Goal: Task Accomplishment & Management: Complete application form

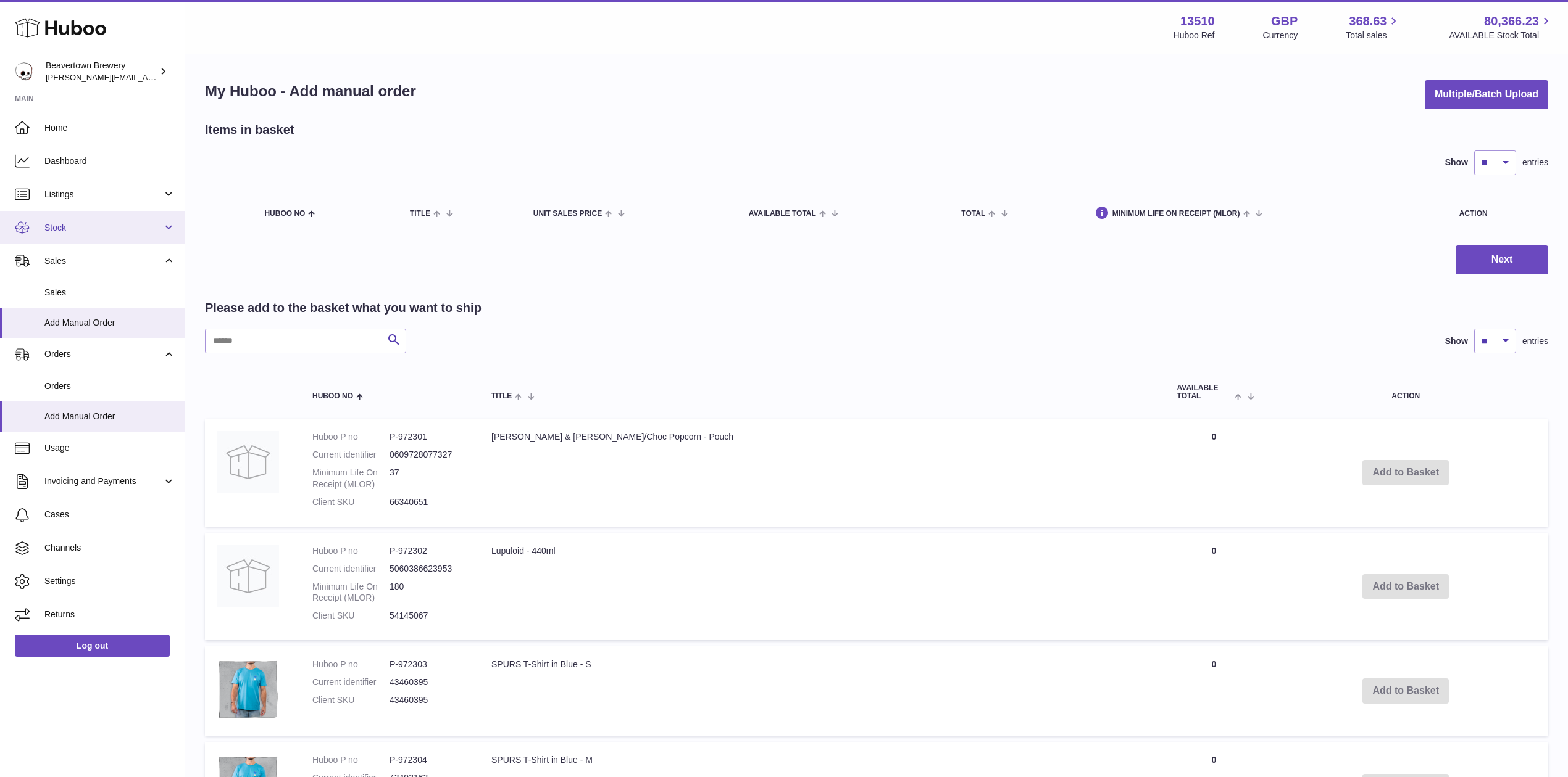
click at [59, 216] on link "Stock" at bounding box center [92, 227] width 184 height 33
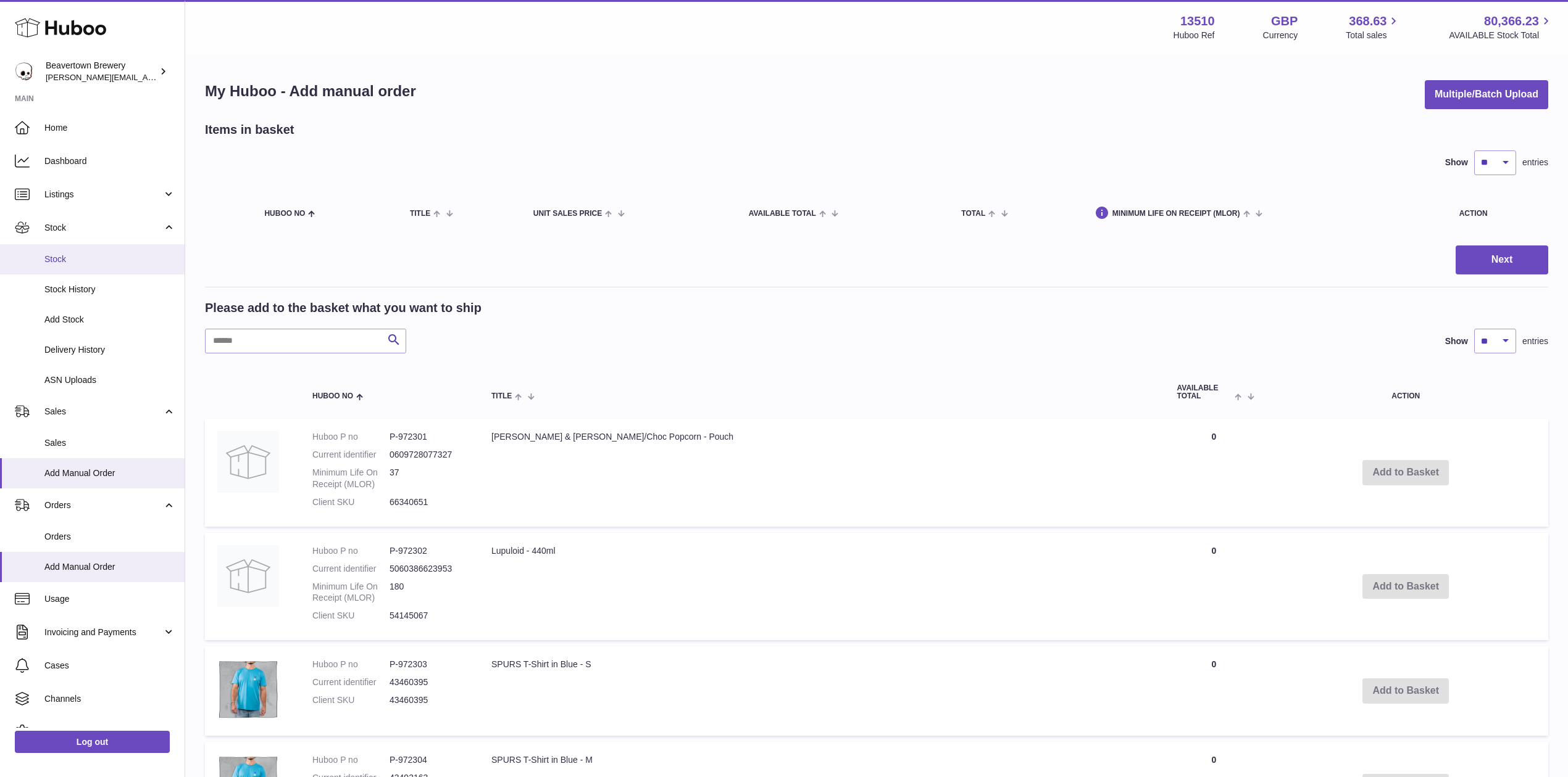
click at [77, 252] on link "Stock" at bounding box center [92, 260] width 184 height 30
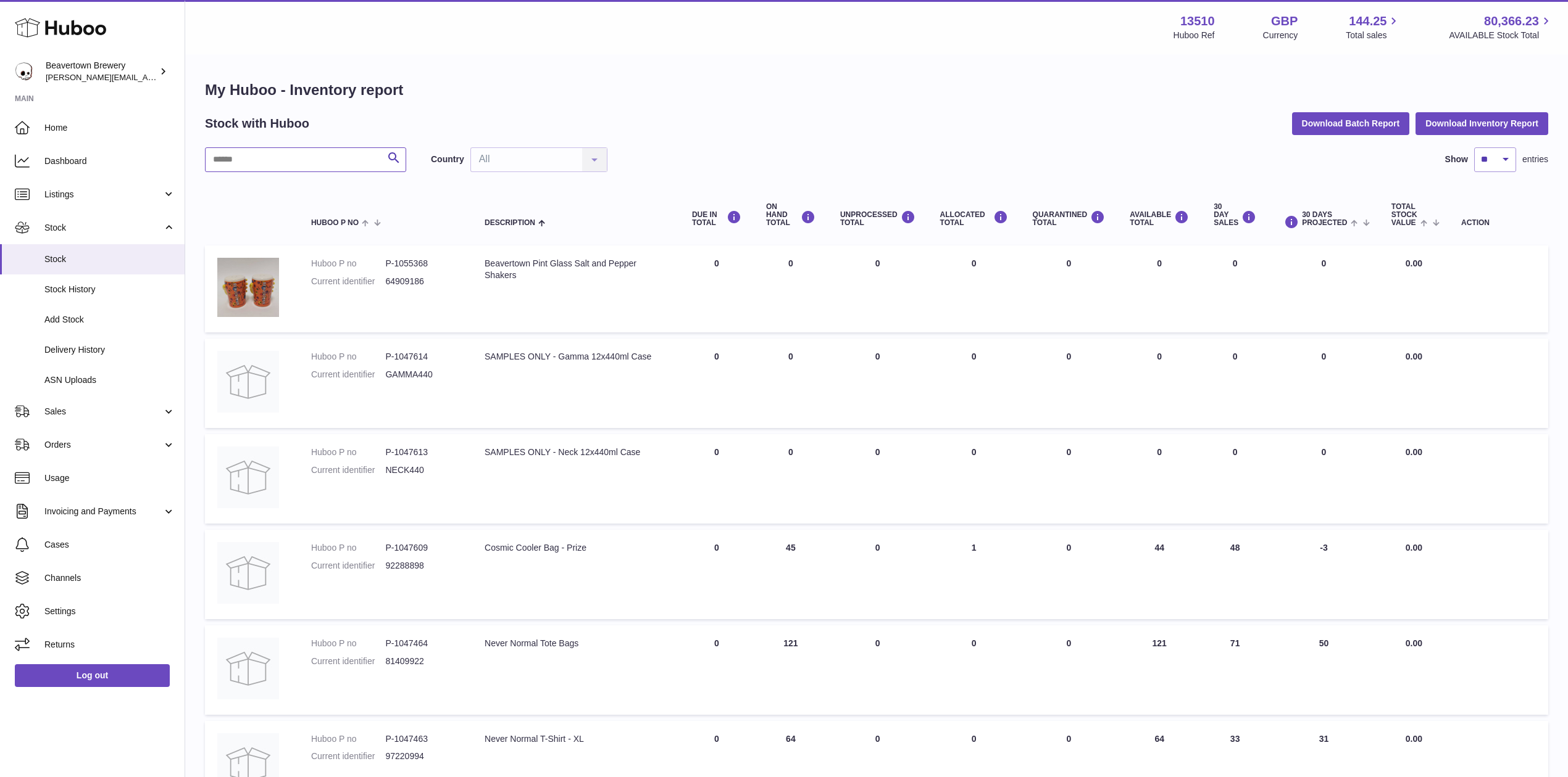
click at [262, 161] on input "text" at bounding box center [305, 160] width 202 height 25
type input "*"
type input "*****"
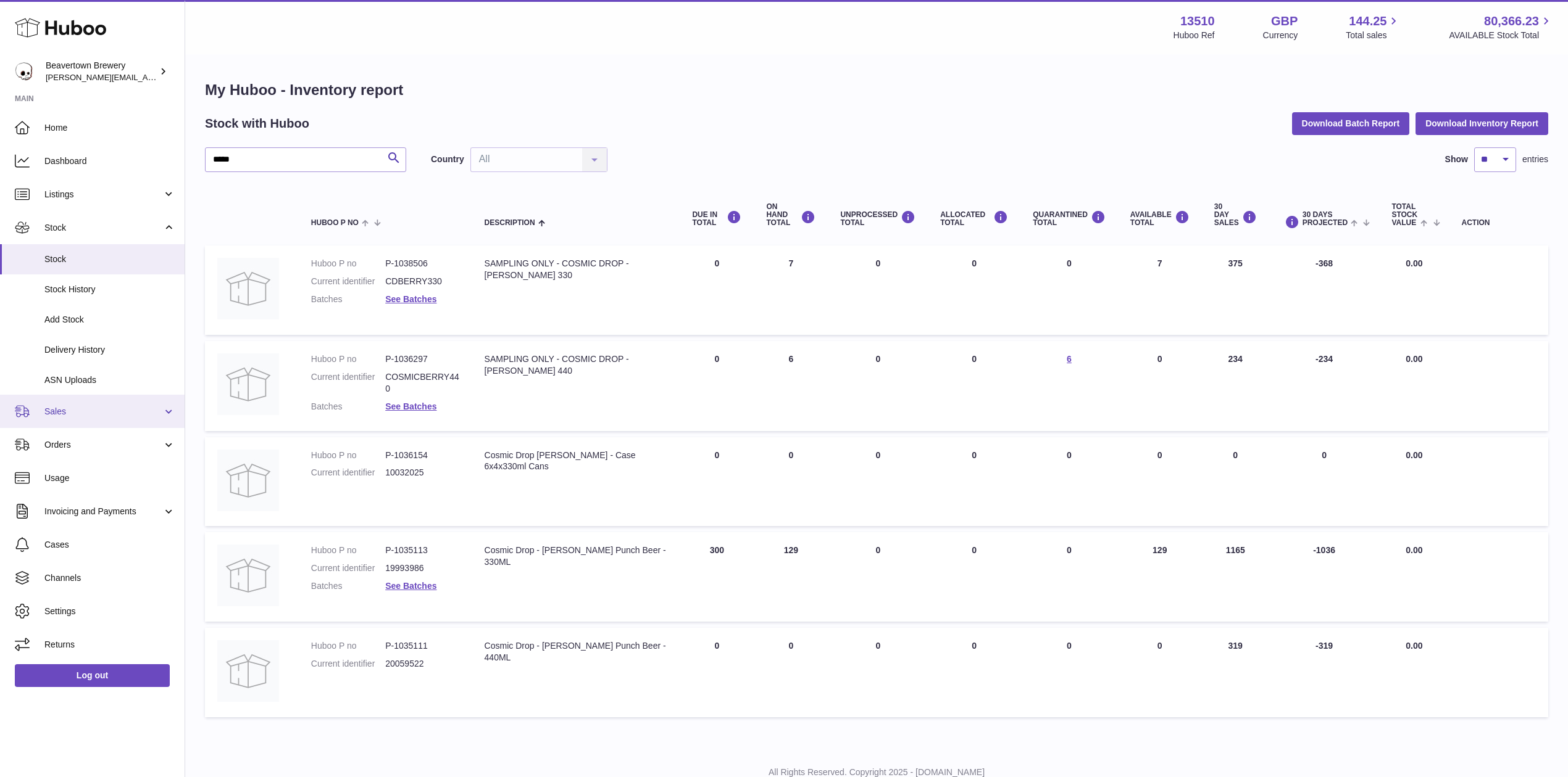
click at [111, 418] on link "Sales" at bounding box center [92, 411] width 184 height 33
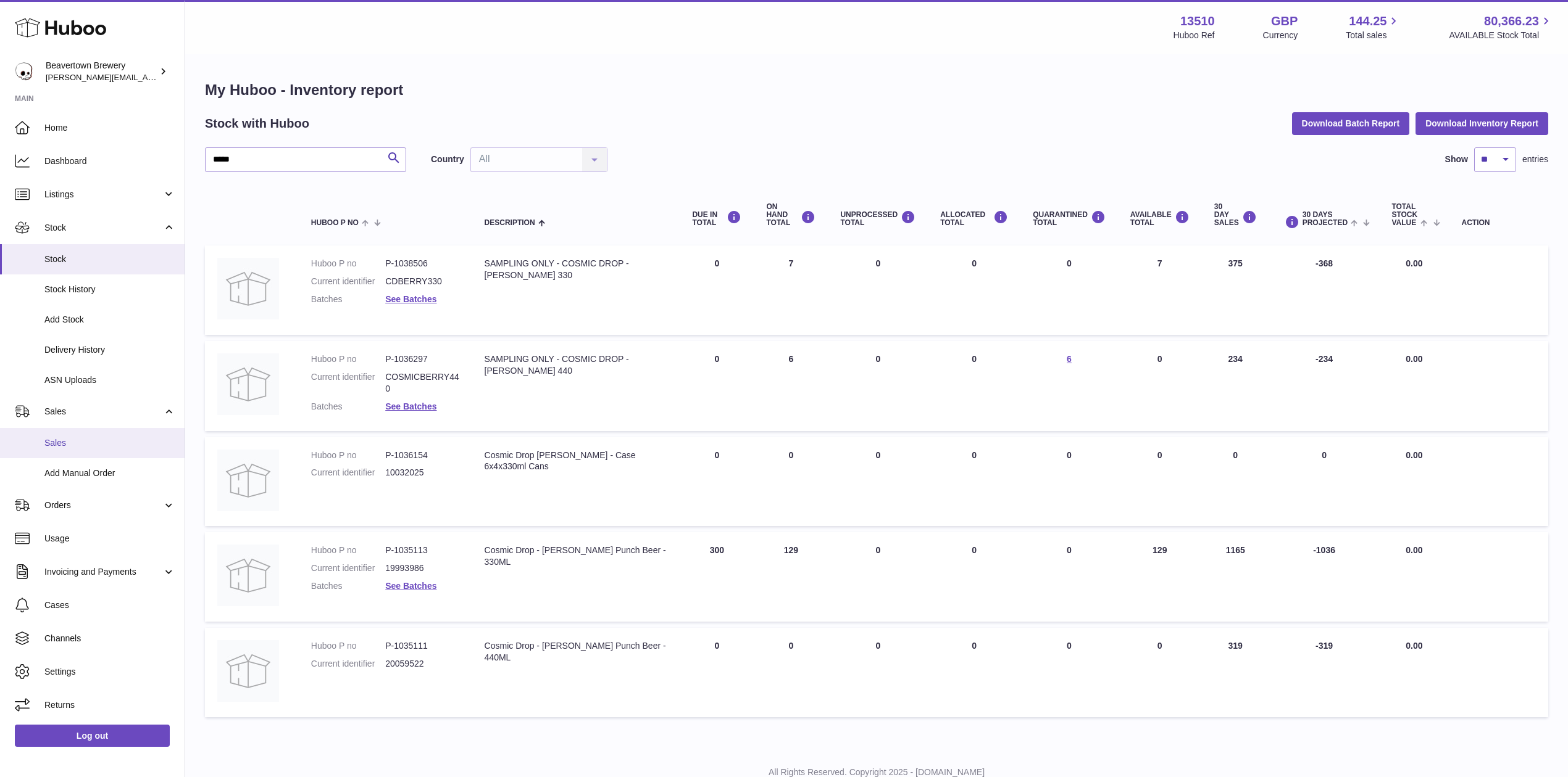
click at [106, 439] on span "Sales" at bounding box center [110, 443] width 131 height 12
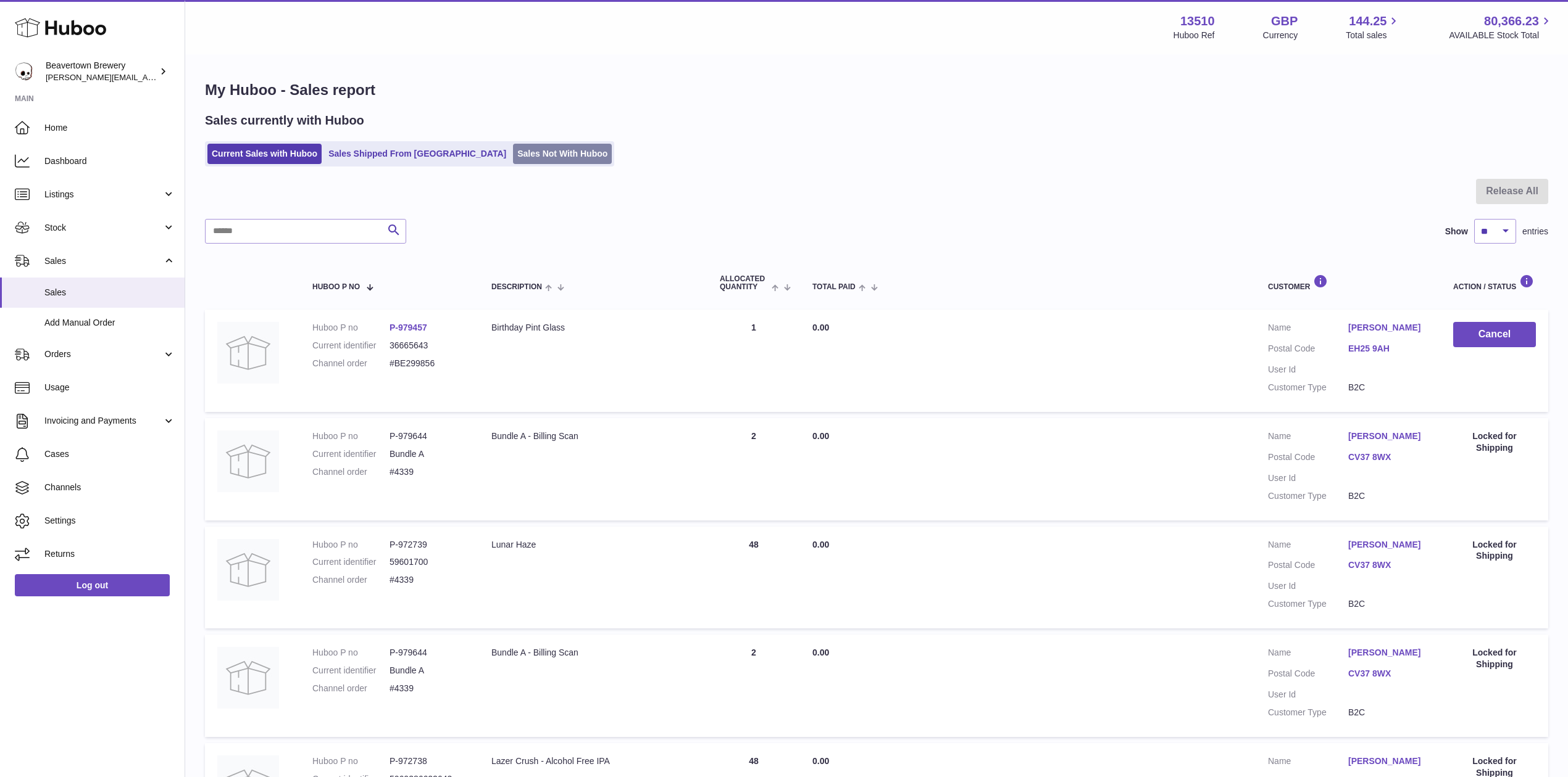
click at [513, 159] on link "Sales Not With Huboo" at bounding box center [562, 153] width 99 height 21
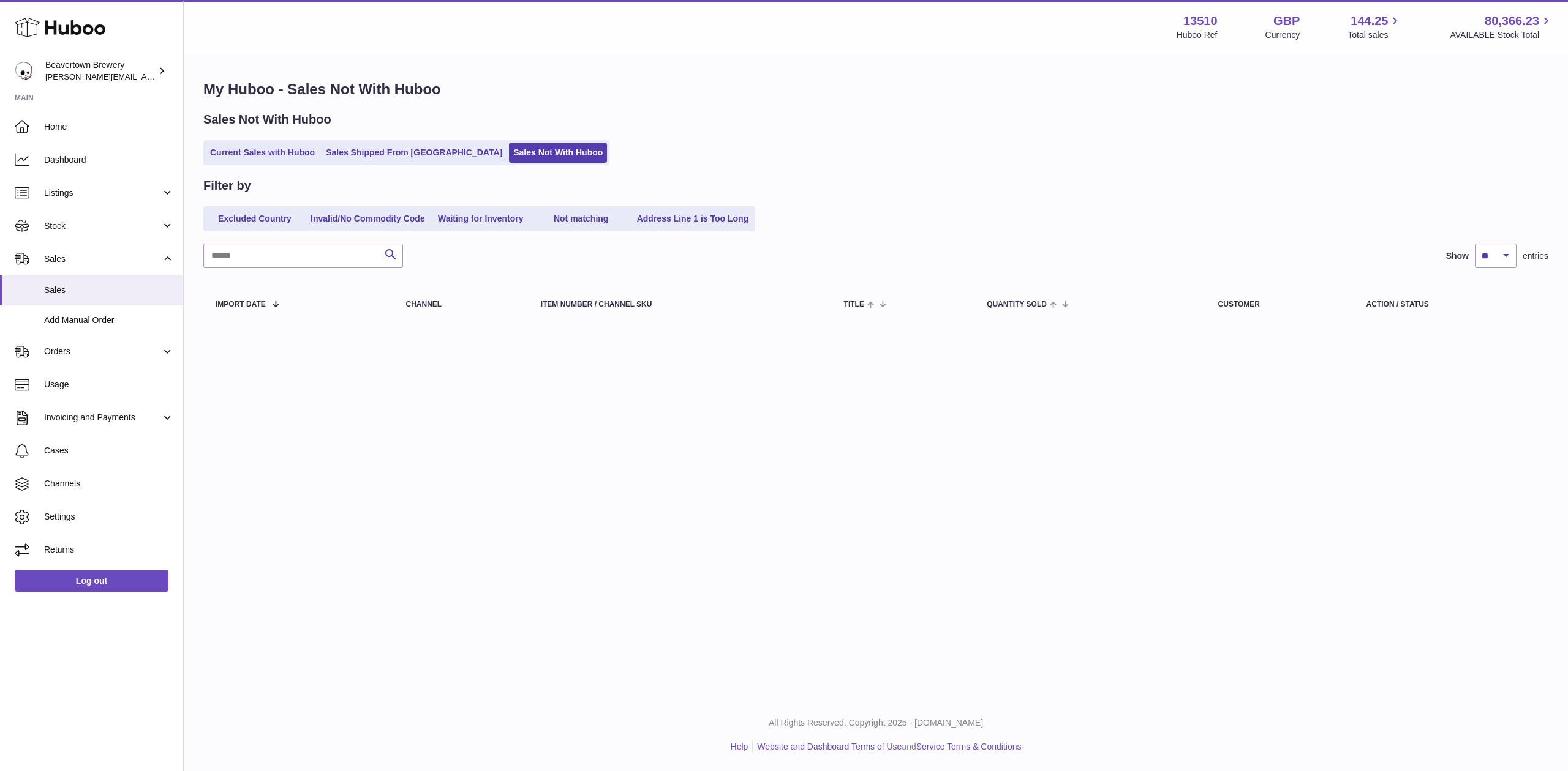
click at [384, 166] on div "My Huboo - Sales Not With Huboo Sales Not With Huboo Current Sales with Huboo S…" at bounding box center [875, 203] width 1384 height 296
click at [382, 160] on link "Sales Shipped From [GEOGRAPHIC_DATA]" at bounding box center [414, 152] width 185 height 21
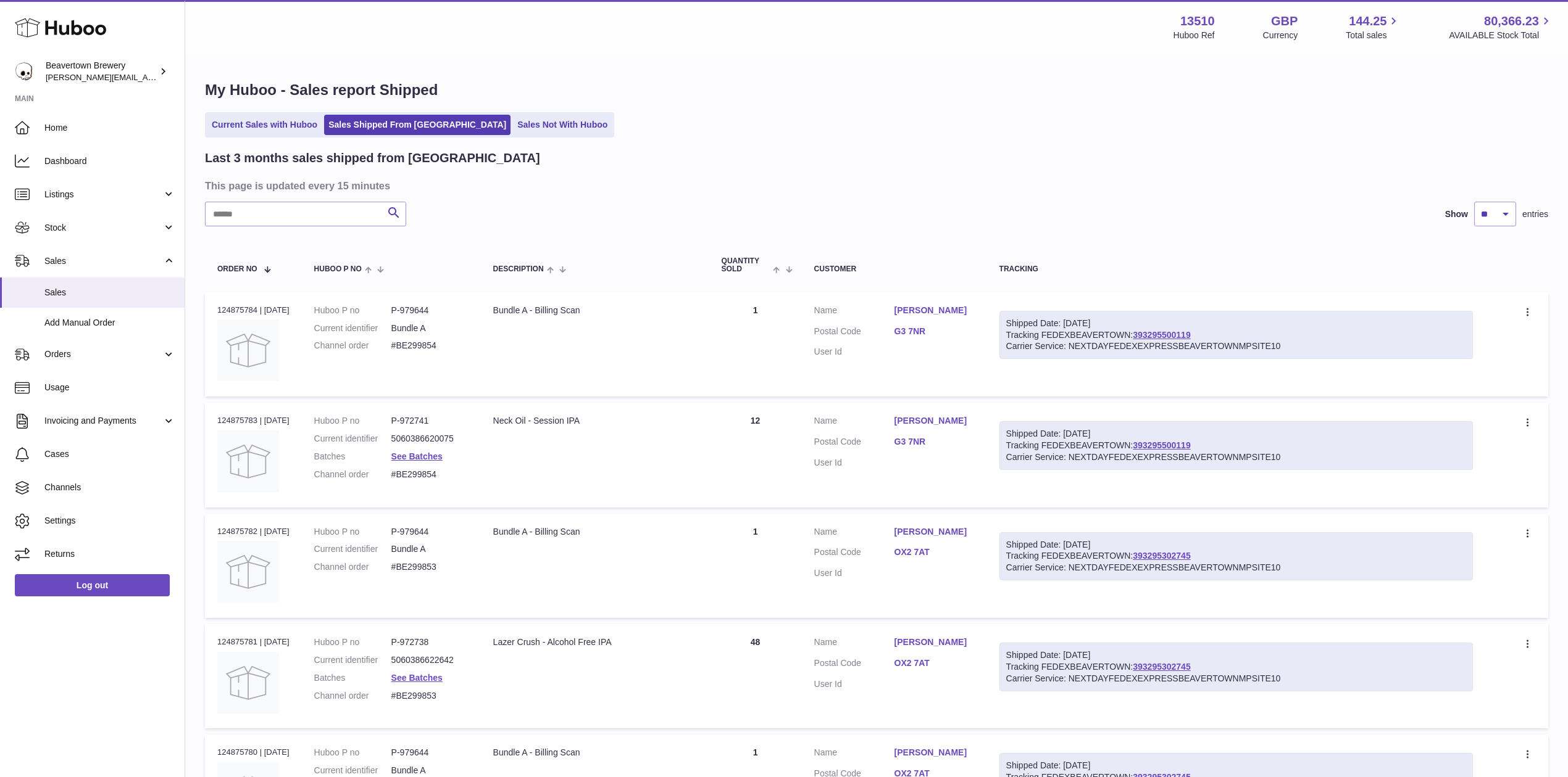
click at [288, 228] on div "Last 3 months sales shipped from Huboo This page is updated every 15 minutes Se…" at bounding box center [876, 785] width 1343 height 1271
click at [280, 218] on input "text" at bounding box center [305, 214] width 202 height 25
paste input "*****"
drag, startPoint x: 1178, startPoint y: 327, endPoint x: 1156, endPoint y: 314, distance: 25.6
click at [1156, 314] on div "Shipped Date: 17th Sep 2025 Tracking FEDEXBEAVERTOWN: 393296298756 Carrier Serv…" at bounding box center [1235, 335] width 474 height 49
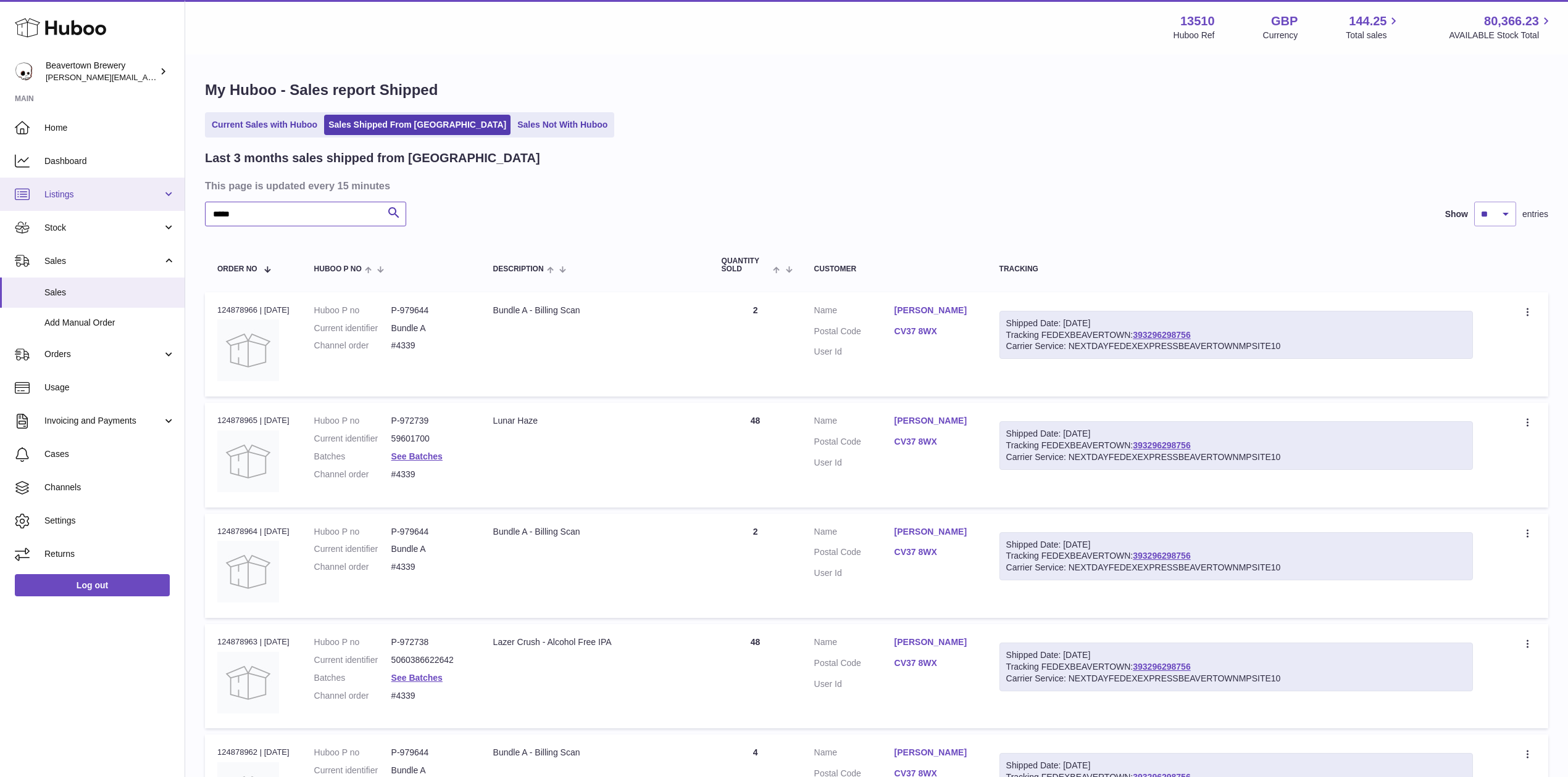
drag, startPoint x: 319, startPoint y: 208, endPoint x: 0, endPoint y: 191, distance: 319.5
click at [8, 191] on div "Huboo Beavertown Brewery Matthew.McCormack@beavertownbrewery.co.uk Main Home Da…" at bounding box center [784, 527] width 1568 height 1054
paste input "text"
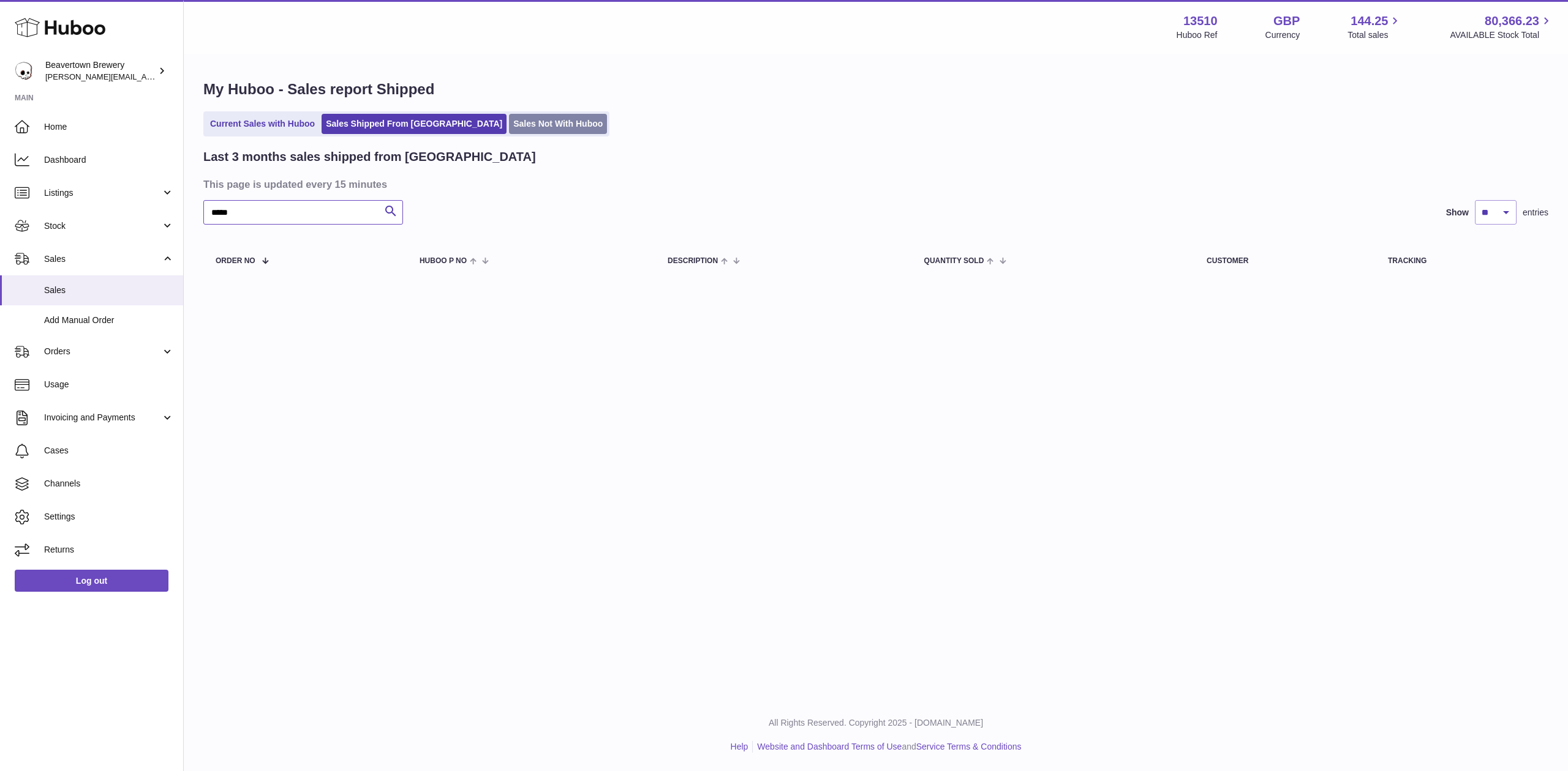
type input "*****"
click at [522, 125] on link "Sales Not With Huboo" at bounding box center [557, 123] width 98 height 21
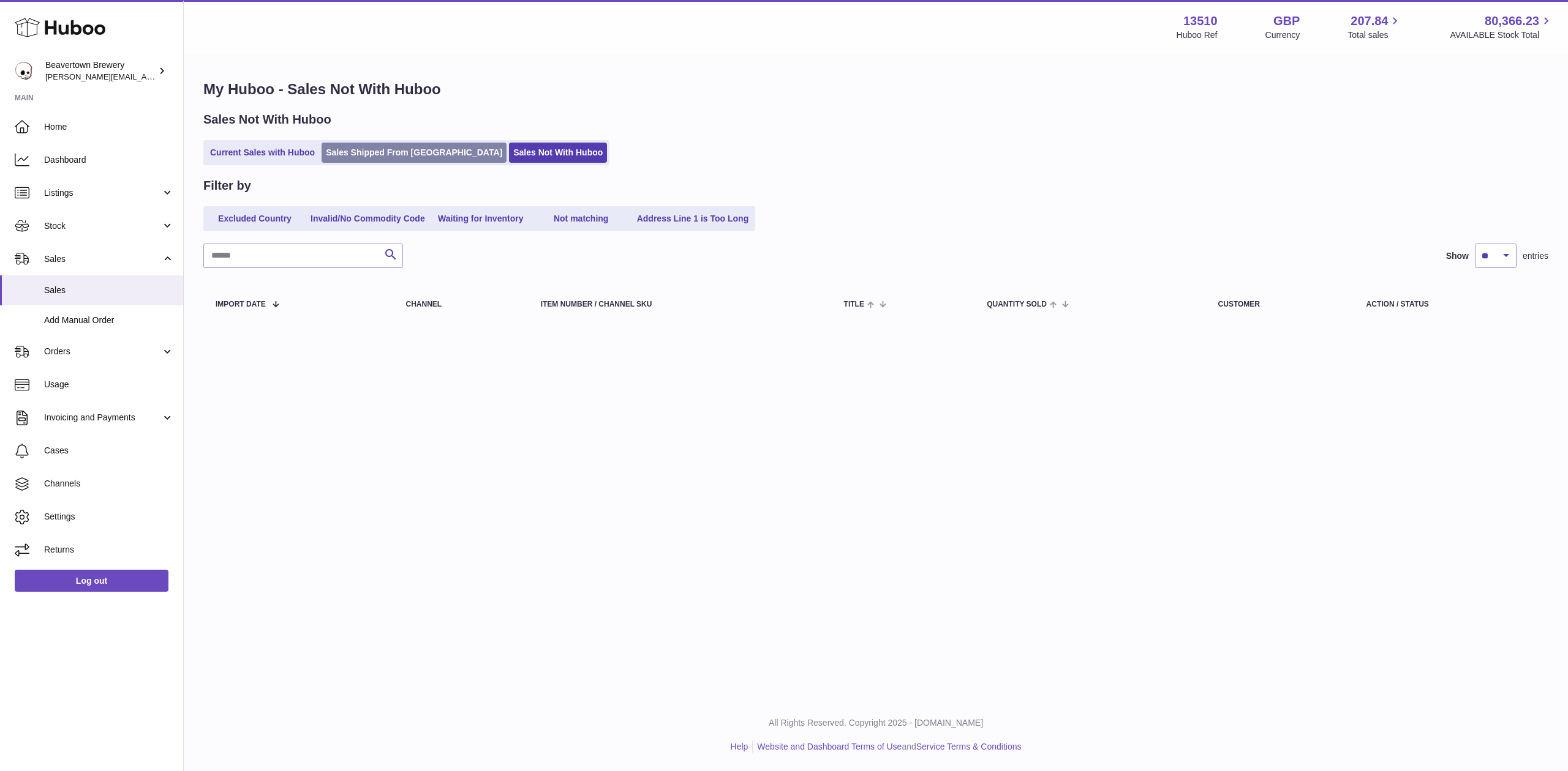
click at [395, 150] on link "Sales Shipped From Huboo" at bounding box center [414, 152] width 185 height 21
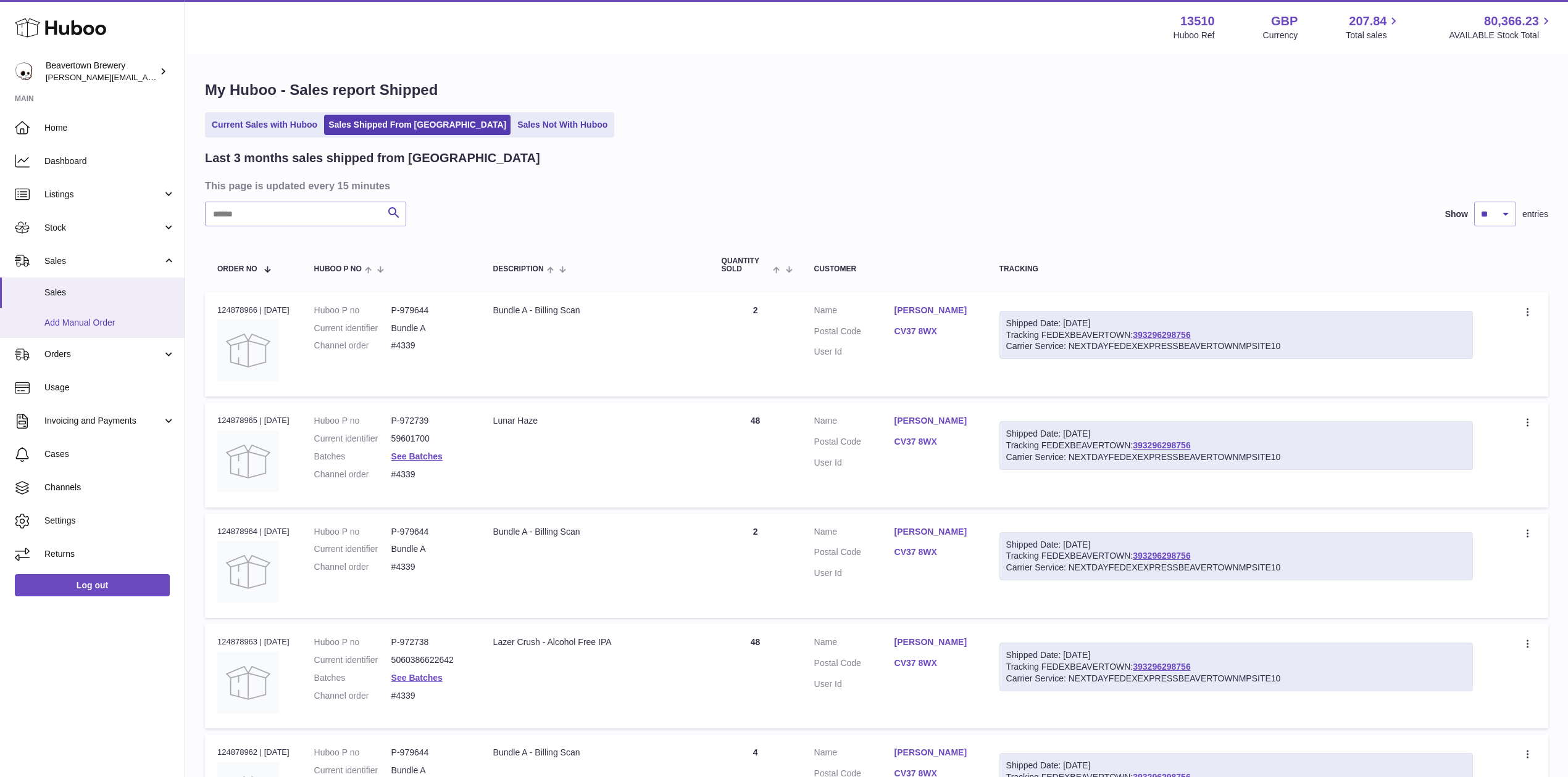
click at [87, 322] on span "Add Manual Order" at bounding box center [110, 323] width 131 height 12
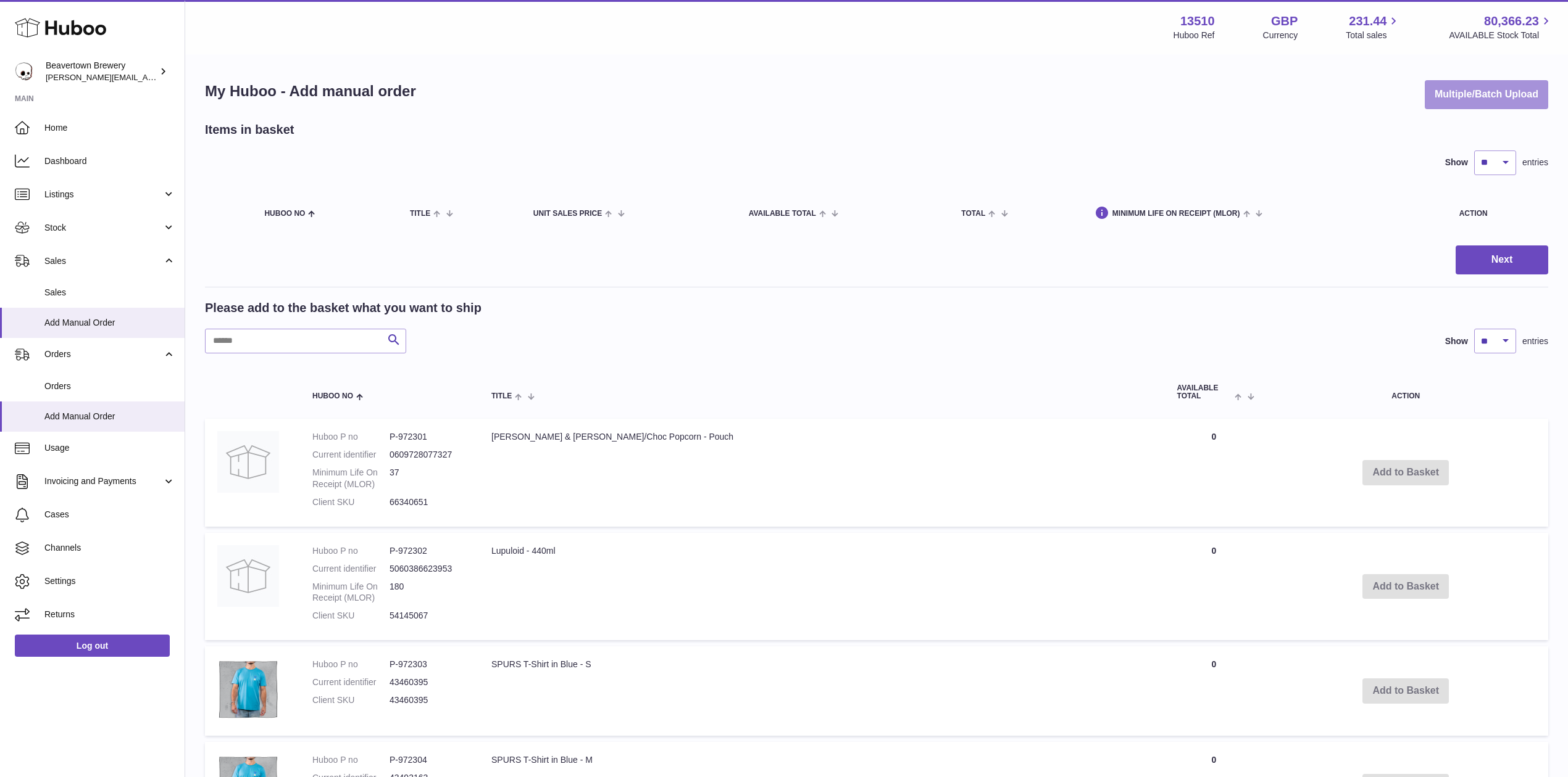
click at [1469, 104] on button "Multiple/Batch Upload" at bounding box center [1486, 95] width 124 height 29
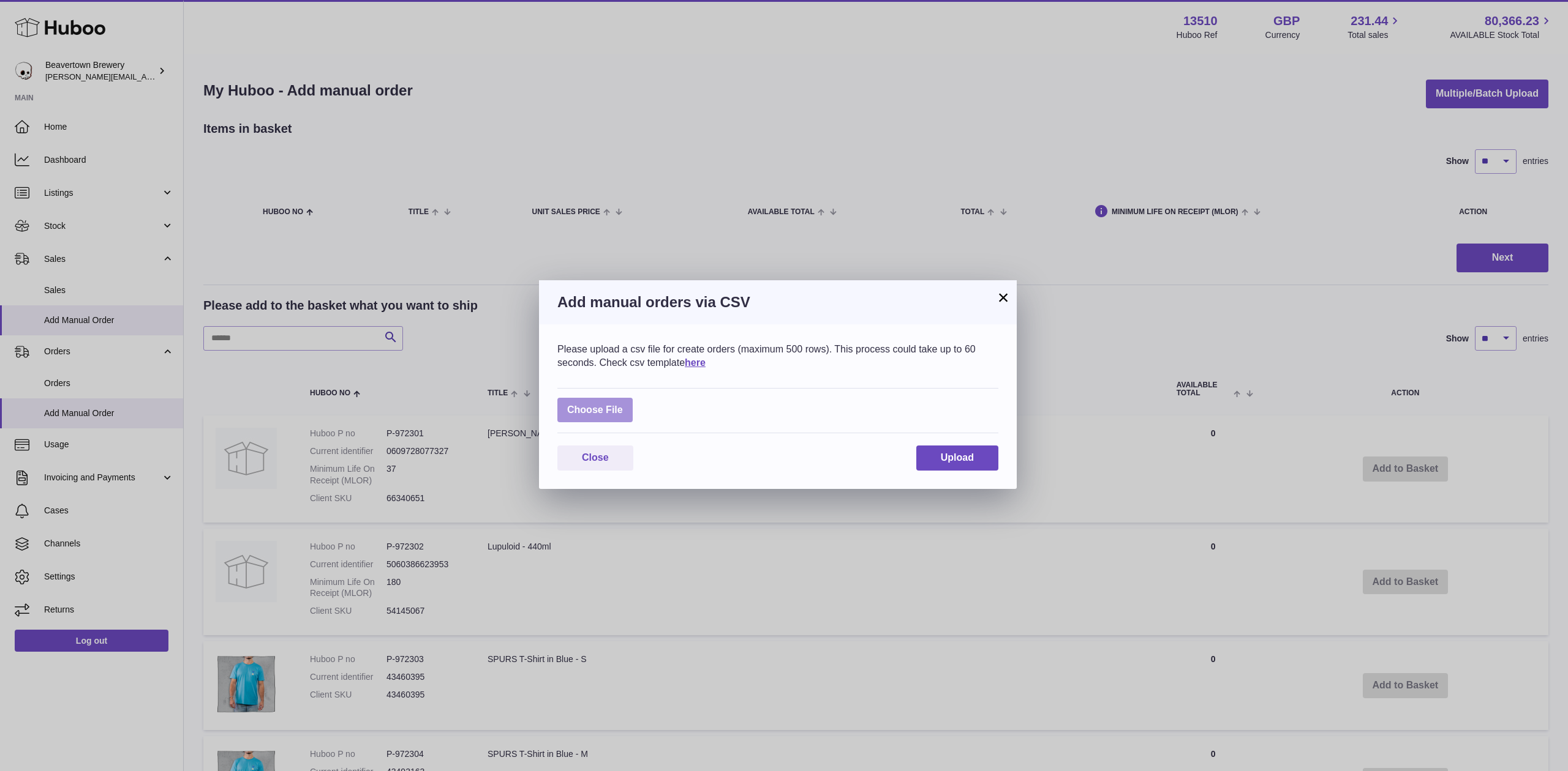
click at [621, 407] on label at bounding box center [595, 411] width 76 height 26
click at [623, 405] on input "file" at bounding box center [623, 404] width 1 height 1
type input "**********"
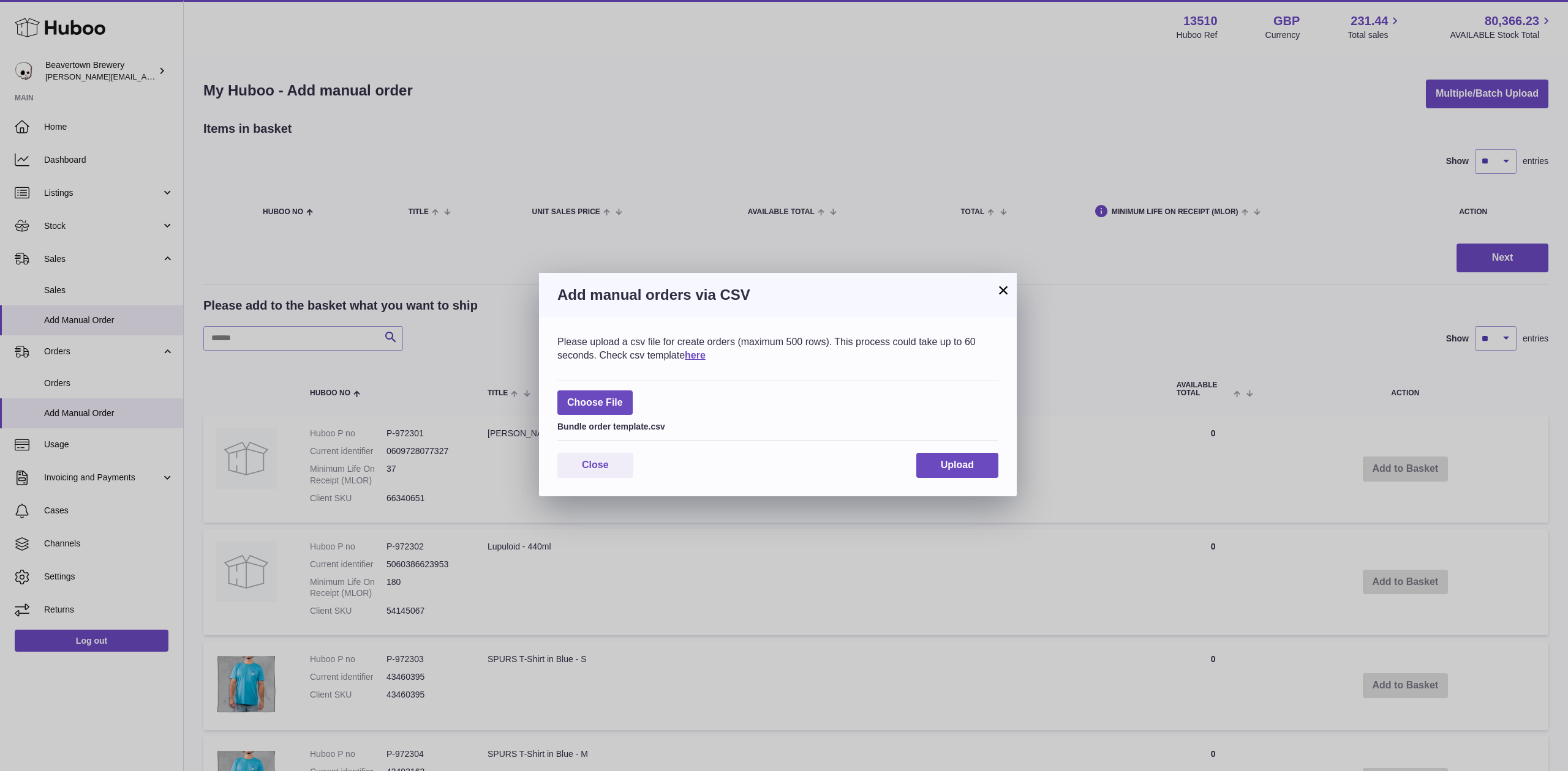
click at [974, 481] on div "Please upload a csv file for create orders (maximum 500 rows). This process cou…" at bounding box center [778, 406] width 477 height 179
click at [973, 478] on button "Upload" at bounding box center [957, 466] width 82 height 26
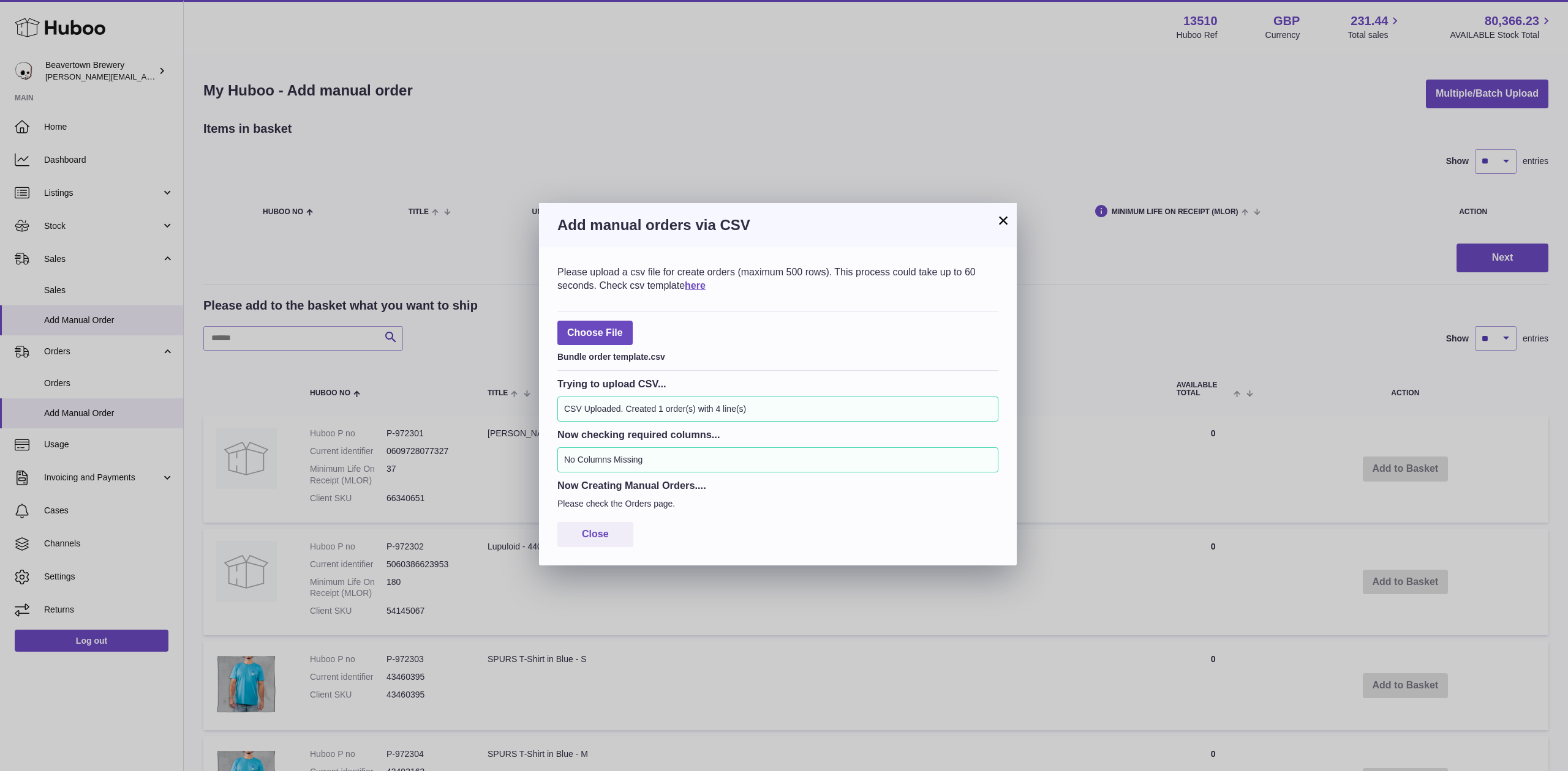
click at [998, 225] on button "×" at bounding box center [1003, 221] width 15 height 15
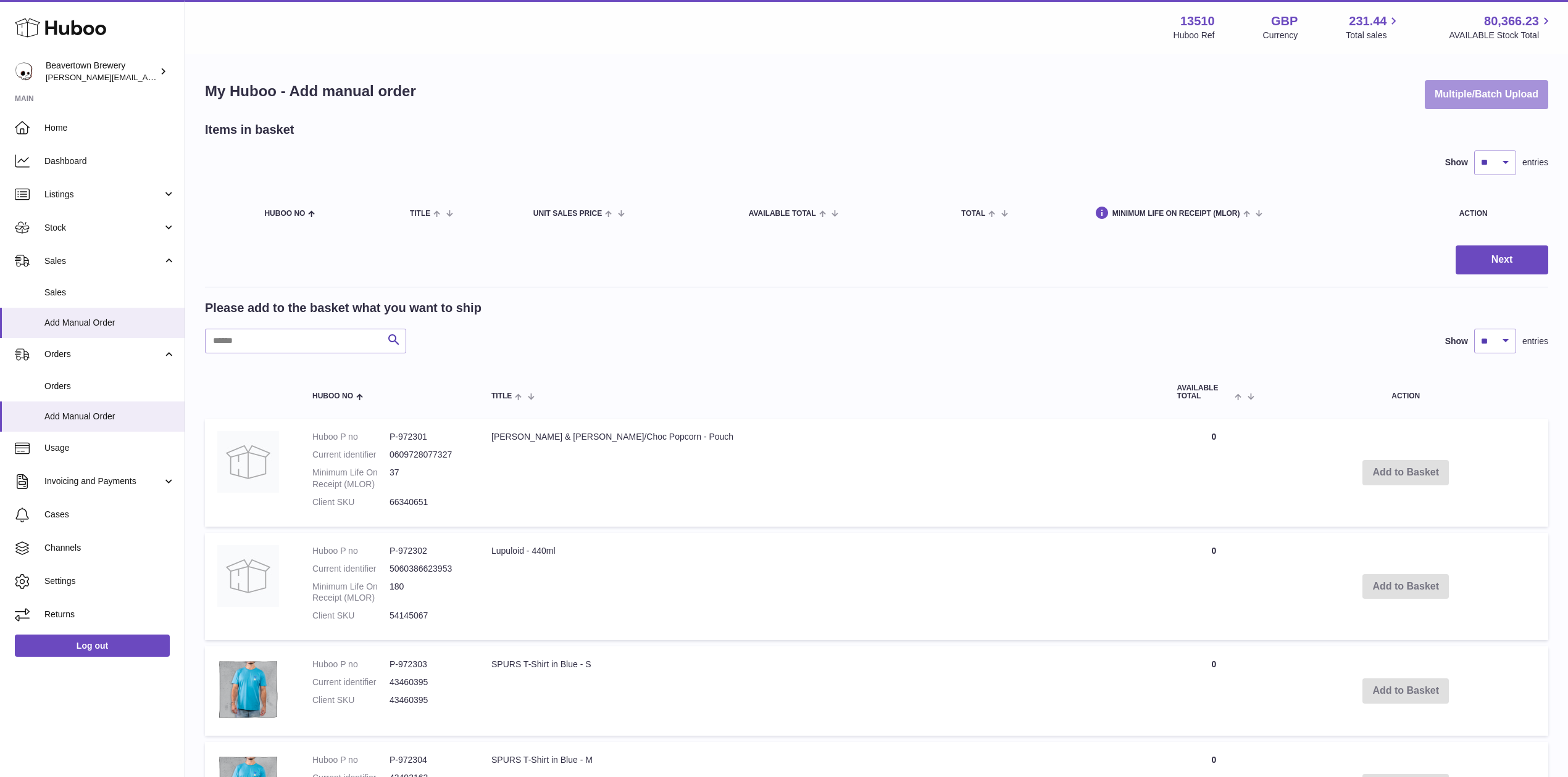
click at [1427, 102] on button "Multiple/Batch Upload" at bounding box center [1486, 95] width 124 height 29
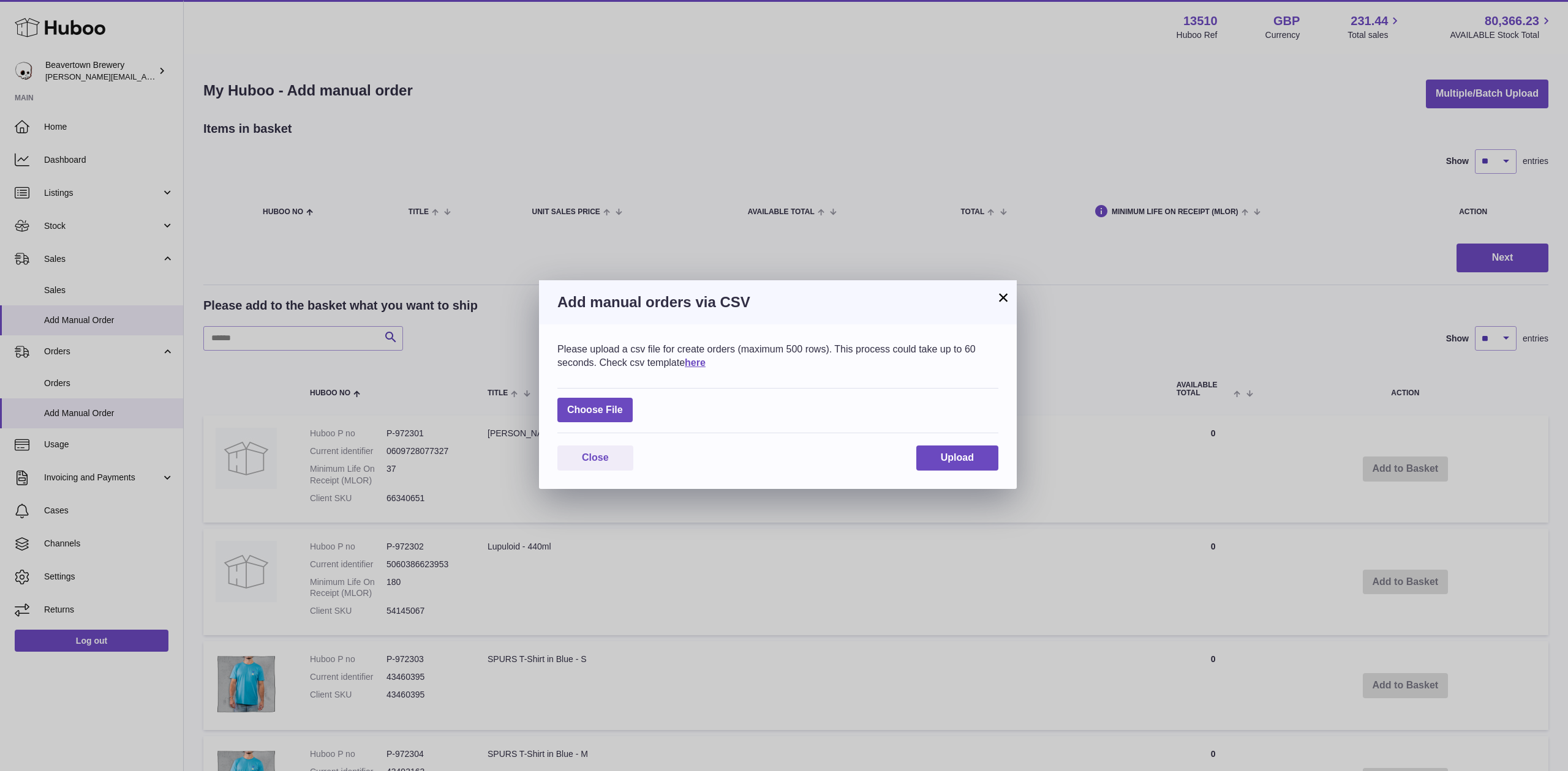
click at [640, 409] on div "Choose File" at bounding box center [778, 411] width 441 height 46
click at [621, 409] on label at bounding box center [595, 411] width 76 height 26
click at [623, 405] on input "file" at bounding box center [623, 404] width 1 height 1
type input "**********"
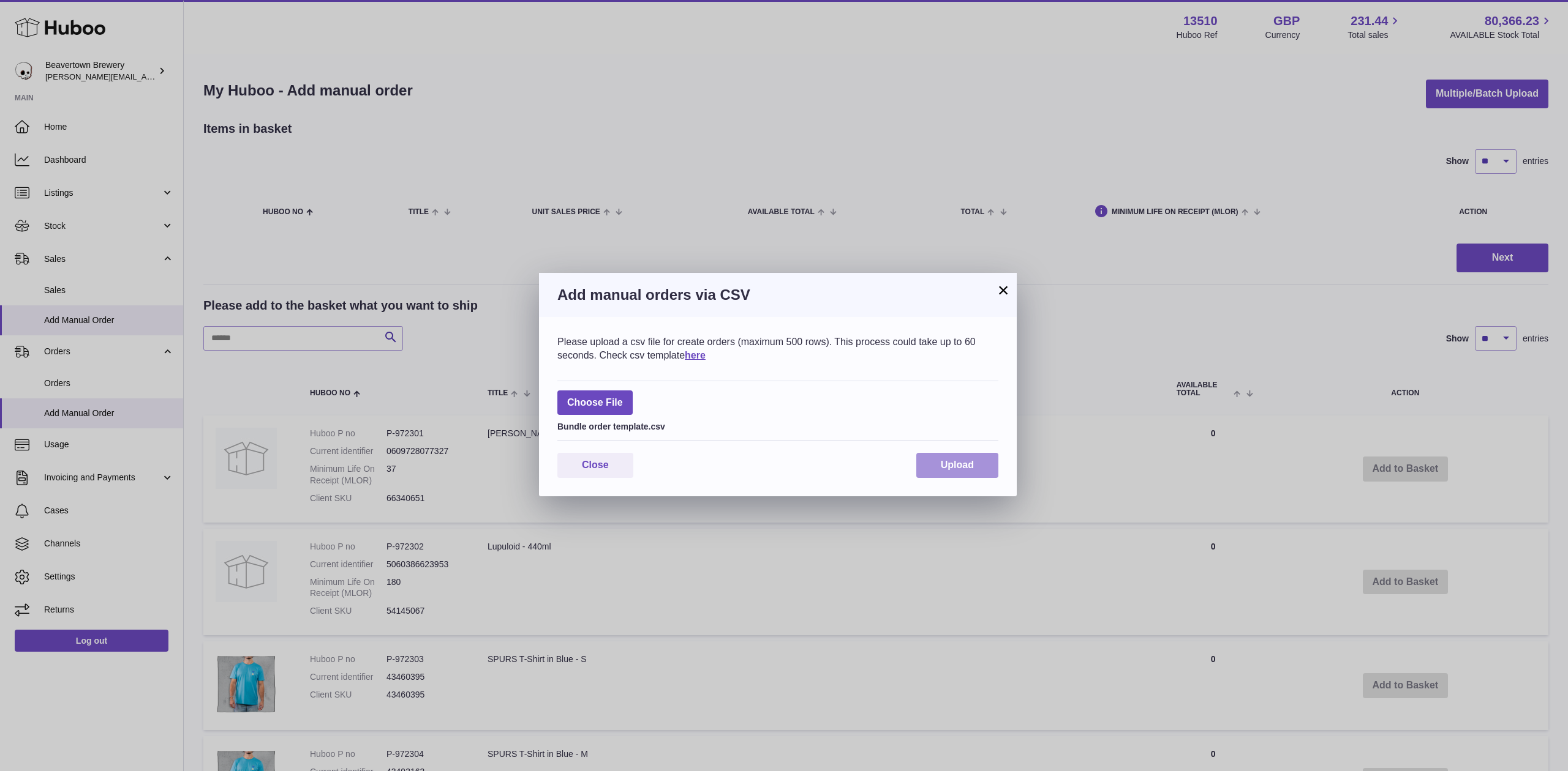
drag, startPoint x: 917, startPoint y: 453, endPoint x: 944, endPoint y: 470, distance: 31.9
click at [927, 464] on button "Upload" at bounding box center [957, 466] width 82 height 26
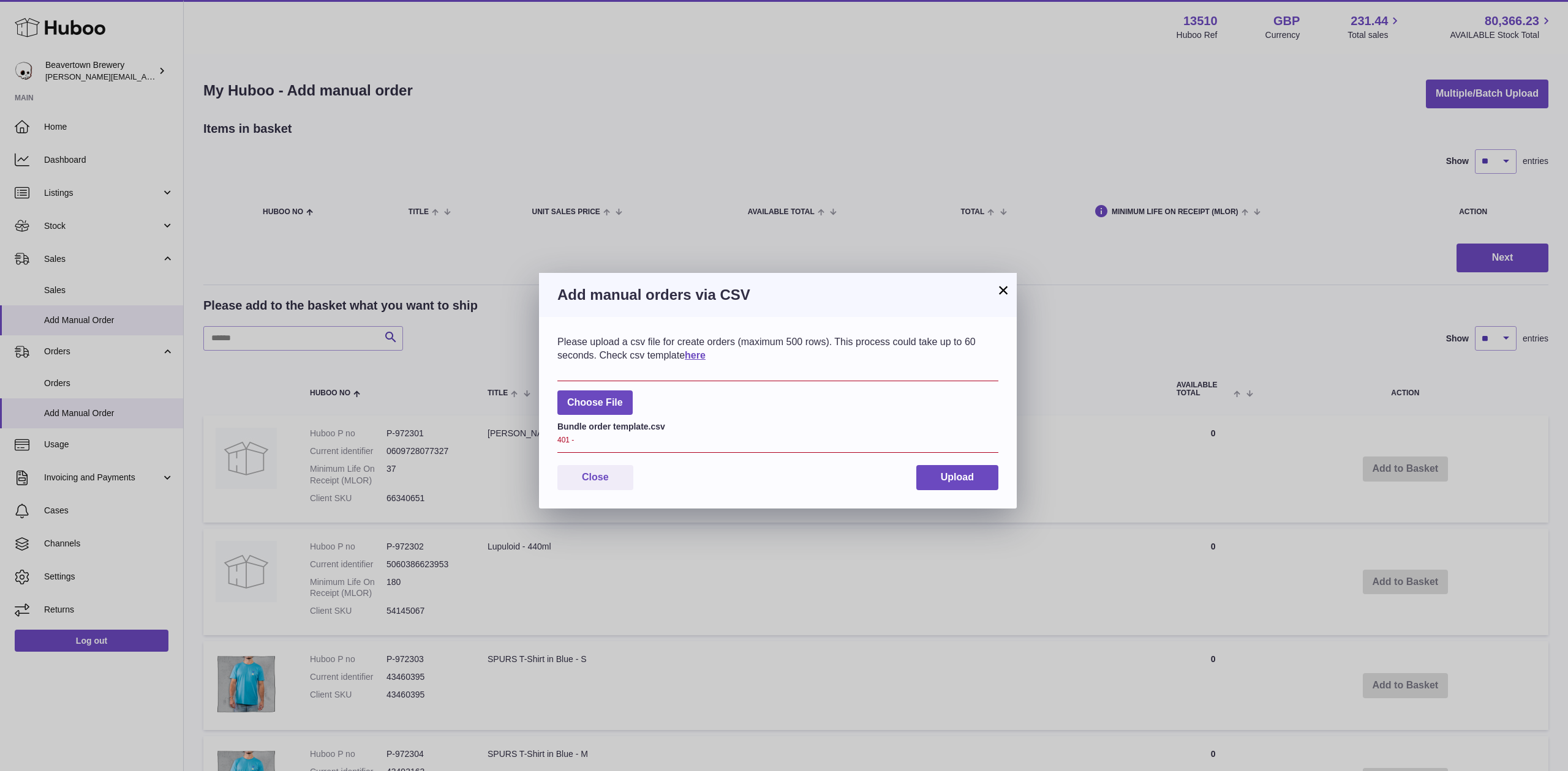
click at [611, 382] on div "Choose File Bundle order template.csv 401 -" at bounding box center [778, 417] width 441 height 73
click at [616, 388] on div "Choose File Bundle order template.csv 401 -" at bounding box center [778, 417] width 441 height 73
click at [616, 393] on label at bounding box center [595, 403] width 76 height 26
click at [623, 397] on input "file" at bounding box center [623, 397] width 1 height 1
type input "**********"
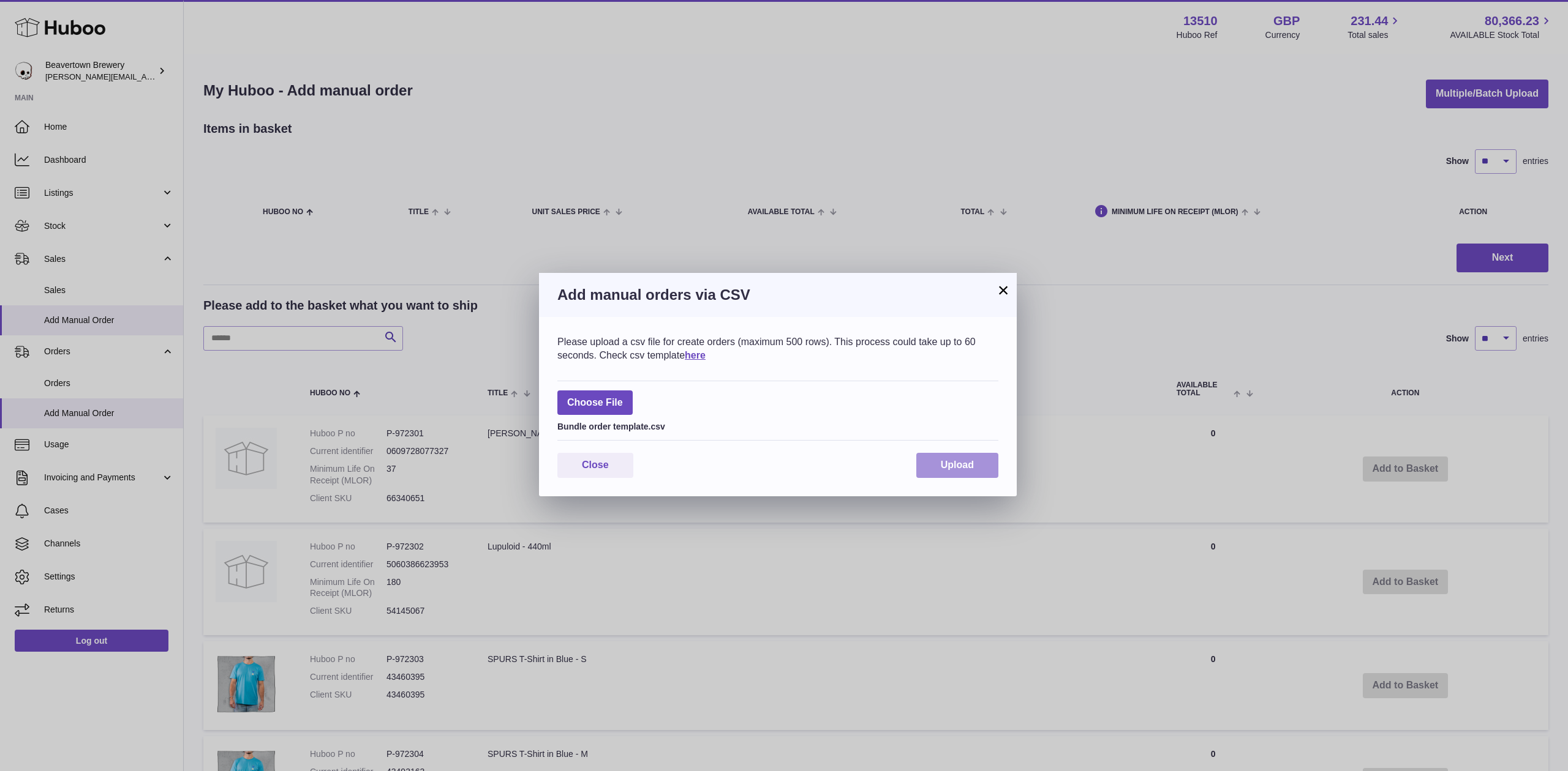
click at [944, 463] on span "Upload" at bounding box center [957, 465] width 33 height 11
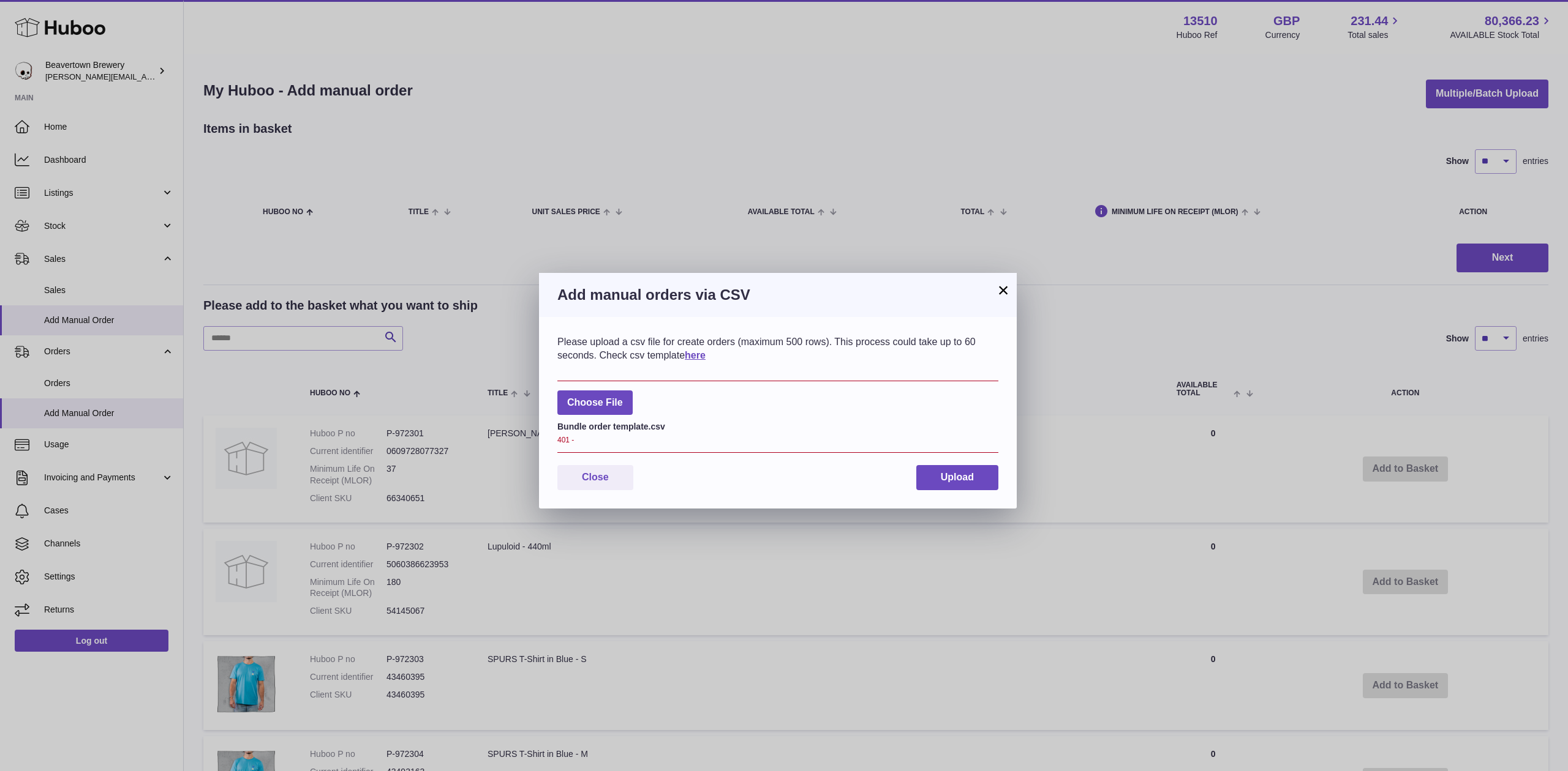
click at [993, 300] on h3 "Add manual orders via CSV" at bounding box center [778, 295] width 441 height 20
click at [998, 293] on button "×" at bounding box center [1003, 290] width 15 height 15
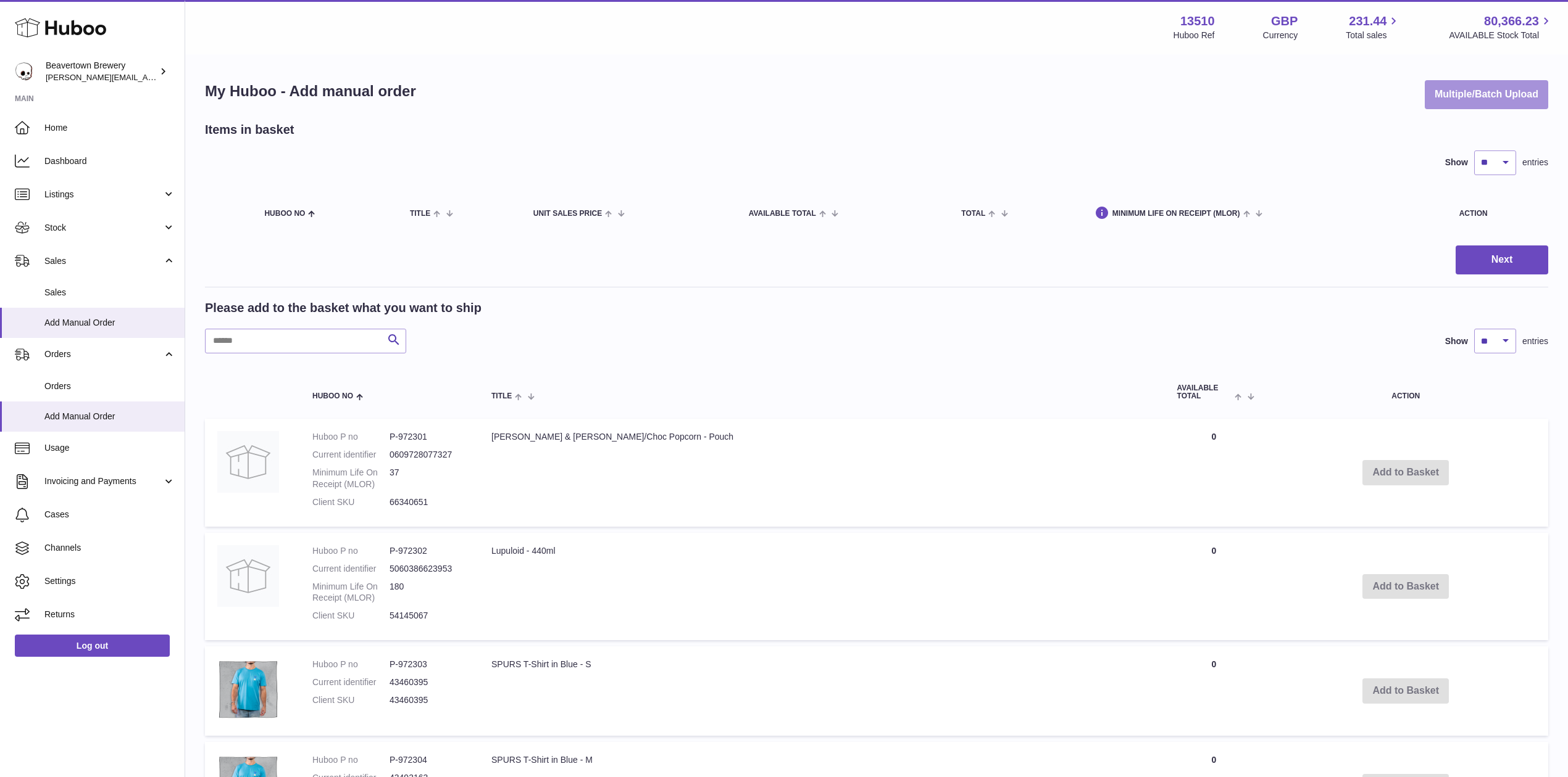
click at [1515, 104] on button "Multiple/Batch Upload" at bounding box center [1486, 95] width 124 height 29
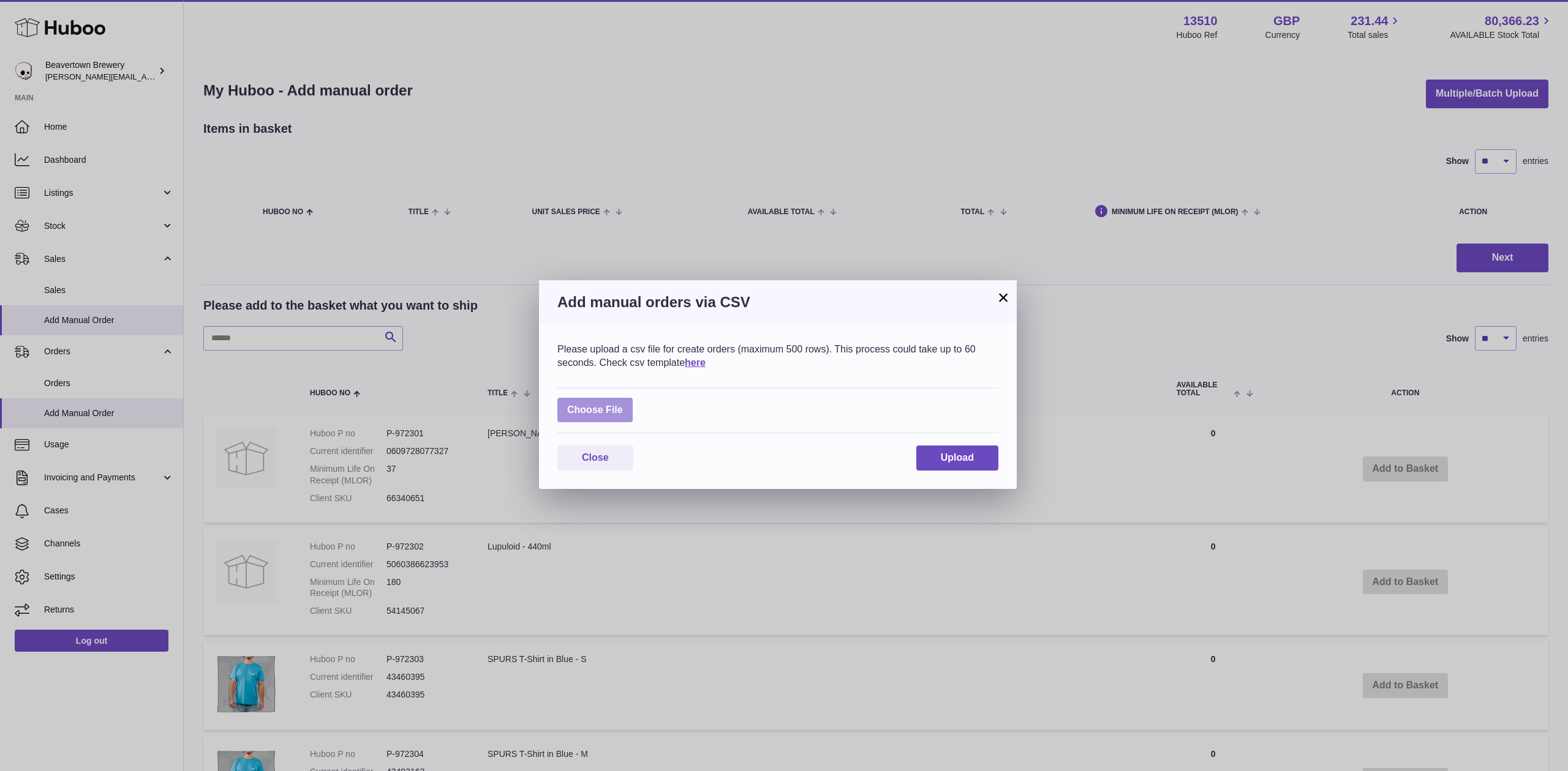
click at [611, 407] on label at bounding box center [595, 411] width 76 height 26
click at [623, 405] on input "file" at bounding box center [623, 404] width 1 height 1
type input "**********"
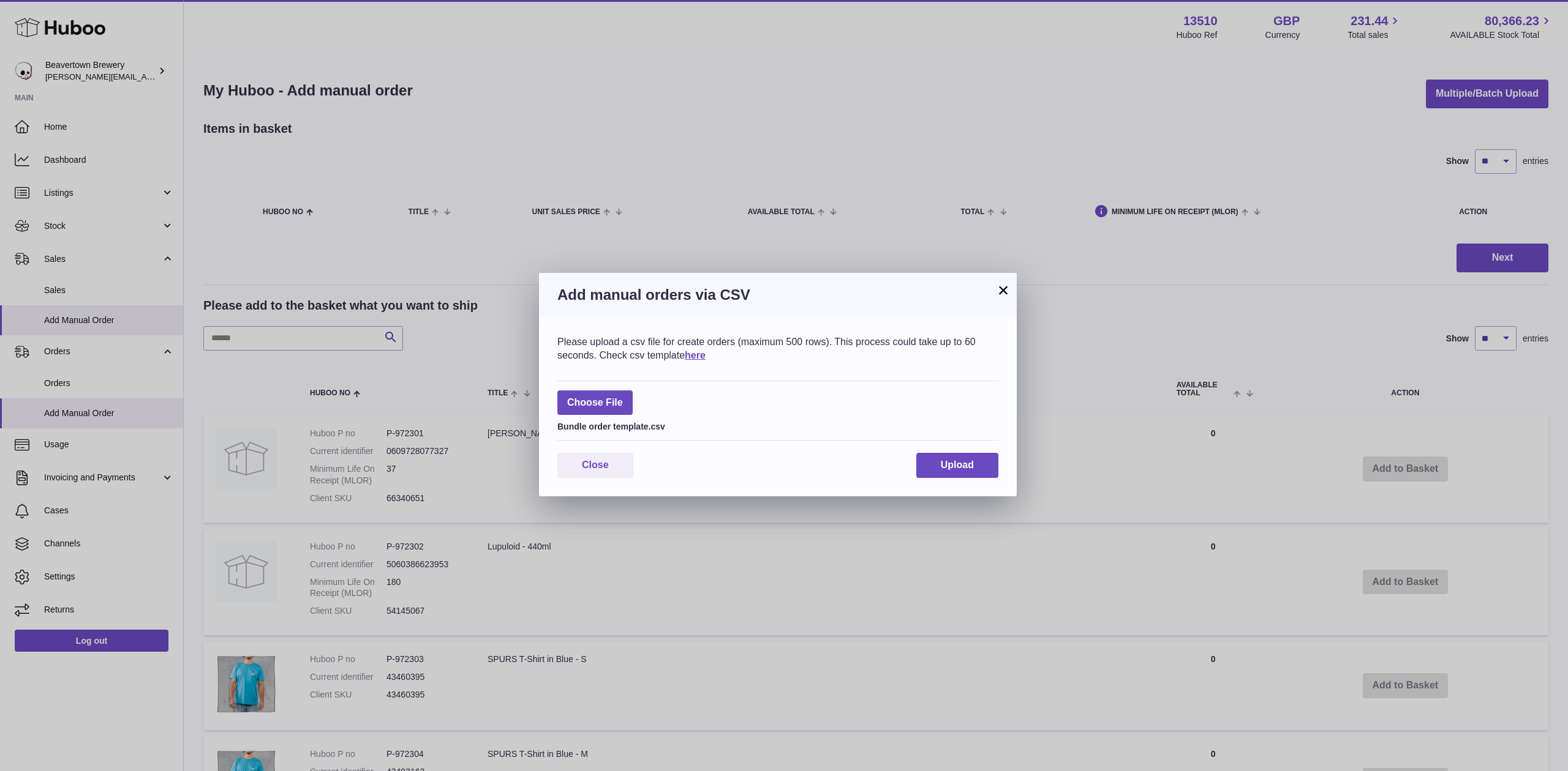
click at [921, 441] on div "Choose File Bundle order template.csv" at bounding box center [778, 411] width 441 height 61
click at [937, 461] on button "Upload" at bounding box center [957, 466] width 82 height 26
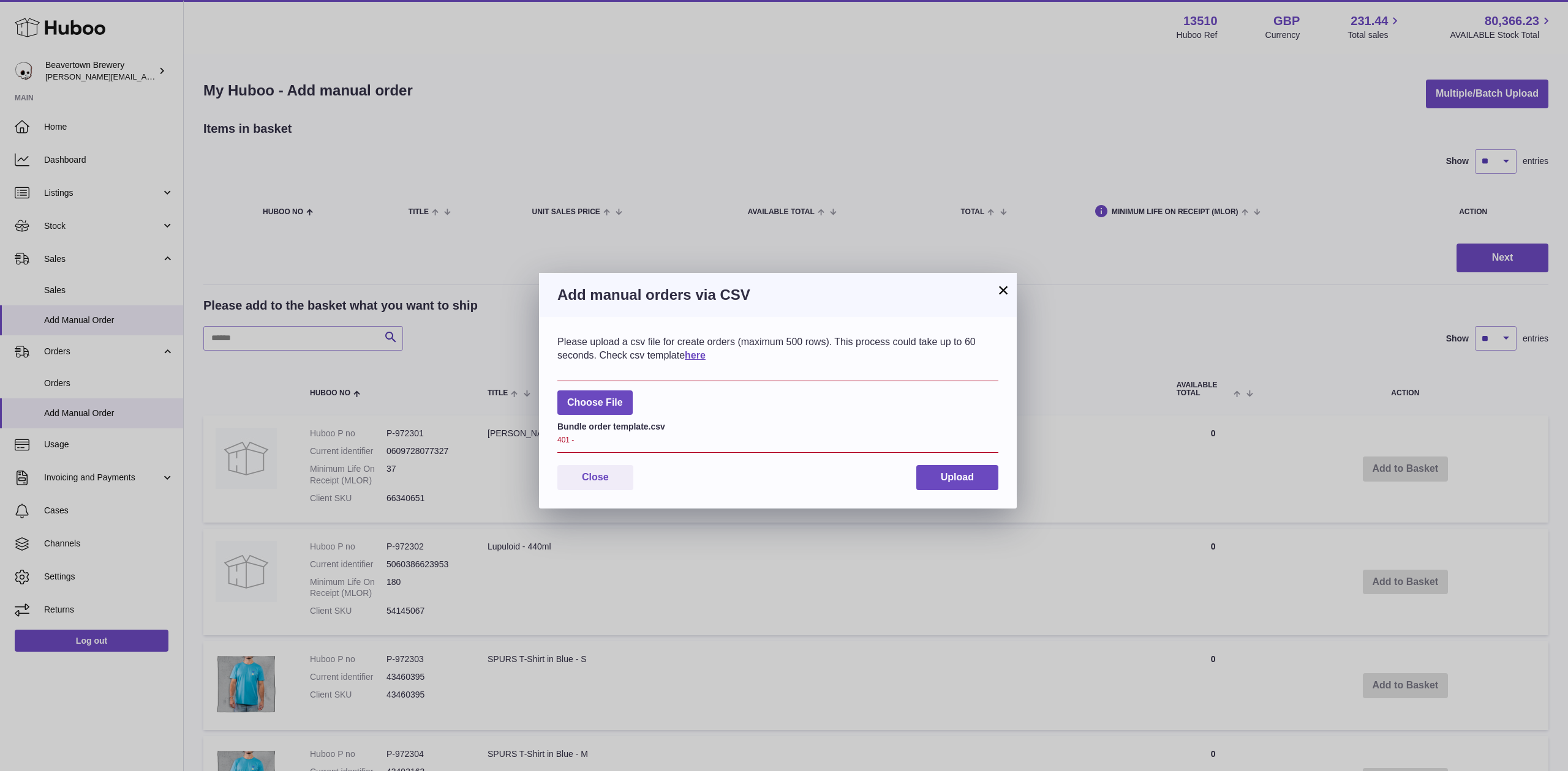
click at [999, 290] on button "×" at bounding box center [1003, 290] width 15 height 15
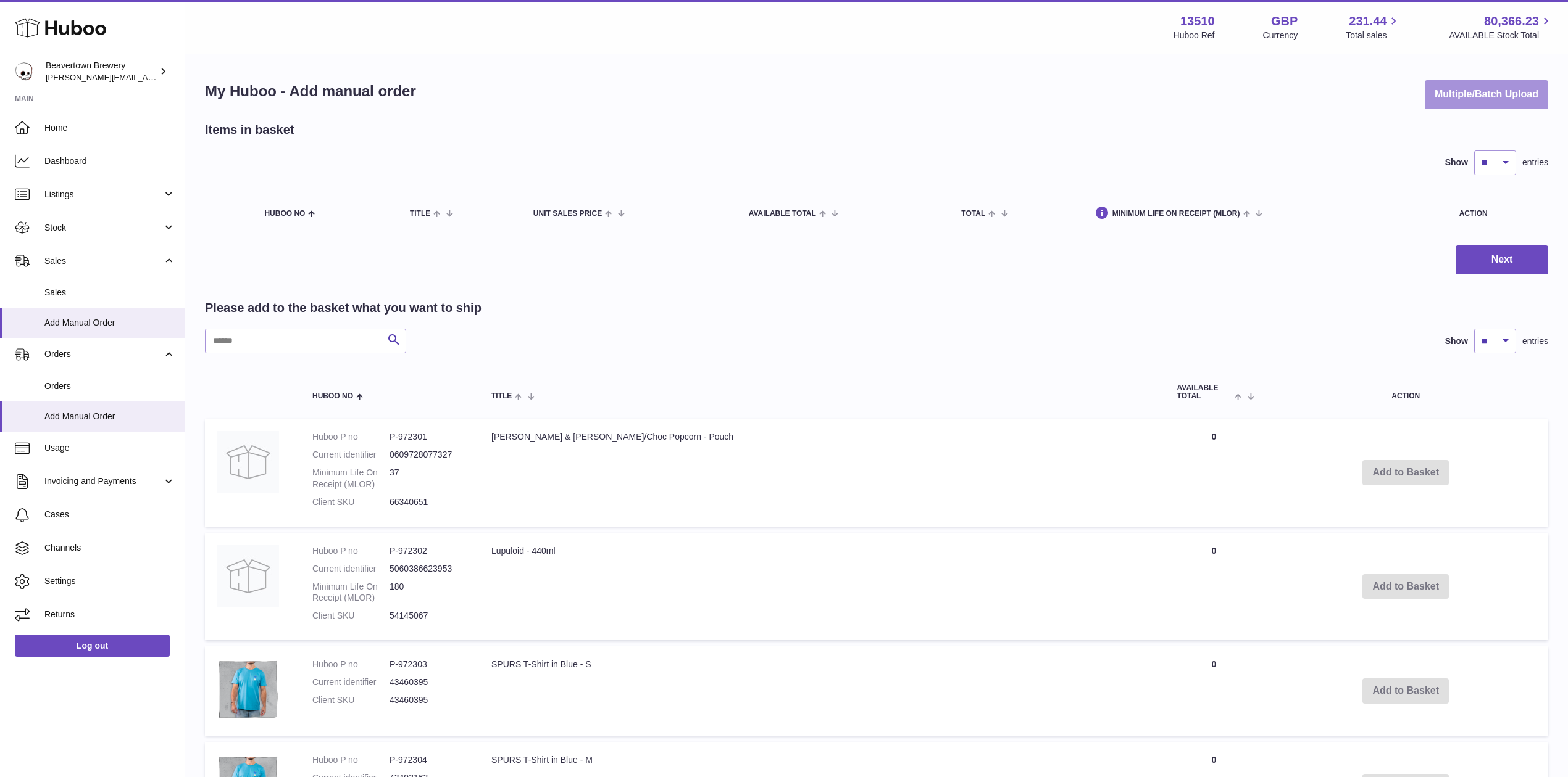
click at [1424, 100] on button "Multiple/Batch Upload" at bounding box center [1486, 95] width 124 height 29
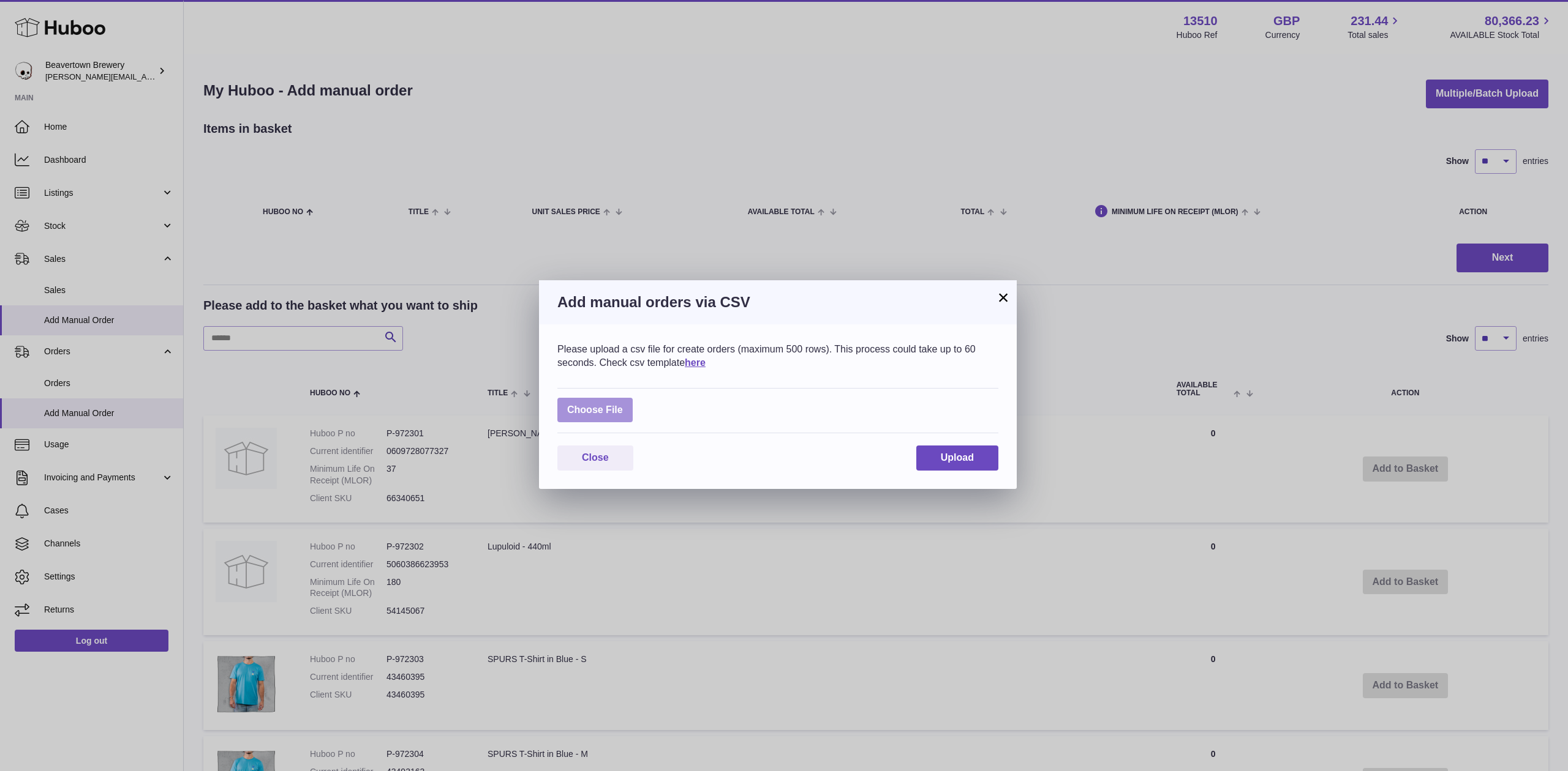
click at [625, 415] on label at bounding box center [595, 411] width 76 height 26
click at [623, 405] on input "file" at bounding box center [623, 404] width 1 height 1
type input "**********"
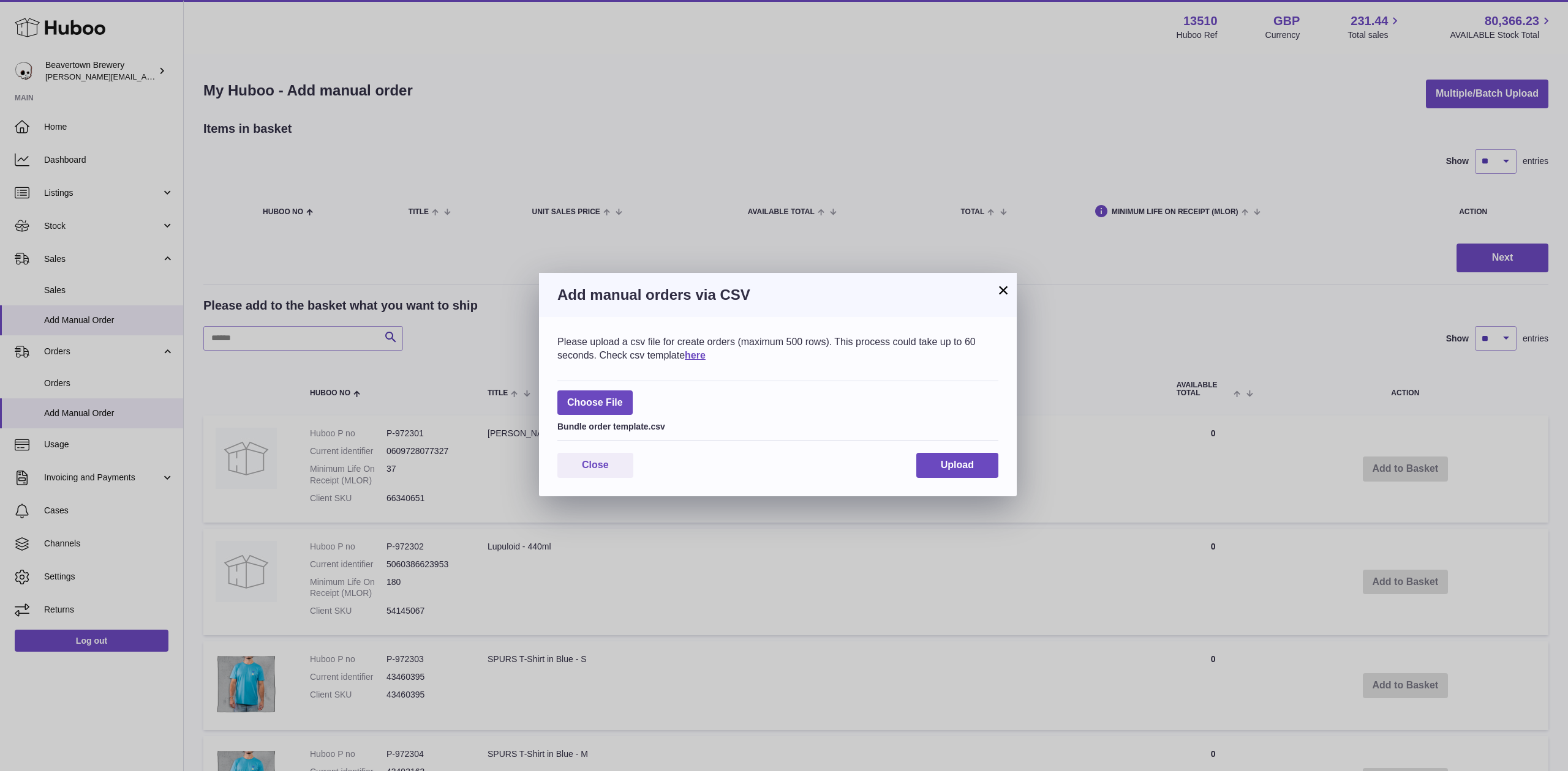
click at [910, 454] on div "Close Upload" at bounding box center [778, 466] width 441 height 26
click at [921, 456] on button "Upload" at bounding box center [957, 466] width 82 height 26
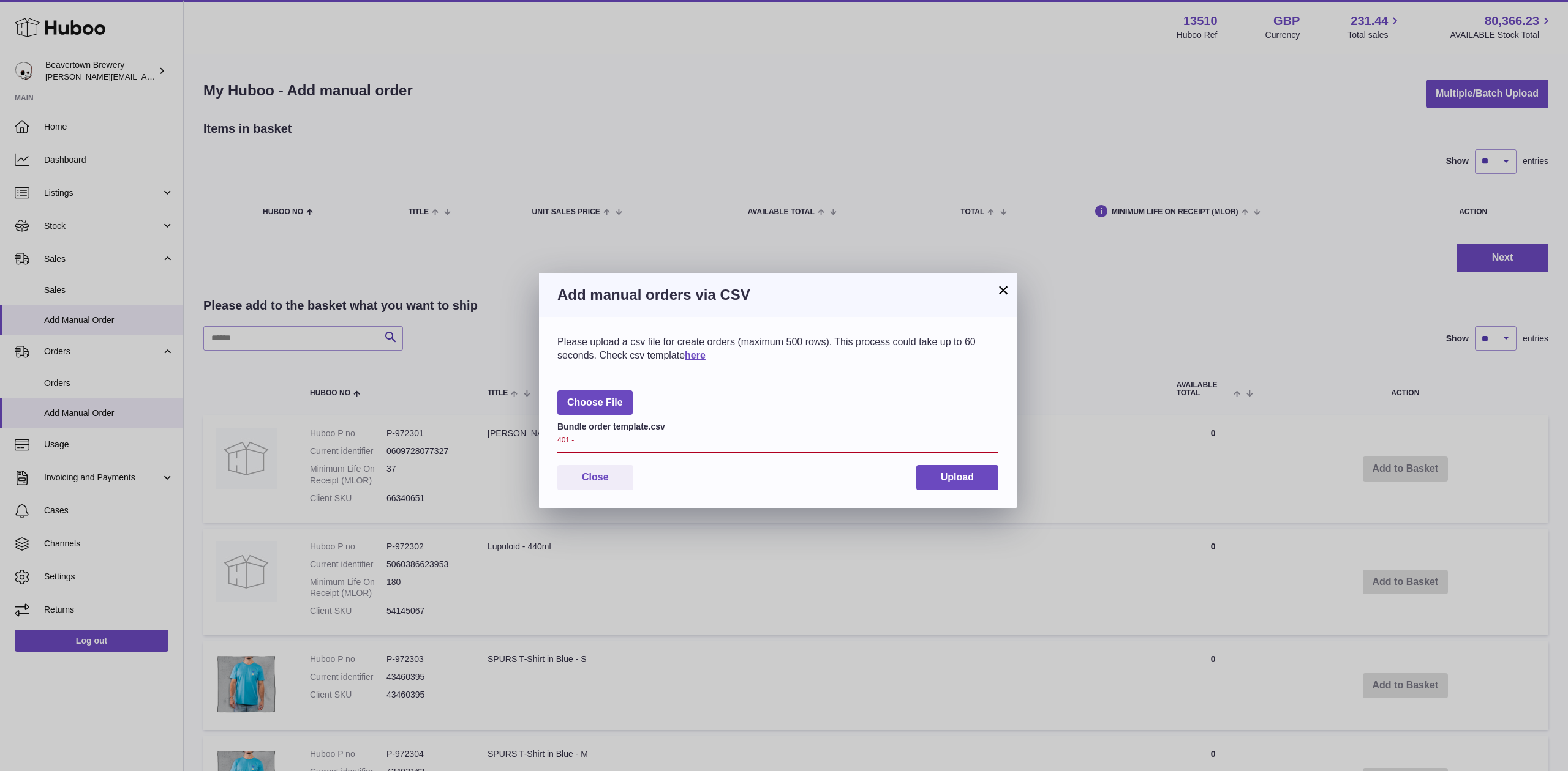
click at [1007, 275] on div "Add manual orders via CSV" at bounding box center [778, 295] width 477 height 44
click at [999, 288] on button "×" at bounding box center [1003, 290] width 15 height 15
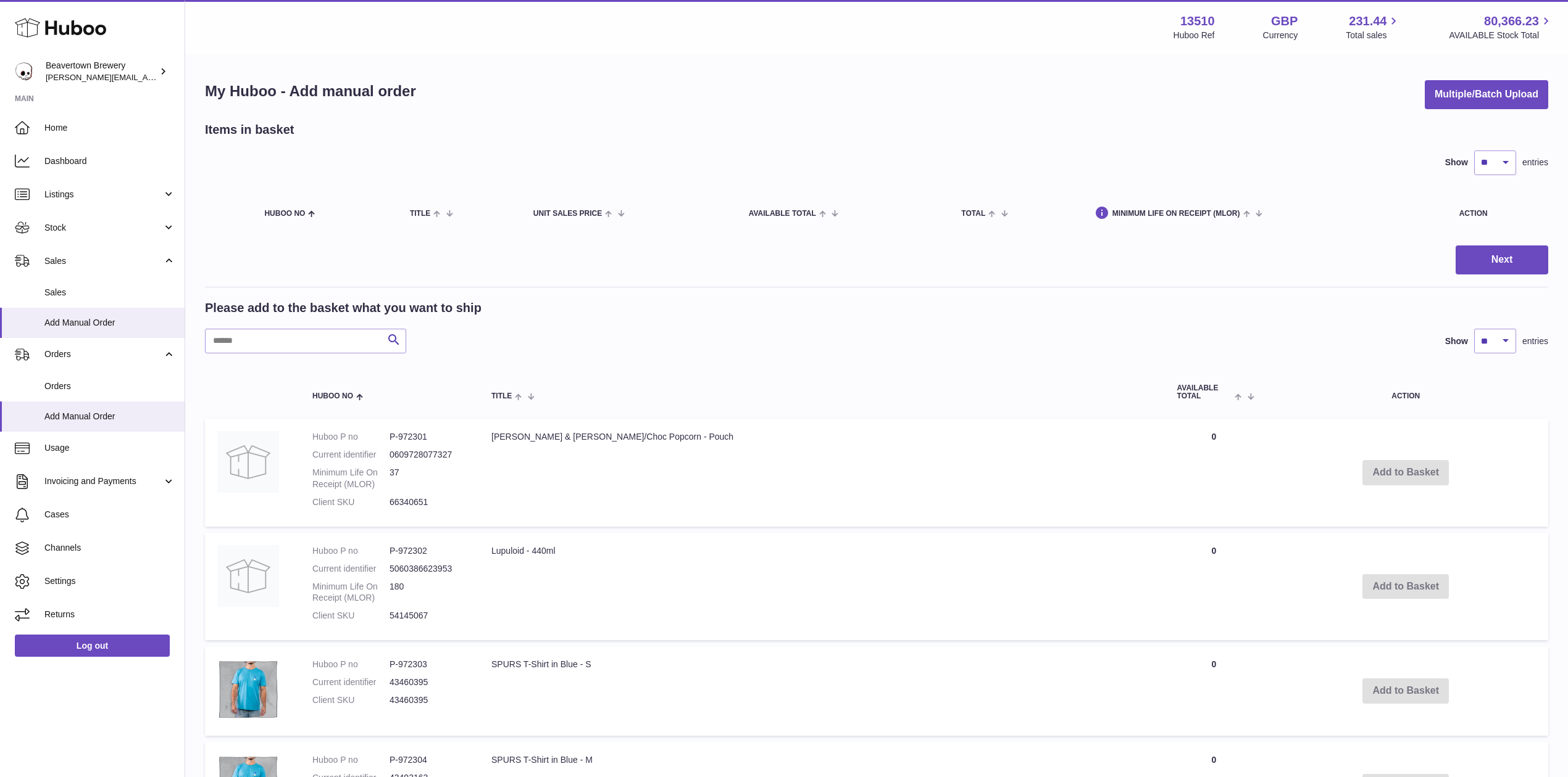
click at [1438, 114] on div "My Huboo - Add manual order Multiple/Batch Upload Items in basket Show ** ** **…" at bounding box center [876, 775] width 1382 height 1440
click at [1439, 109] on div "My Huboo - Add manual order Multiple/Batch Upload Items in basket Show ** ** **…" at bounding box center [876, 775] width 1382 height 1440
click at [1440, 104] on button "Multiple/Batch Upload" at bounding box center [1486, 95] width 124 height 29
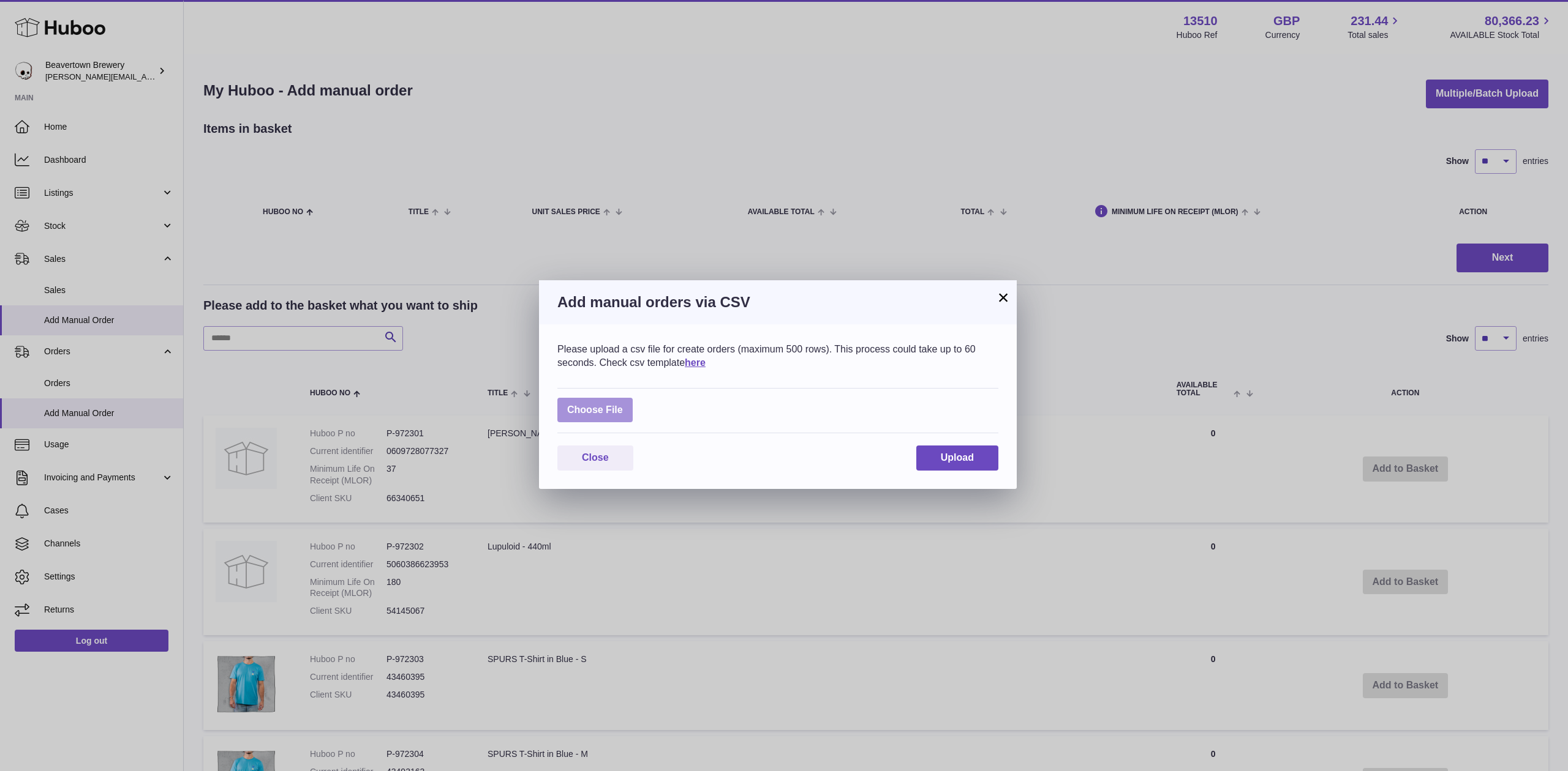
click at [621, 401] on label at bounding box center [595, 411] width 76 height 26
click at [623, 404] on input "file" at bounding box center [623, 404] width 1 height 1
type input "**********"
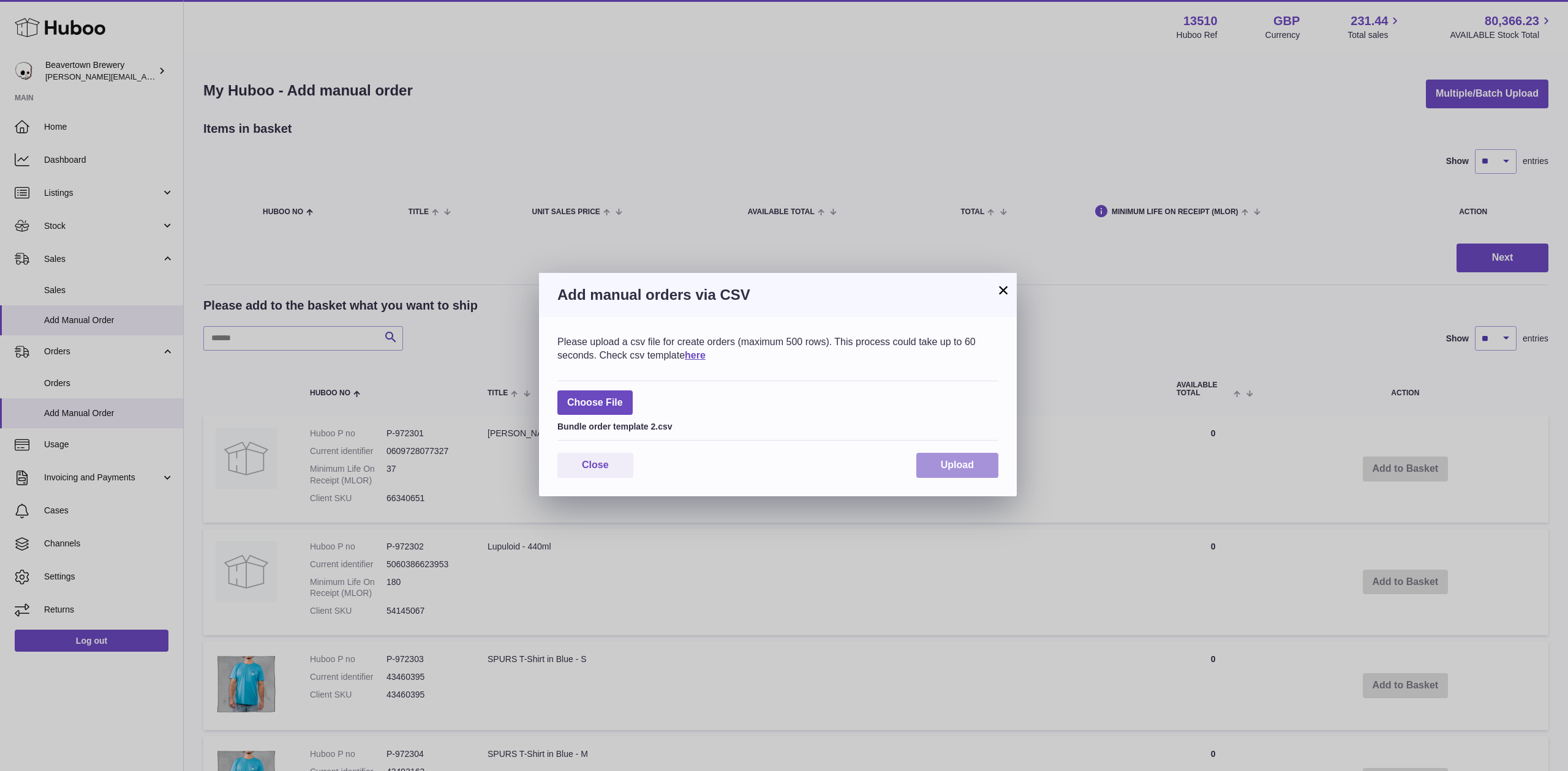
click at [951, 464] on span "Upload" at bounding box center [957, 465] width 33 height 11
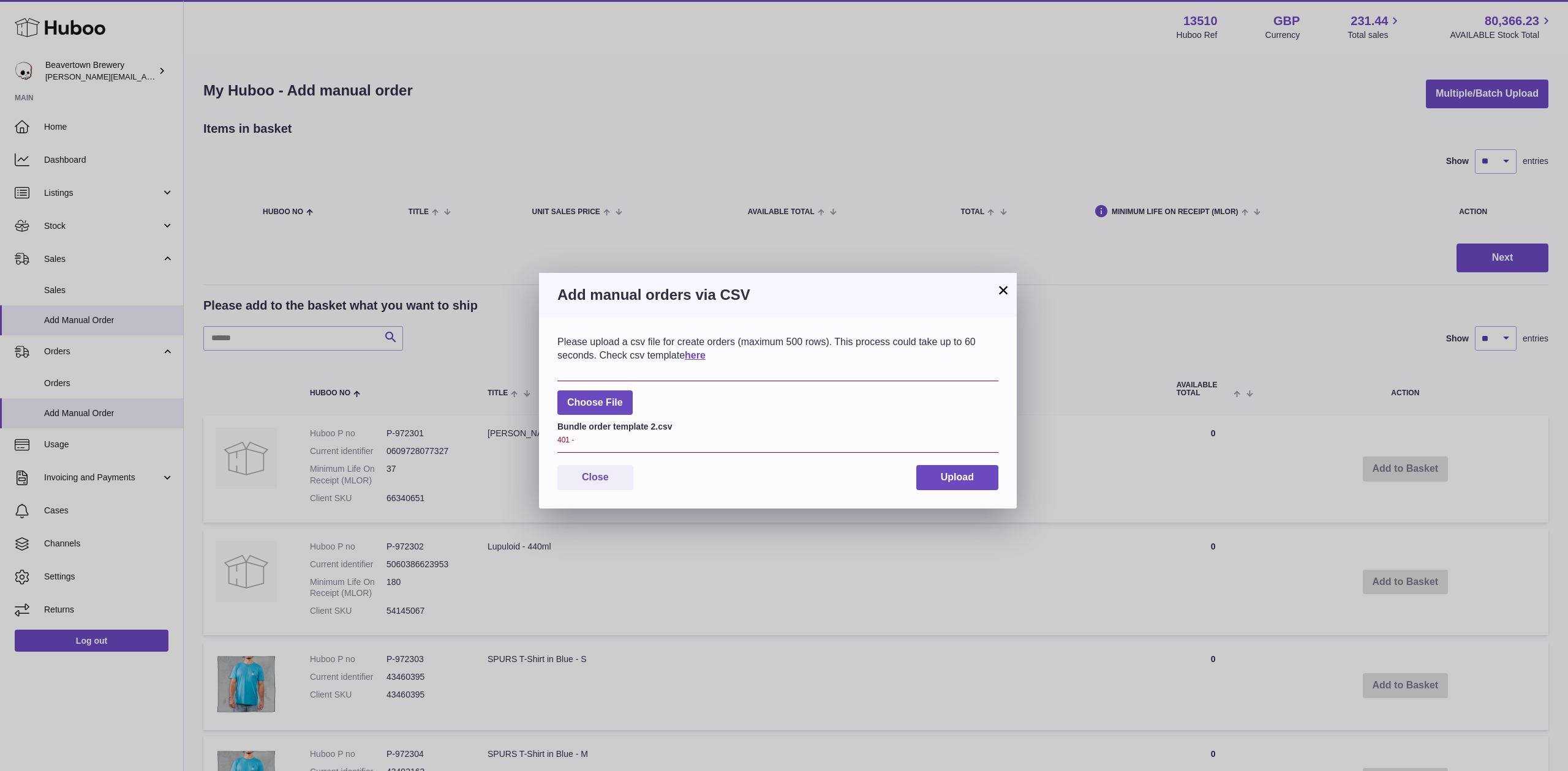
click at [1007, 283] on button "×" at bounding box center [1003, 290] width 15 height 15
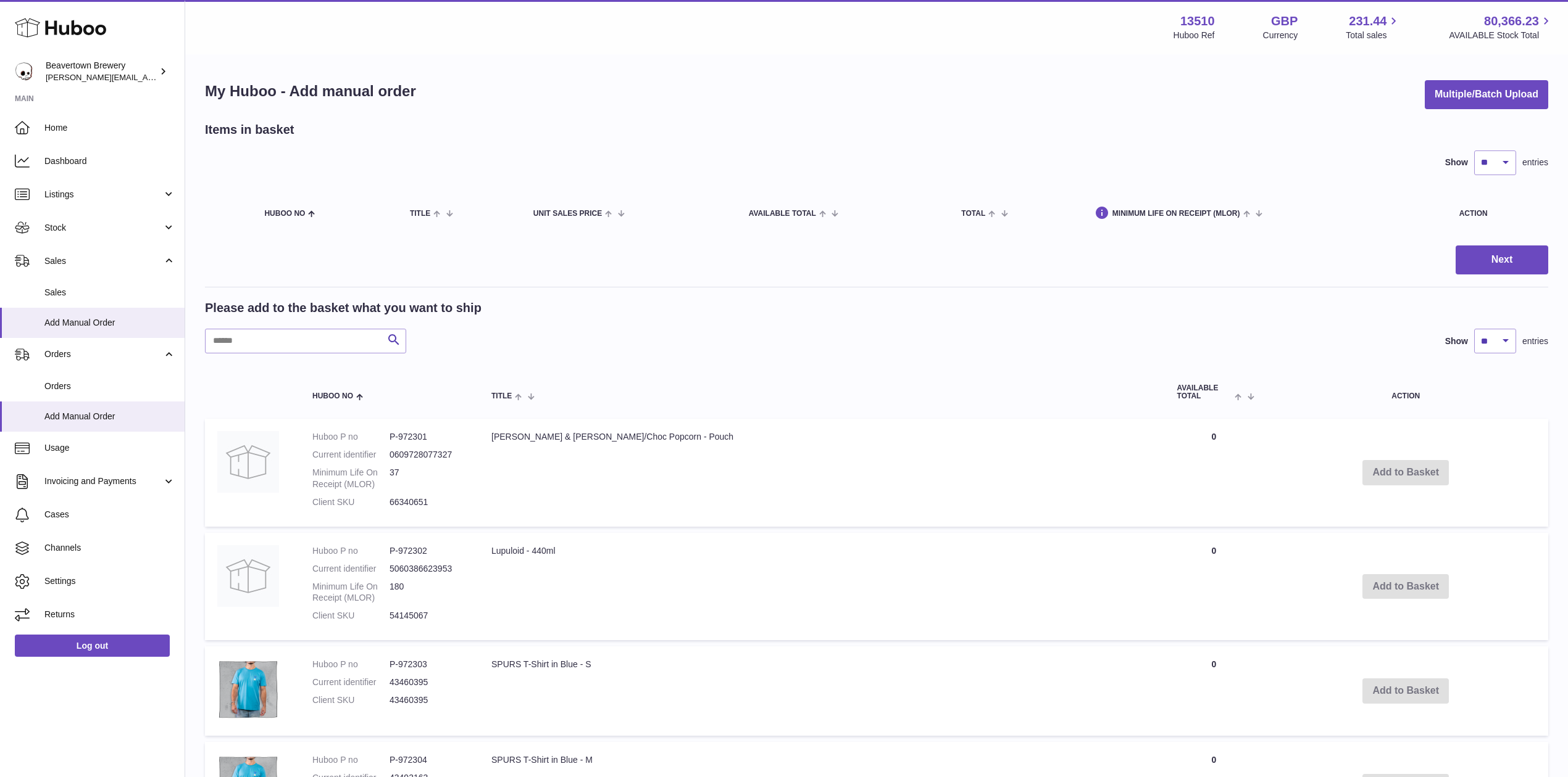
click at [1440, 122] on div "Items in basket" at bounding box center [876, 130] width 1343 height 17
click at [1452, 107] on button "Multiple/Batch Upload" at bounding box center [1486, 95] width 124 height 29
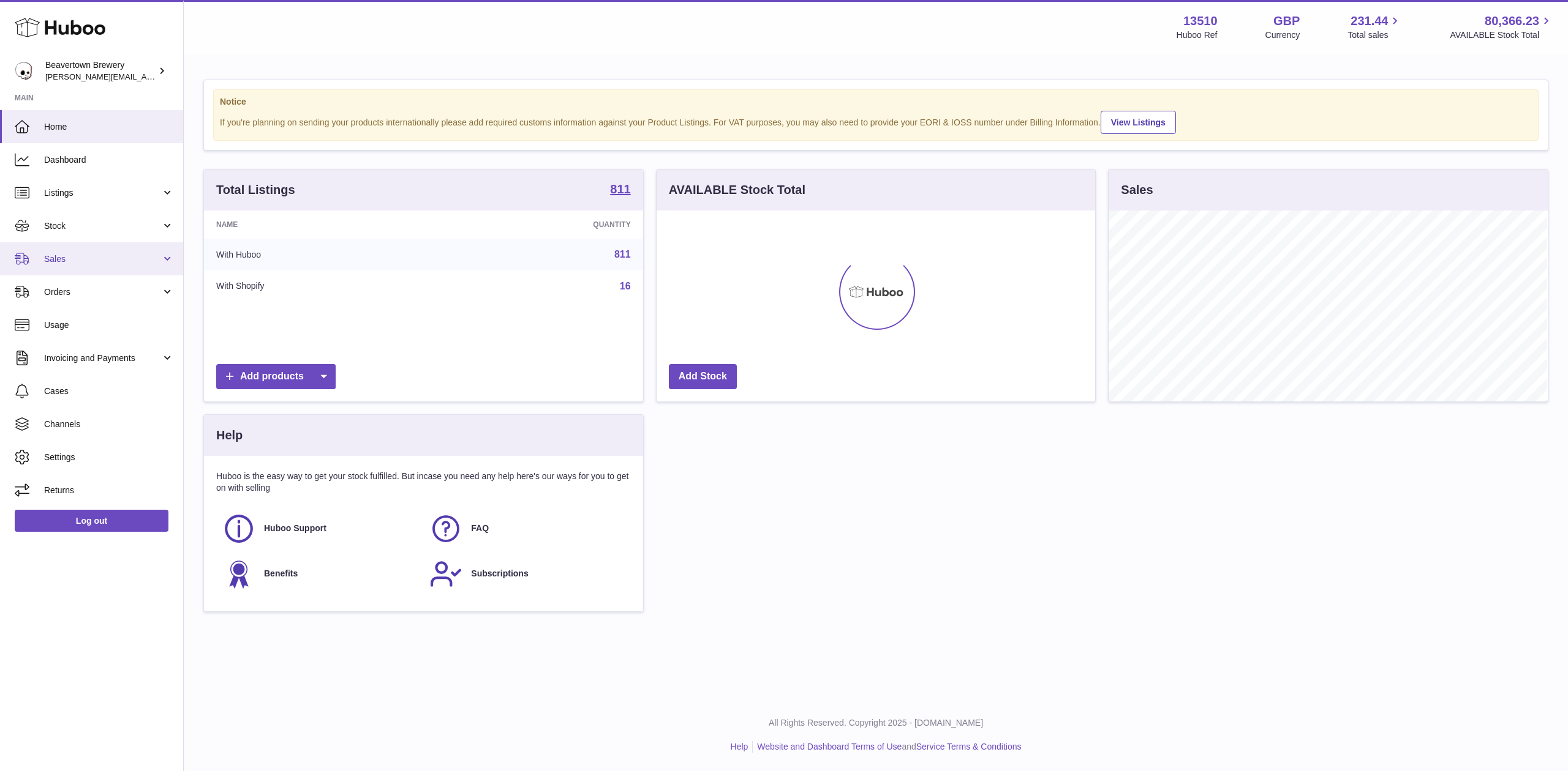
scroll to position [191, 439]
click at [81, 250] on link "Sales" at bounding box center [91, 259] width 183 height 33
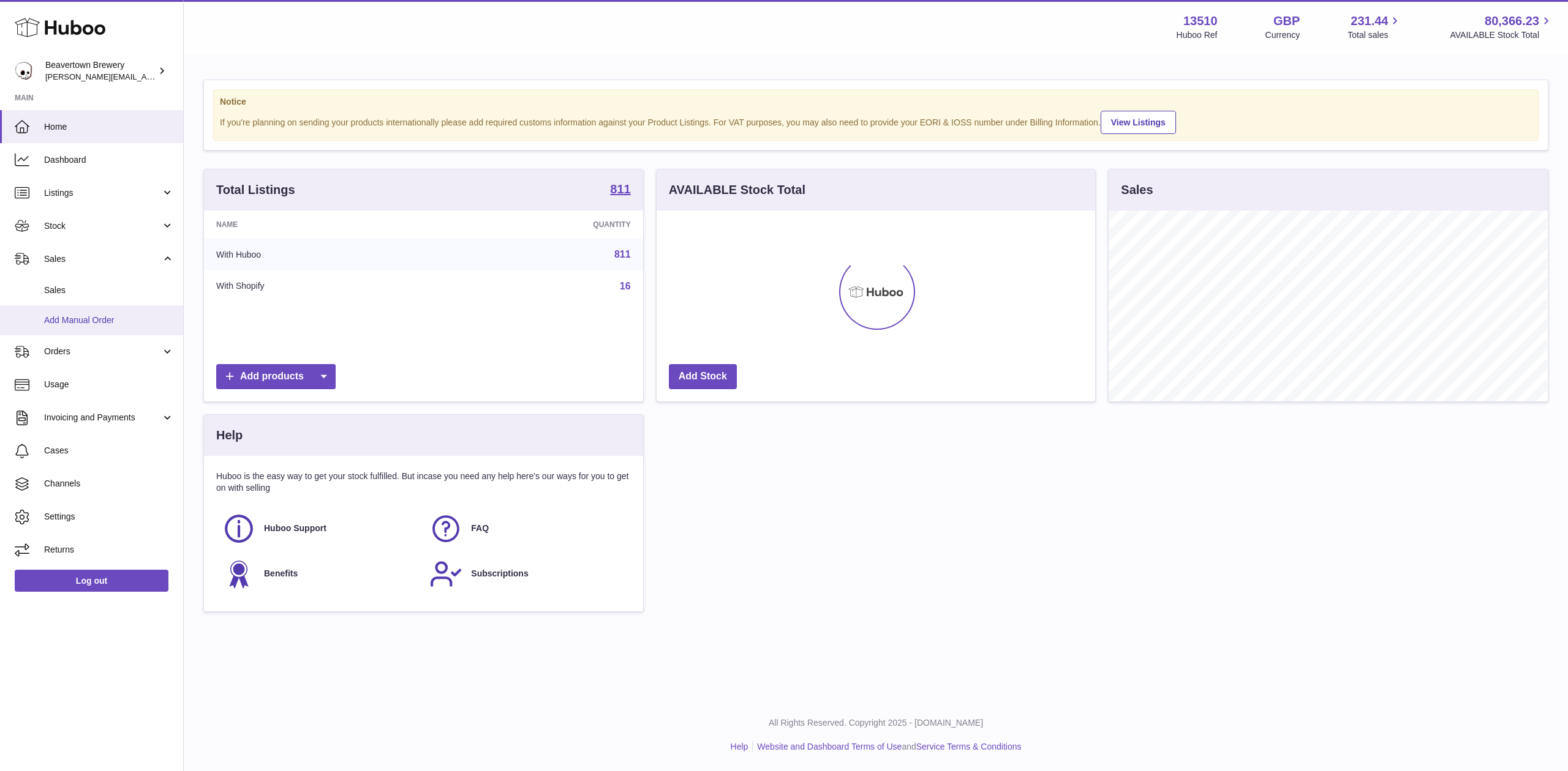
click at [64, 312] on link "Add Manual Order" at bounding box center [91, 320] width 183 height 30
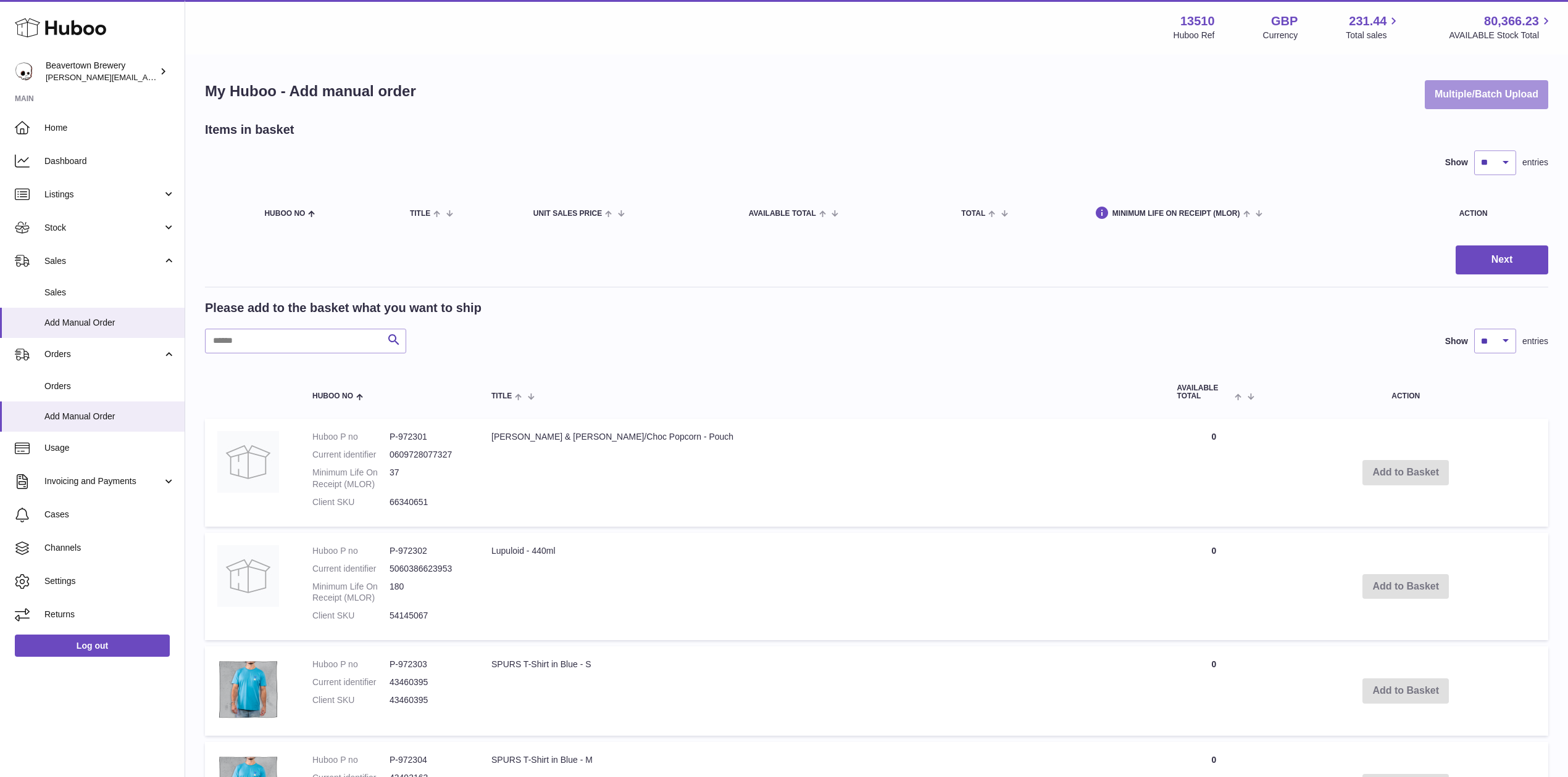
click at [1443, 88] on button "Multiple/Batch Upload" at bounding box center [1486, 95] width 124 height 29
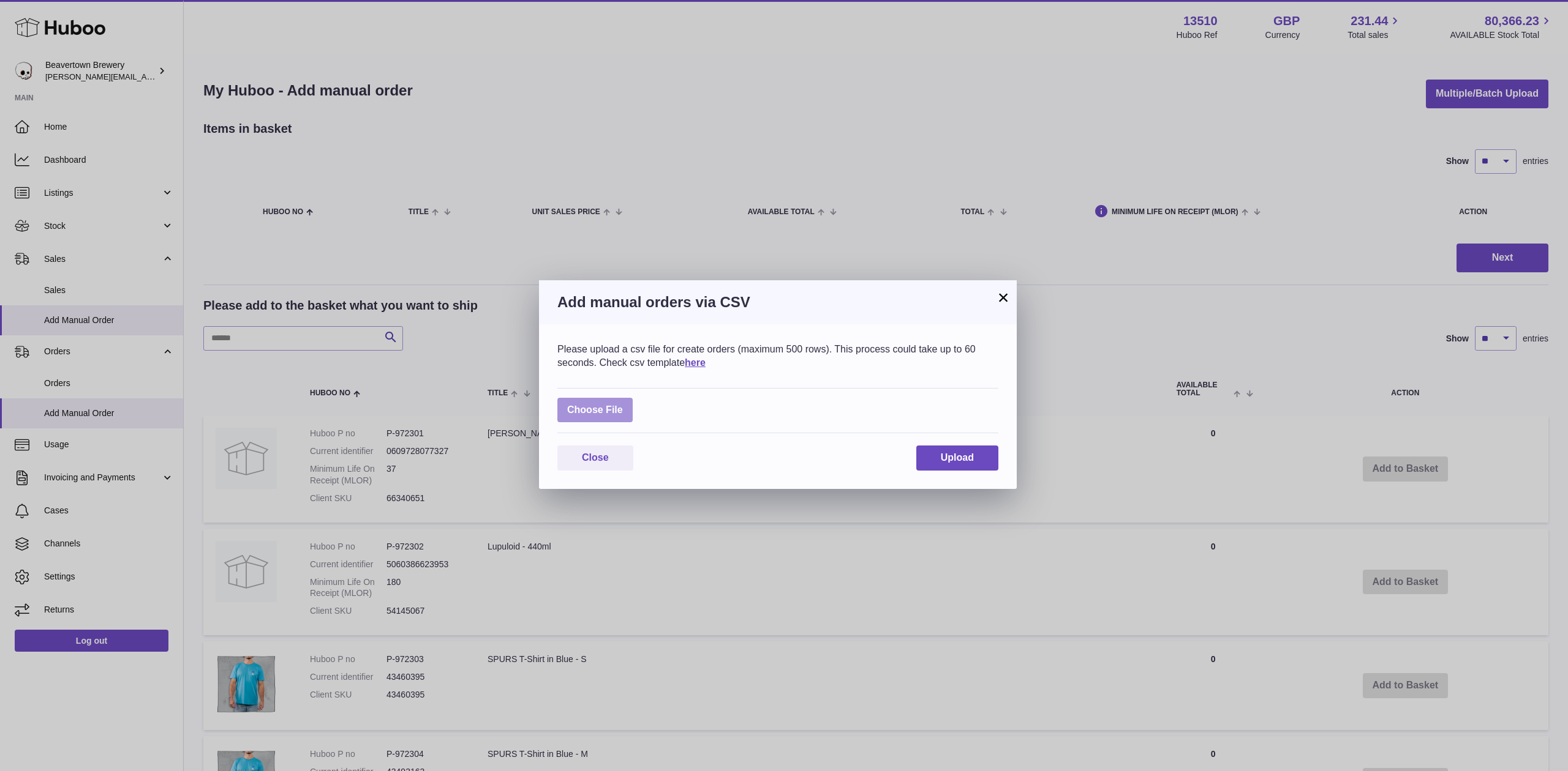
click at [627, 422] on label at bounding box center [595, 411] width 76 height 26
click at [623, 405] on input "file" at bounding box center [623, 404] width 1 height 1
type input "**********"
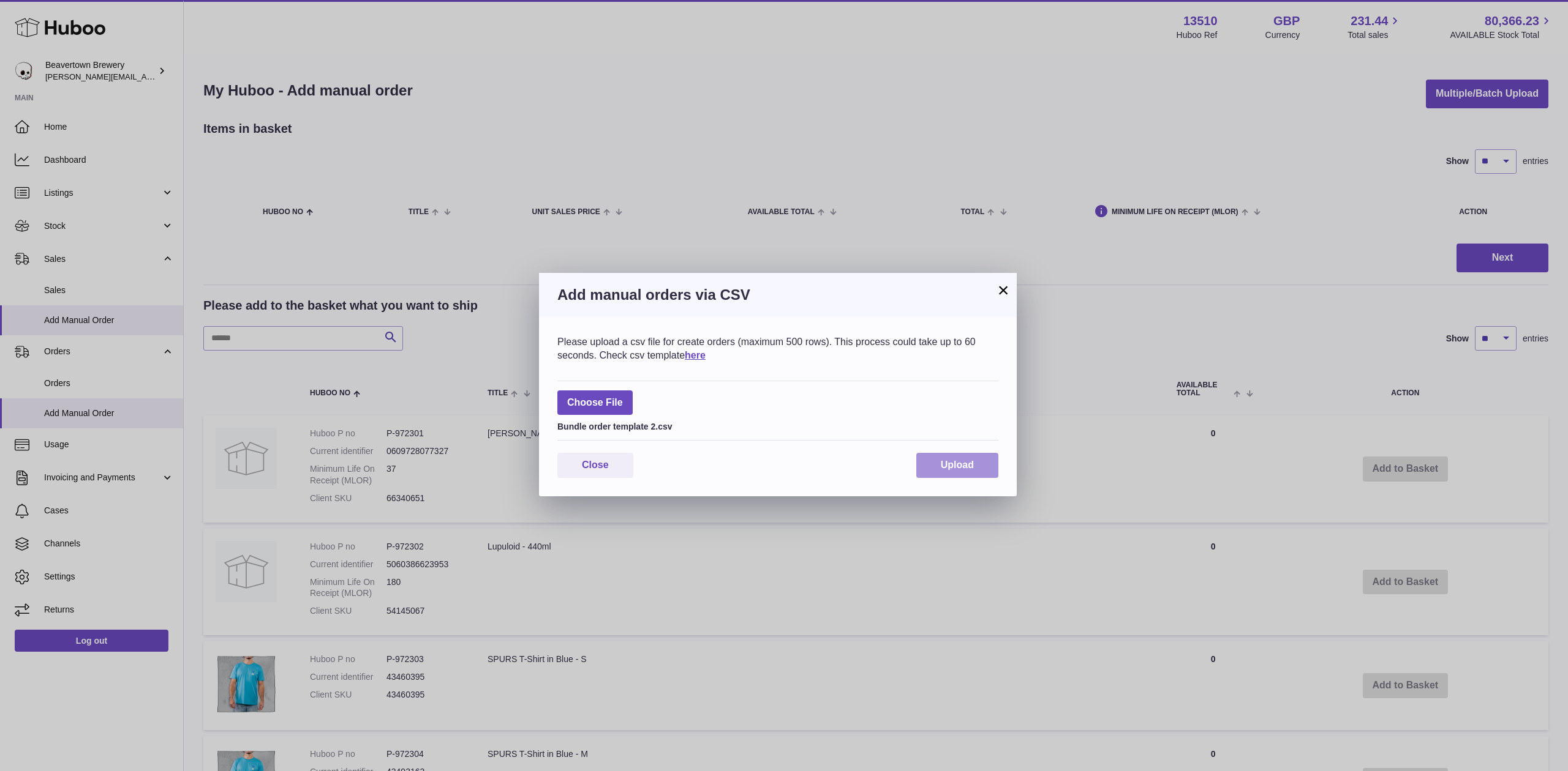
click at [981, 467] on button "Upload" at bounding box center [957, 466] width 82 height 26
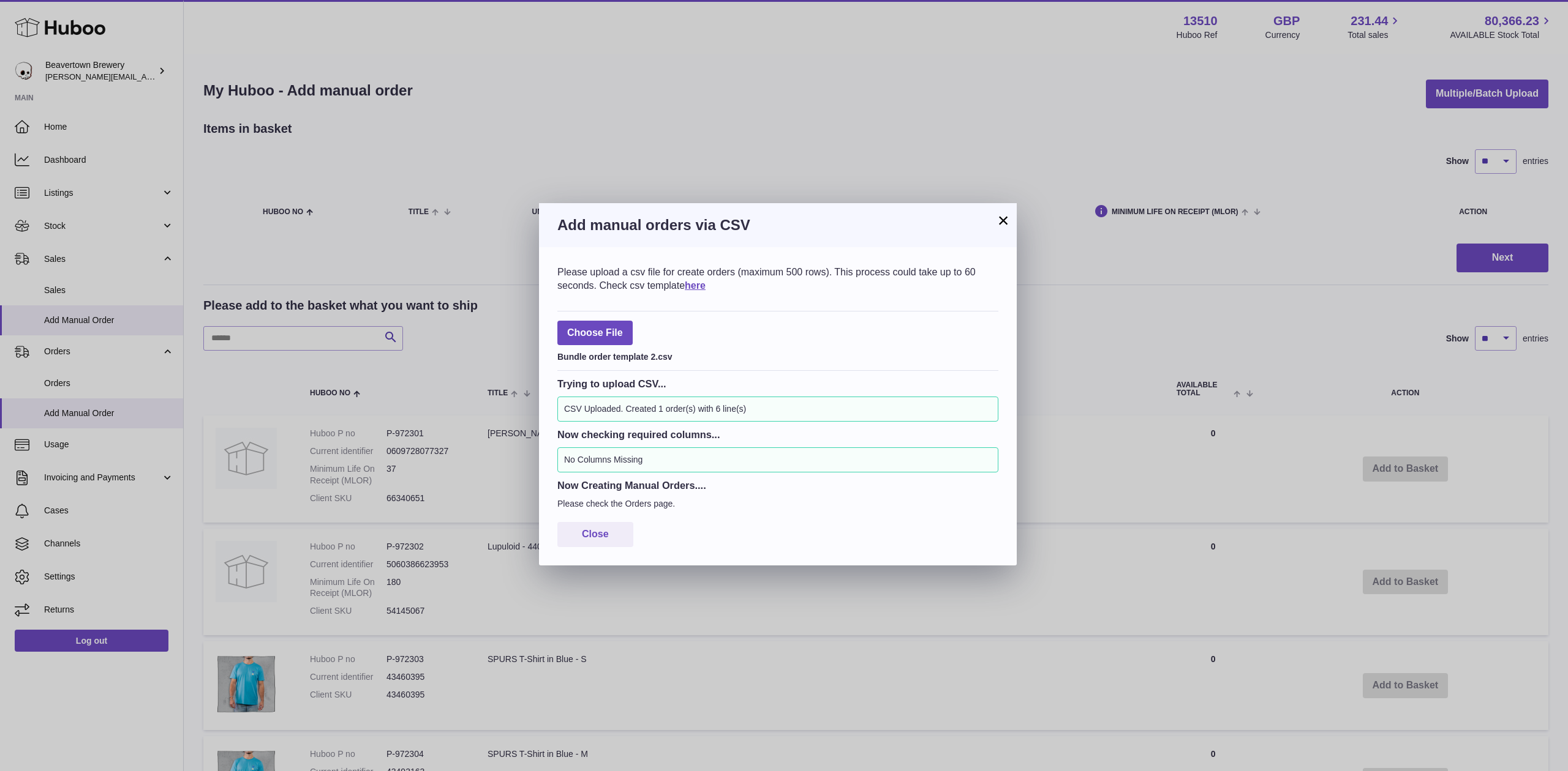
click at [1007, 226] on button "×" at bounding box center [1003, 221] width 15 height 15
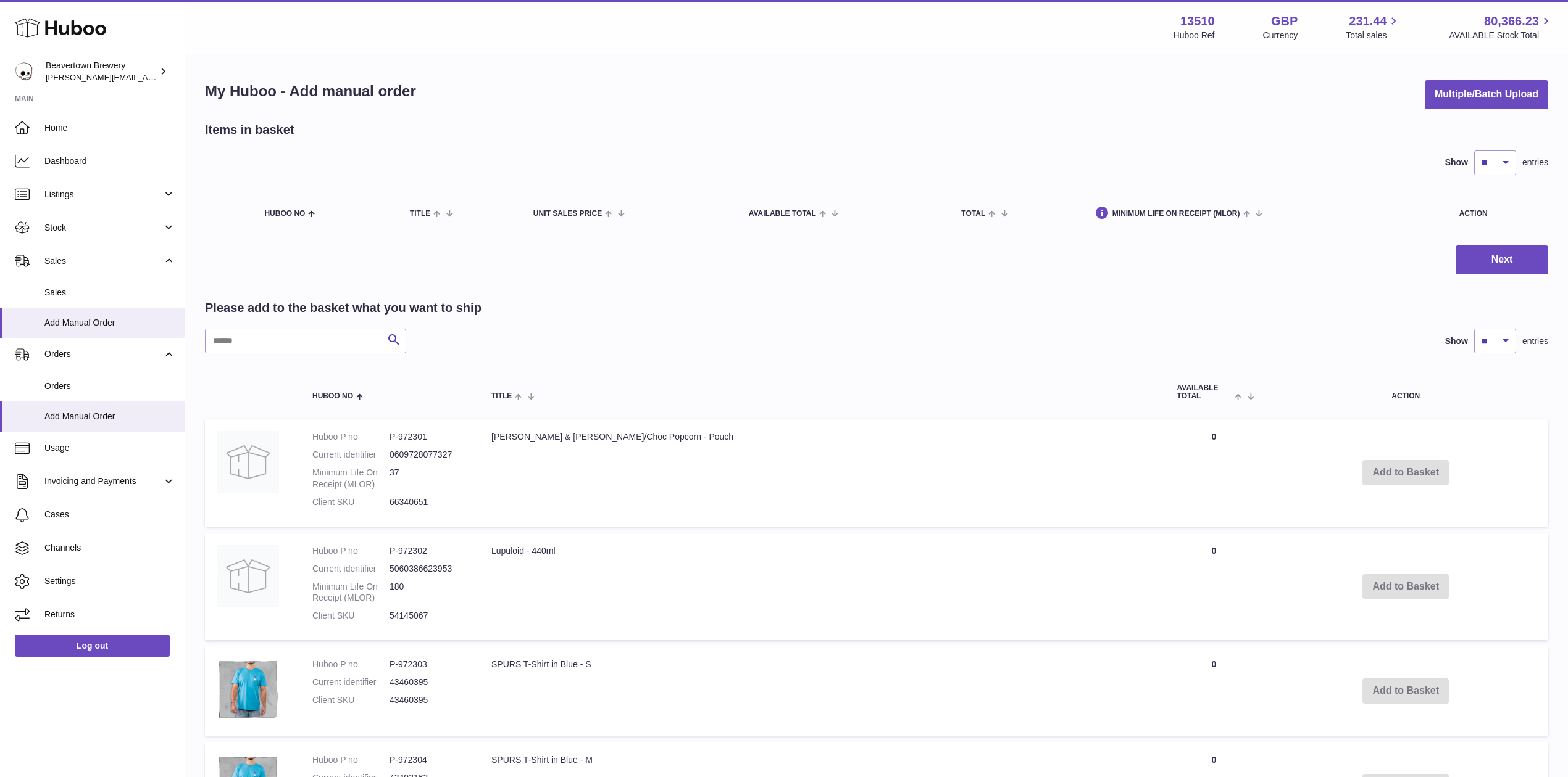
click at [1416, 107] on div "My Huboo - Add manual order Multiple/Batch Upload" at bounding box center [876, 95] width 1343 height 29
click at [1424, 106] on button "Multiple/Batch Upload" at bounding box center [1486, 95] width 124 height 29
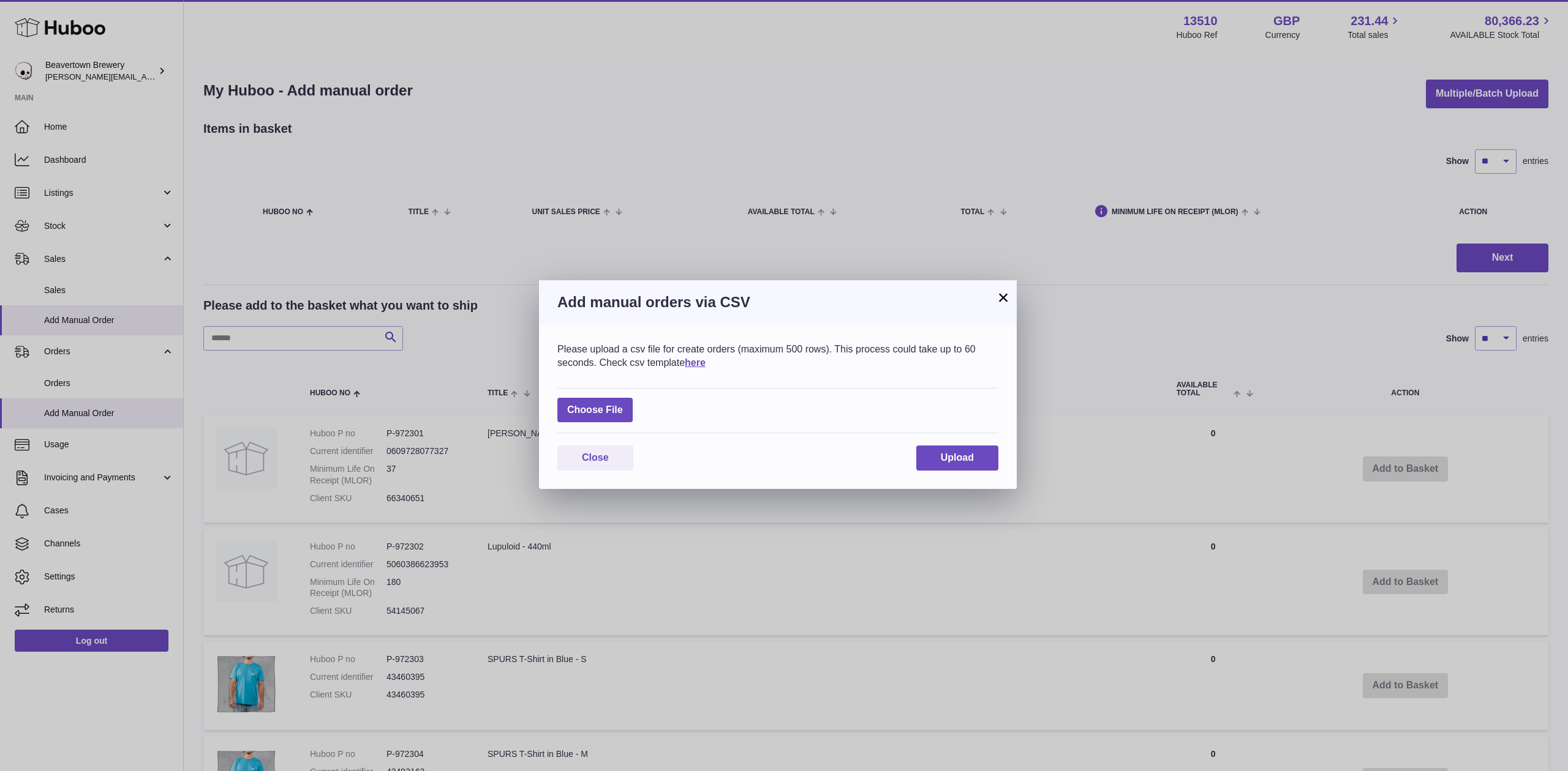
click at [640, 402] on div "Choose File" at bounding box center [778, 411] width 441 height 46
click at [633, 401] on div "Choose File" at bounding box center [778, 411] width 441 height 46
click at [630, 401] on label at bounding box center [595, 411] width 76 height 26
click at [623, 404] on input "file" at bounding box center [623, 404] width 1 height 1
type input "**********"
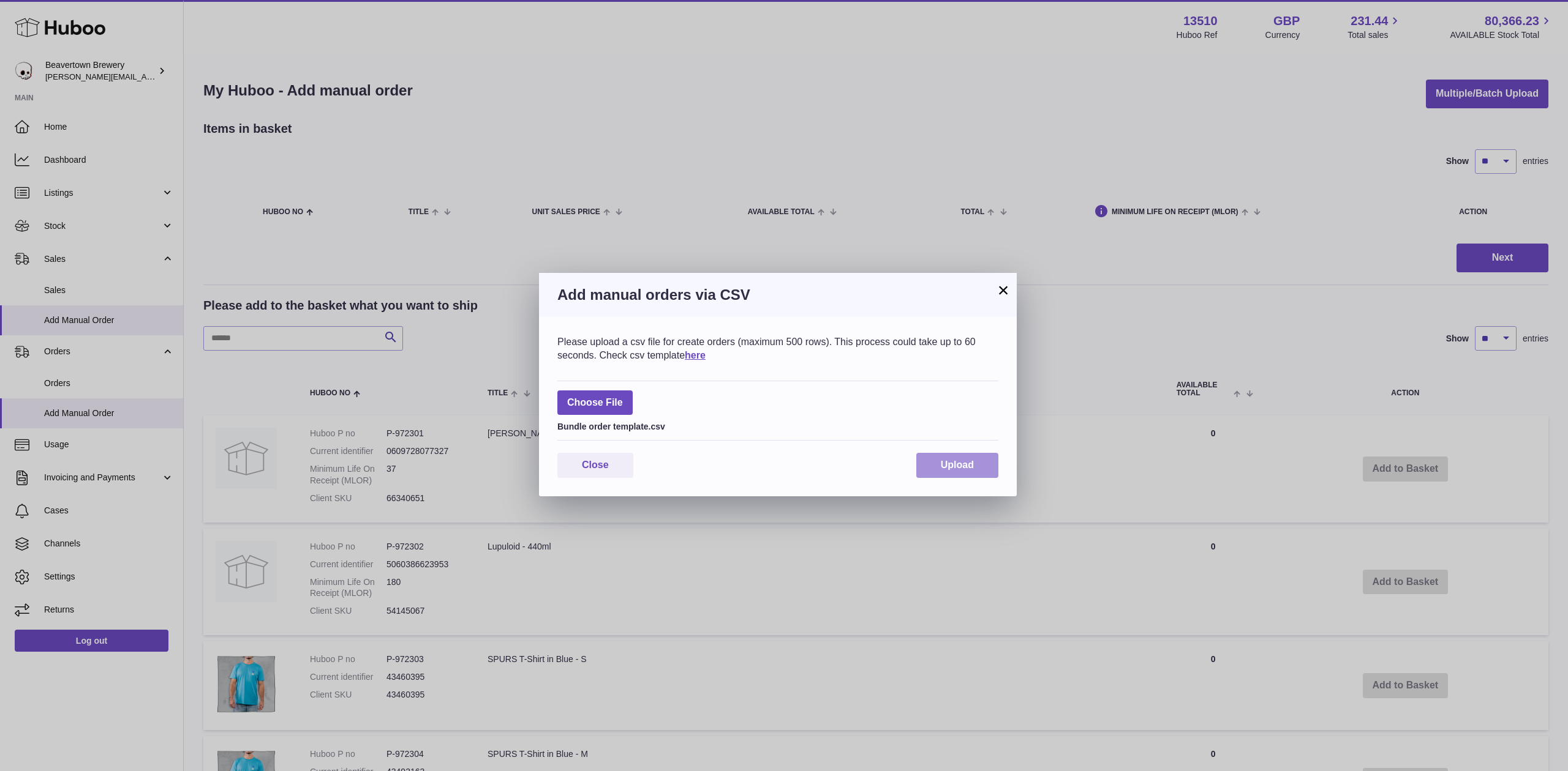
click at [954, 456] on button "Upload" at bounding box center [957, 466] width 82 height 26
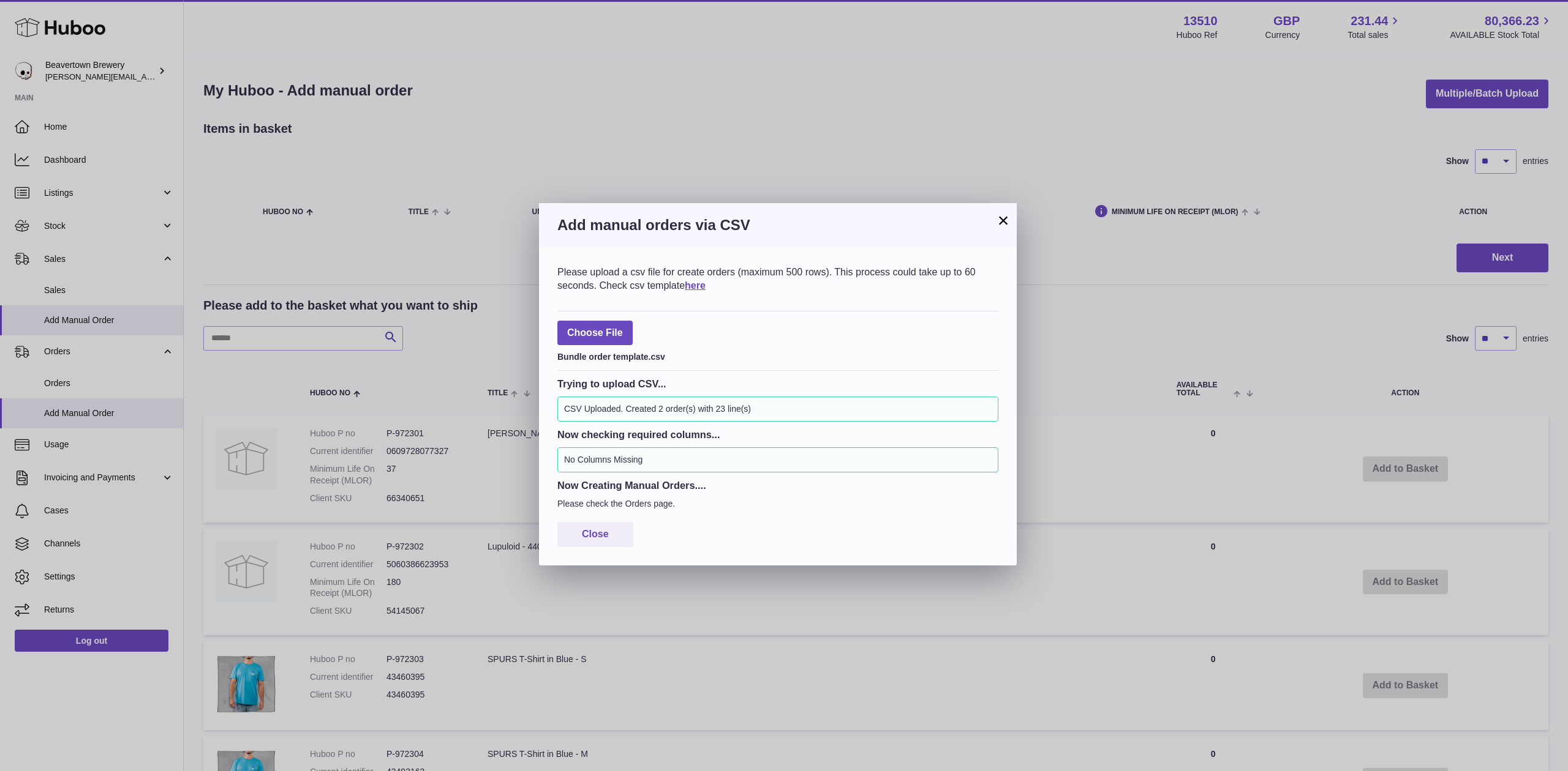
click at [993, 221] on h3 "Add manual orders via CSV" at bounding box center [778, 225] width 441 height 20
click at [997, 219] on button "×" at bounding box center [1003, 221] width 15 height 15
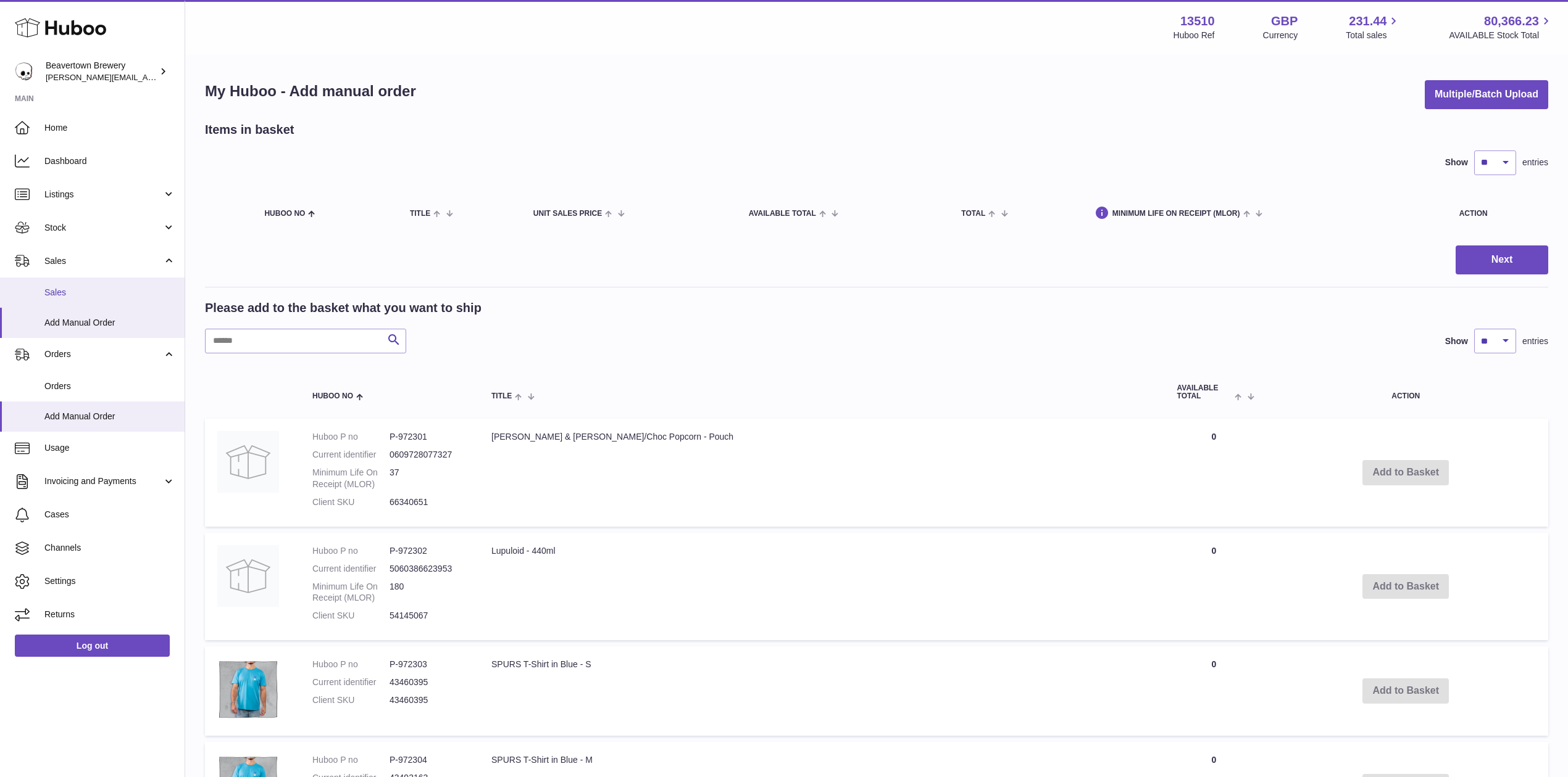
click at [56, 287] on span "Sales" at bounding box center [110, 293] width 131 height 12
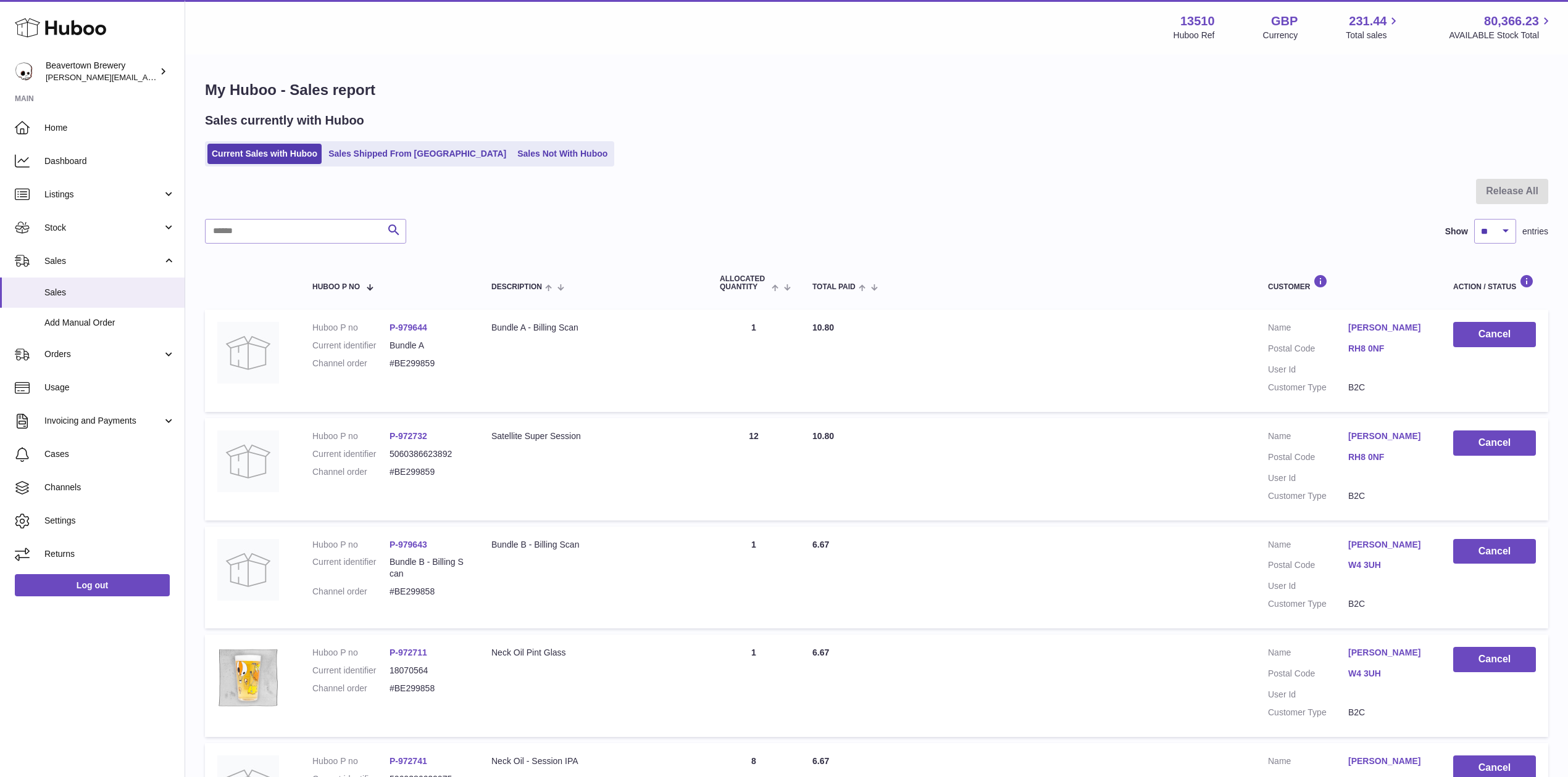
click at [528, 143] on ul "Current Sales with Huboo Sales Shipped From [GEOGRAPHIC_DATA] Sales Not With Hu…" at bounding box center [409, 153] width 409 height 26
click at [524, 147] on link "Sales Not With Huboo" at bounding box center [562, 153] width 99 height 21
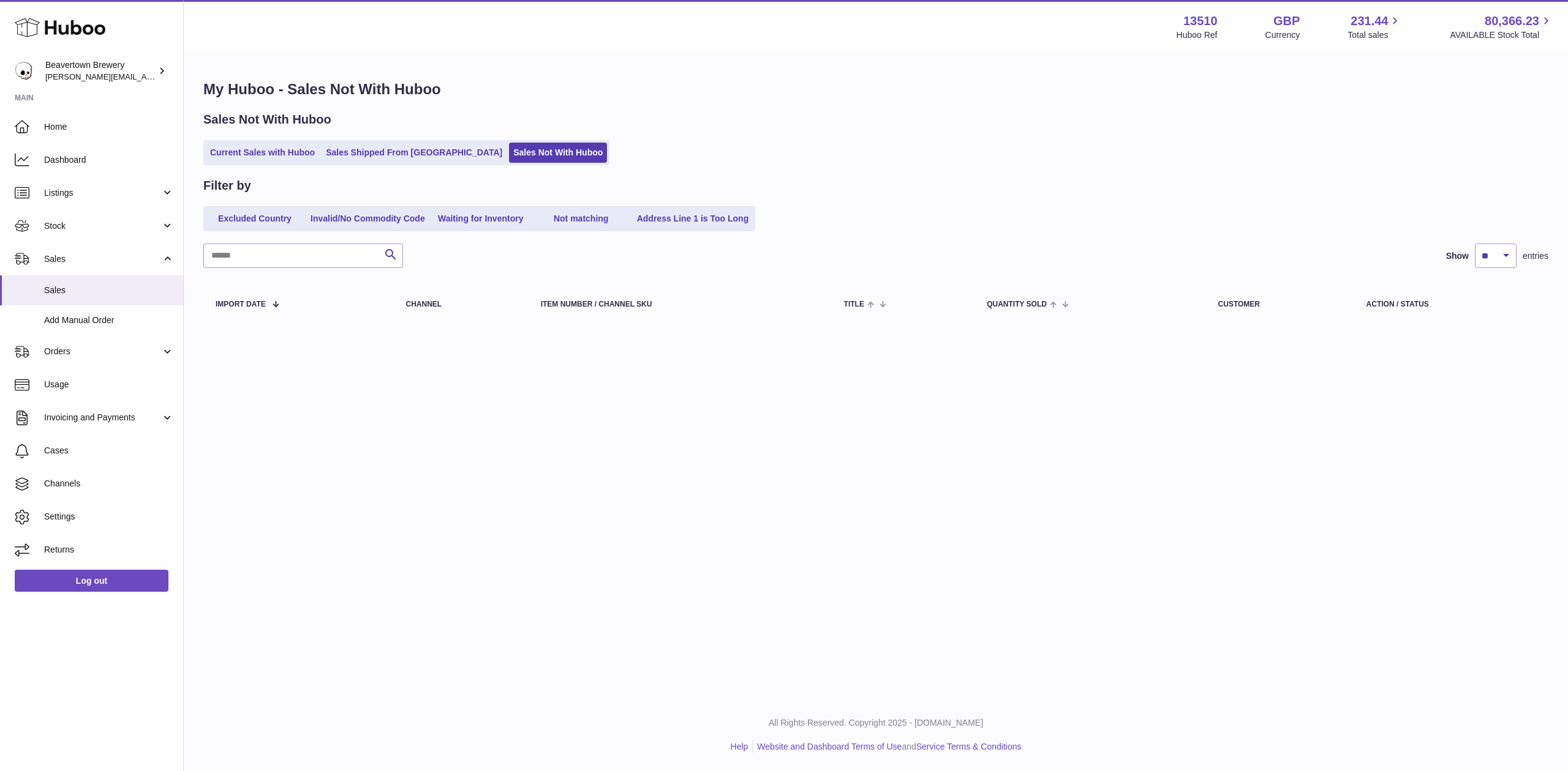
click at [379, 140] on ul "Current Sales with Huboo Sales Shipped From Huboo Sales Not With Huboo" at bounding box center [406, 152] width 406 height 26
click at [344, 158] on link "Sales Shipped From [GEOGRAPHIC_DATA]" at bounding box center [414, 152] width 185 height 21
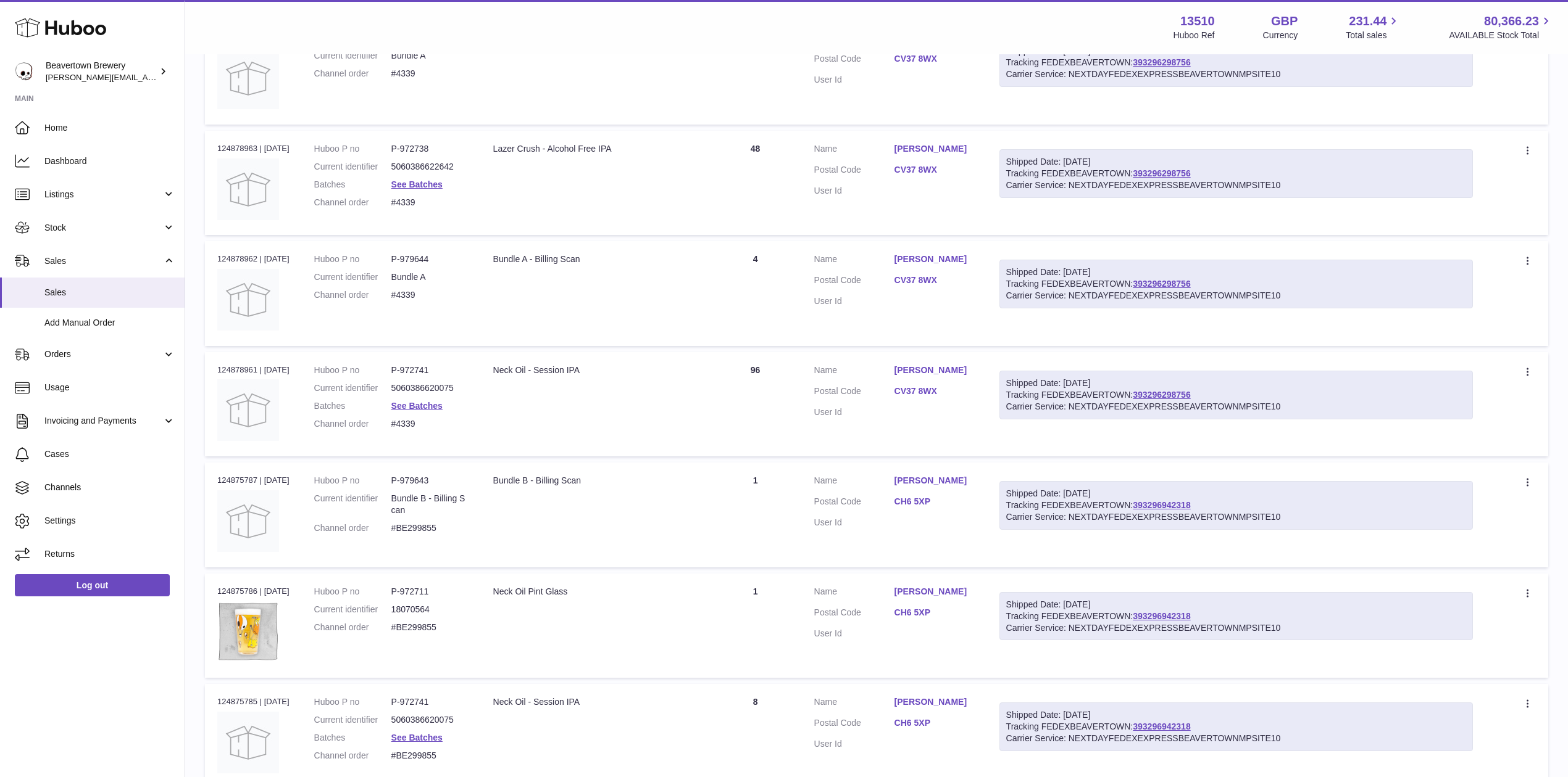
scroll to position [750, 0]
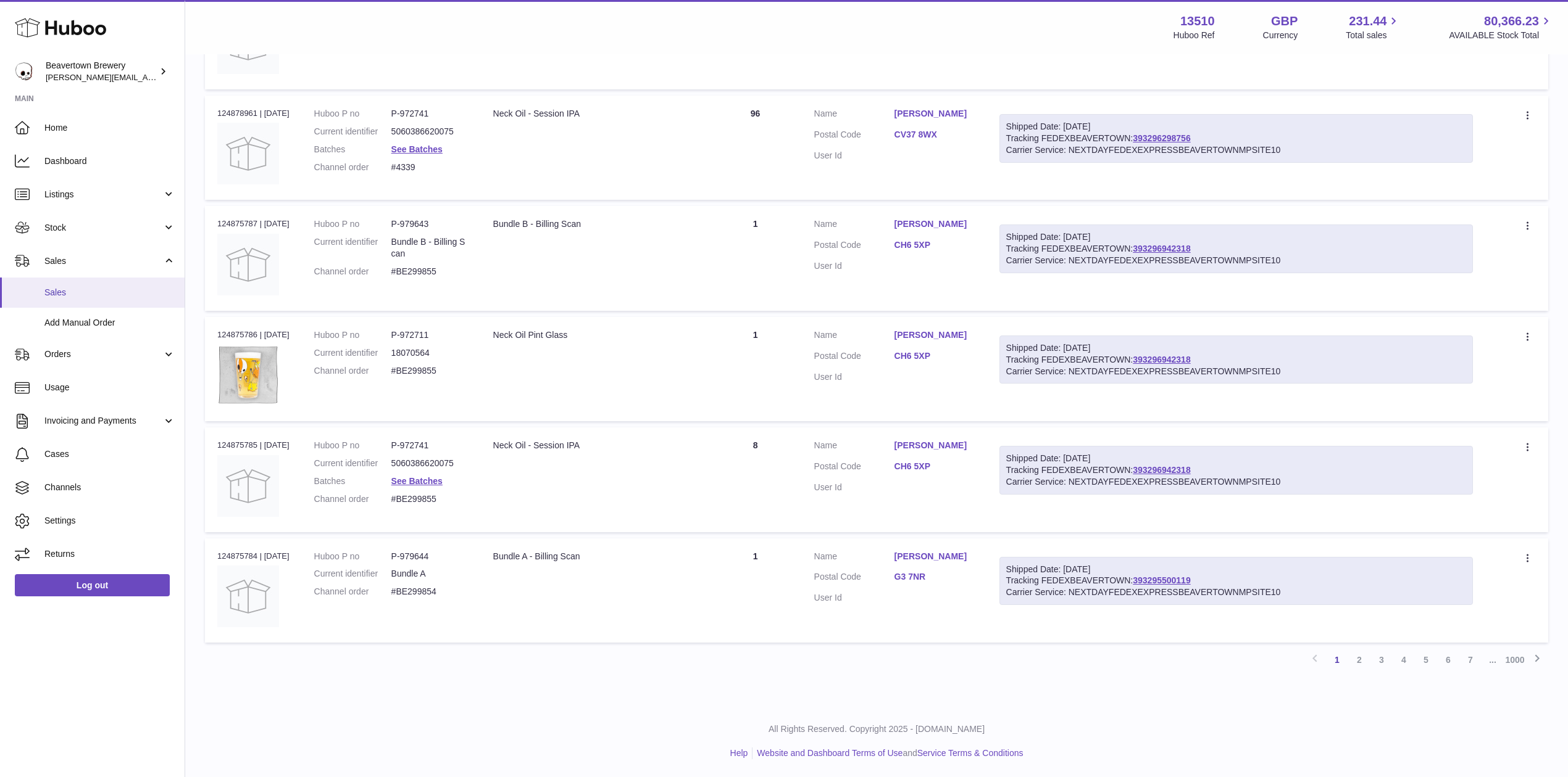
click at [66, 299] on link "Sales" at bounding box center [92, 293] width 184 height 30
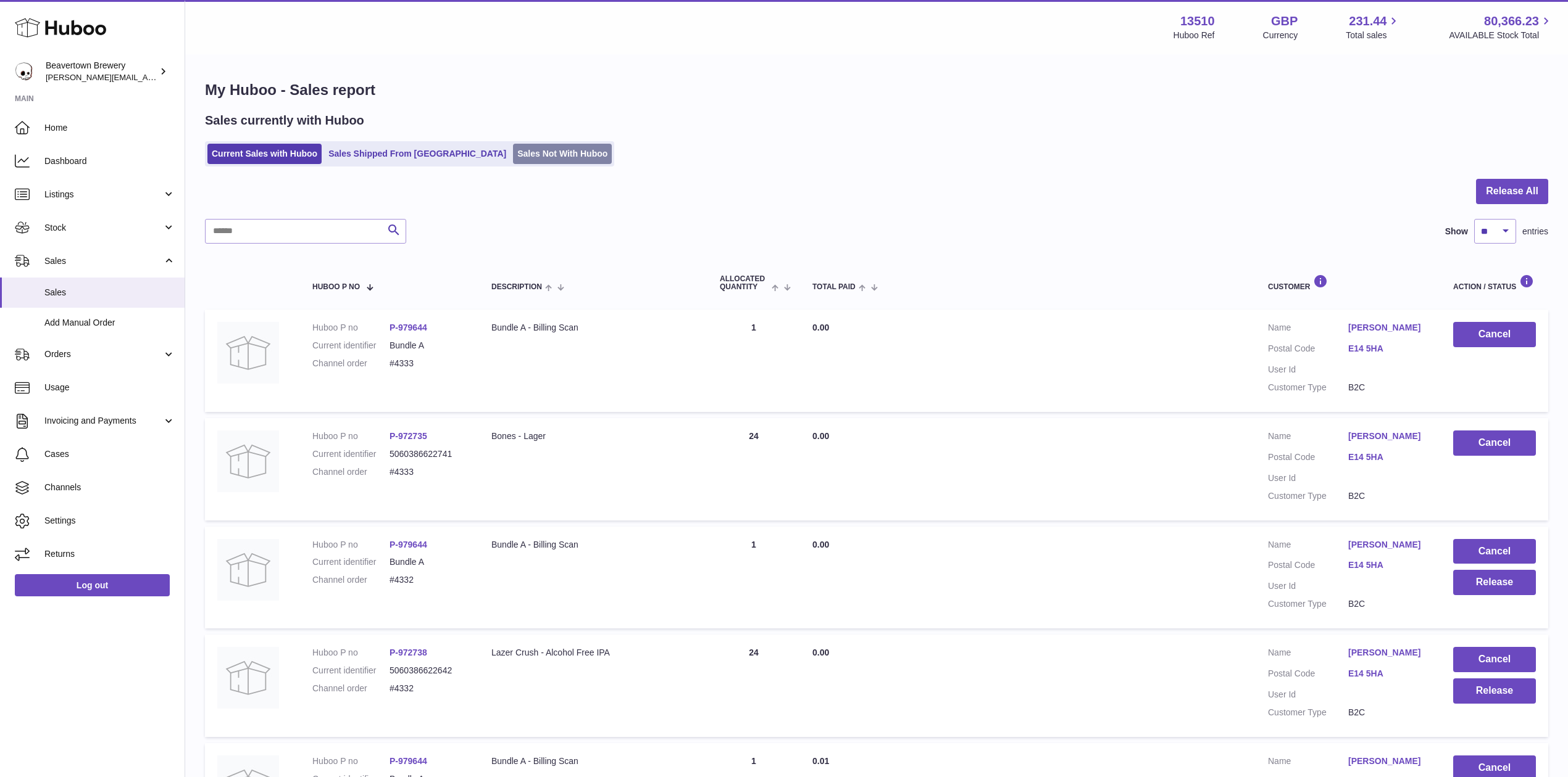
click at [513, 156] on link "Sales Not With Huboo" at bounding box center [562, 153] width 99 height 21
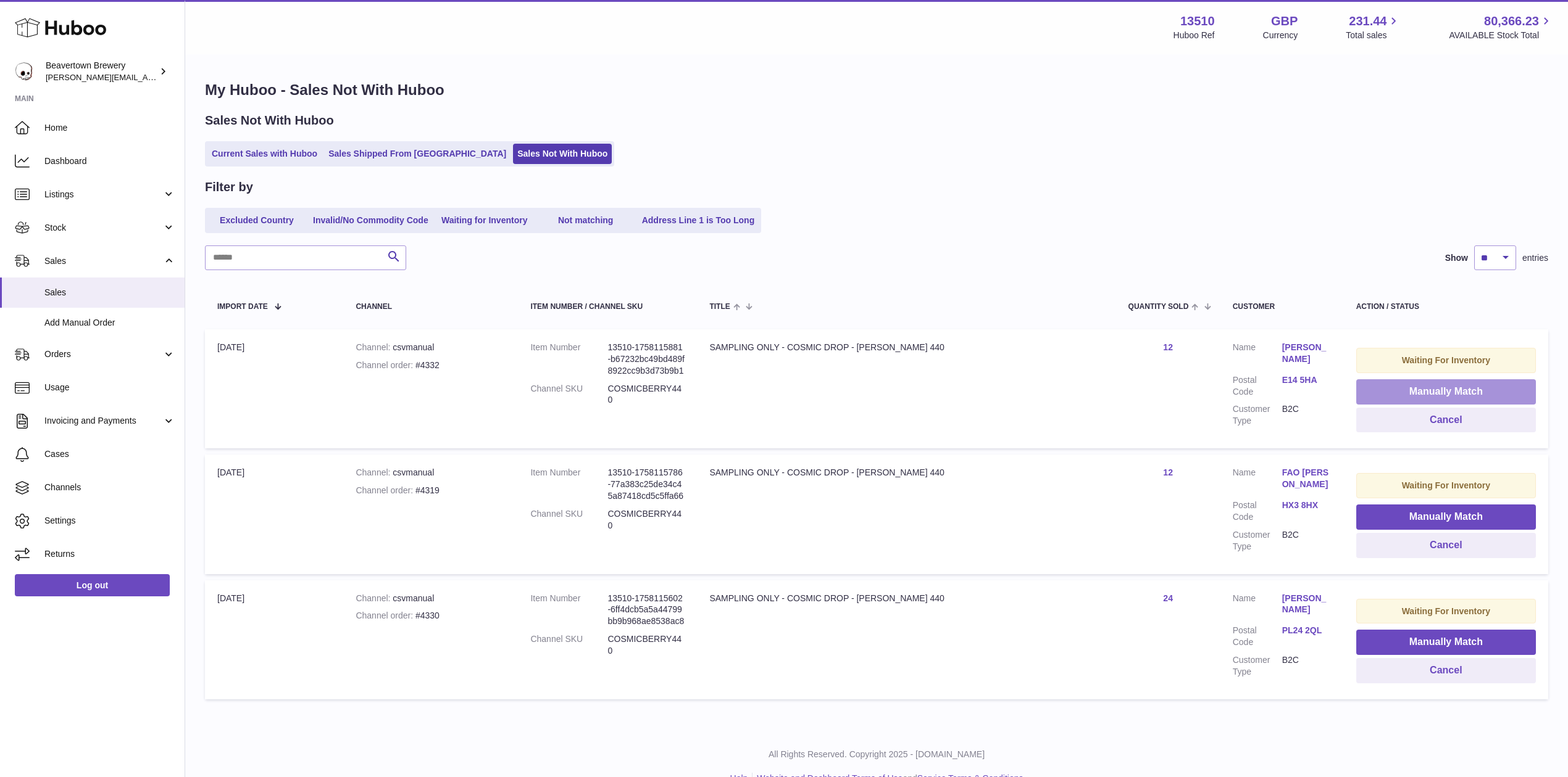
click at [1392, 383] on button "Manually Match" at bounding box center [1445, 392] width 179 height 26
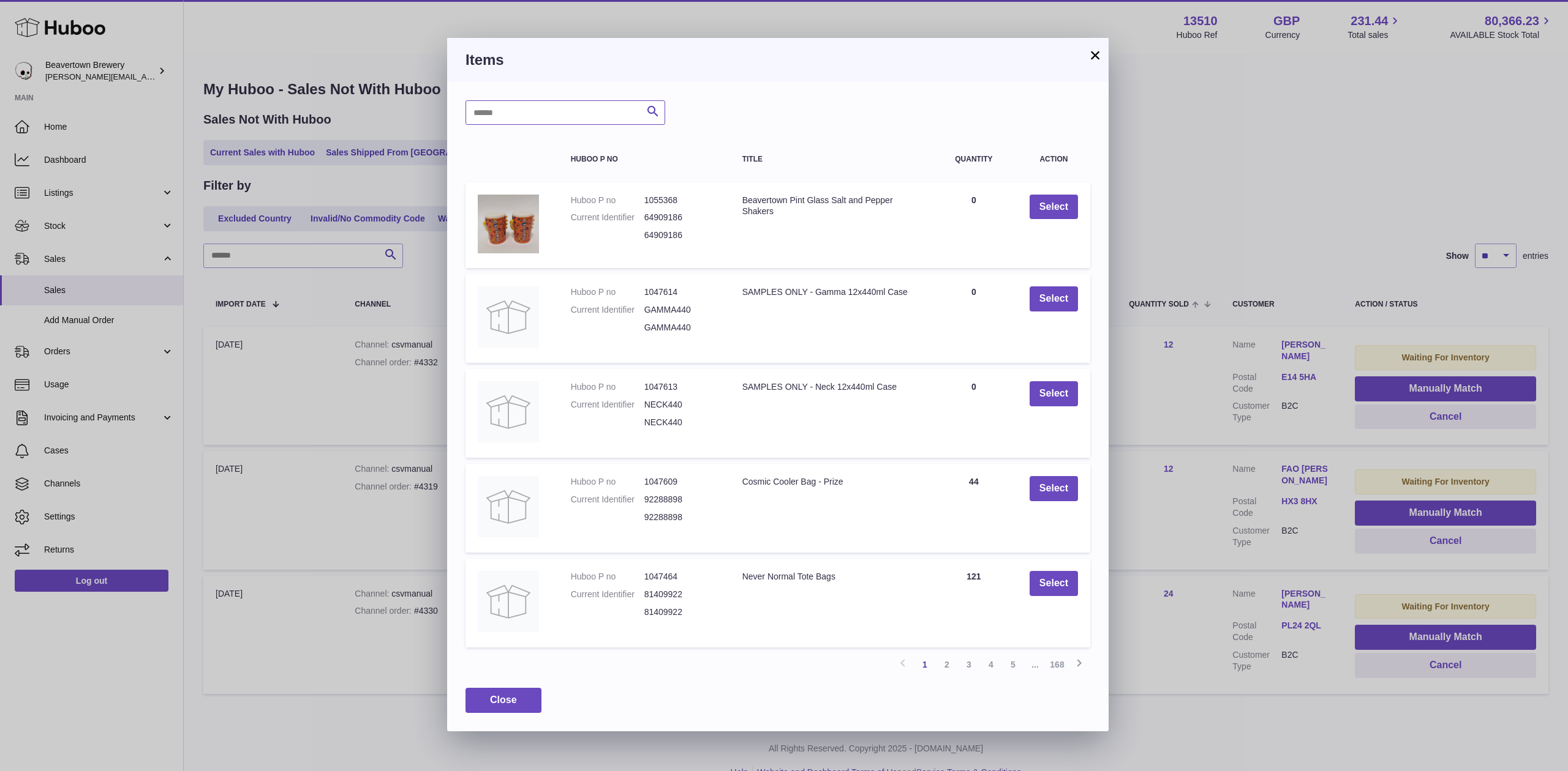
click at [510, 123] on input "text" at bounding box center [565, 113] width 200 height 25
type input "*****"
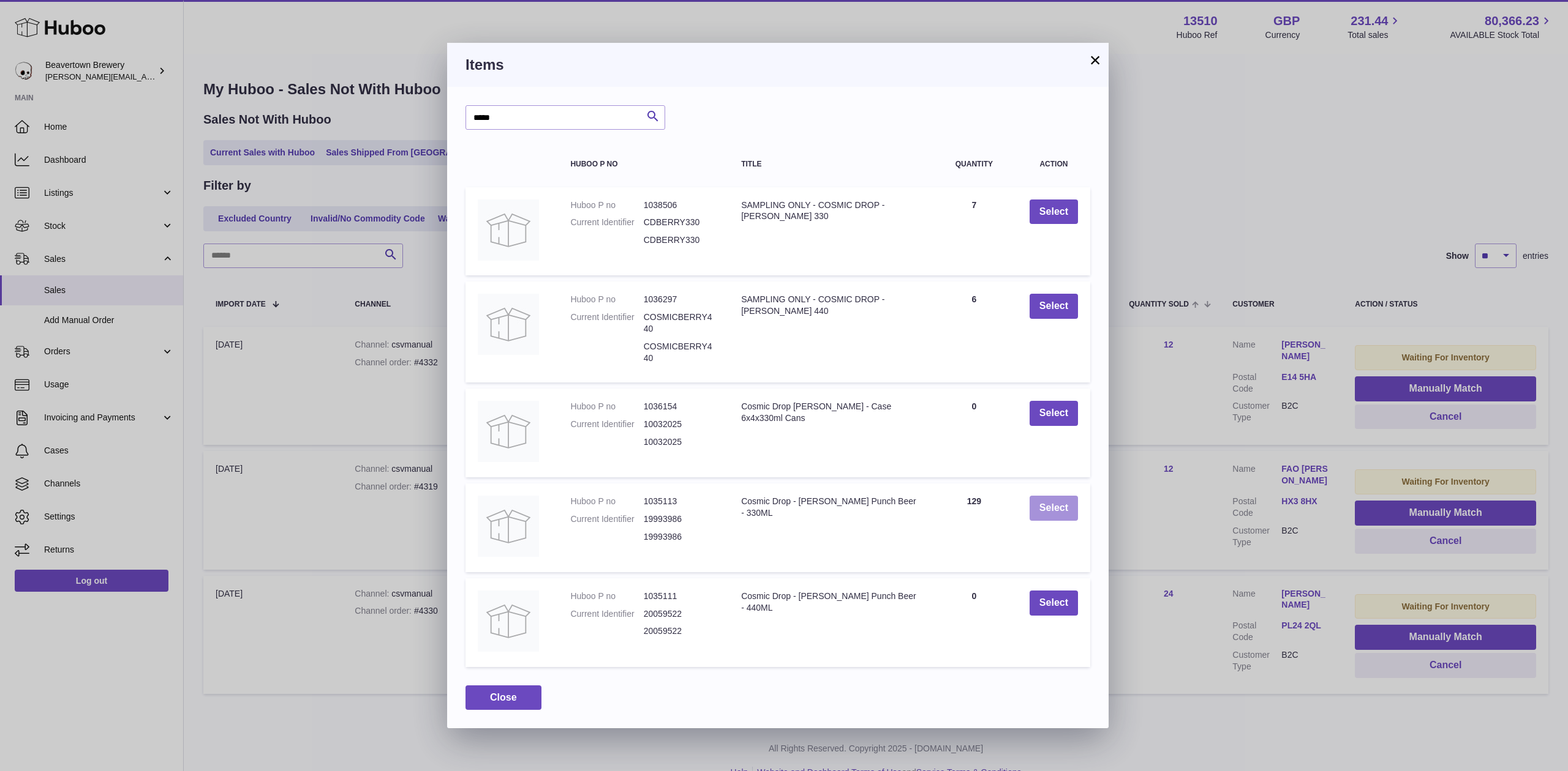
click at [1036, 504] on button "Select" at bounding box center [1054, 509] width 49 height 26
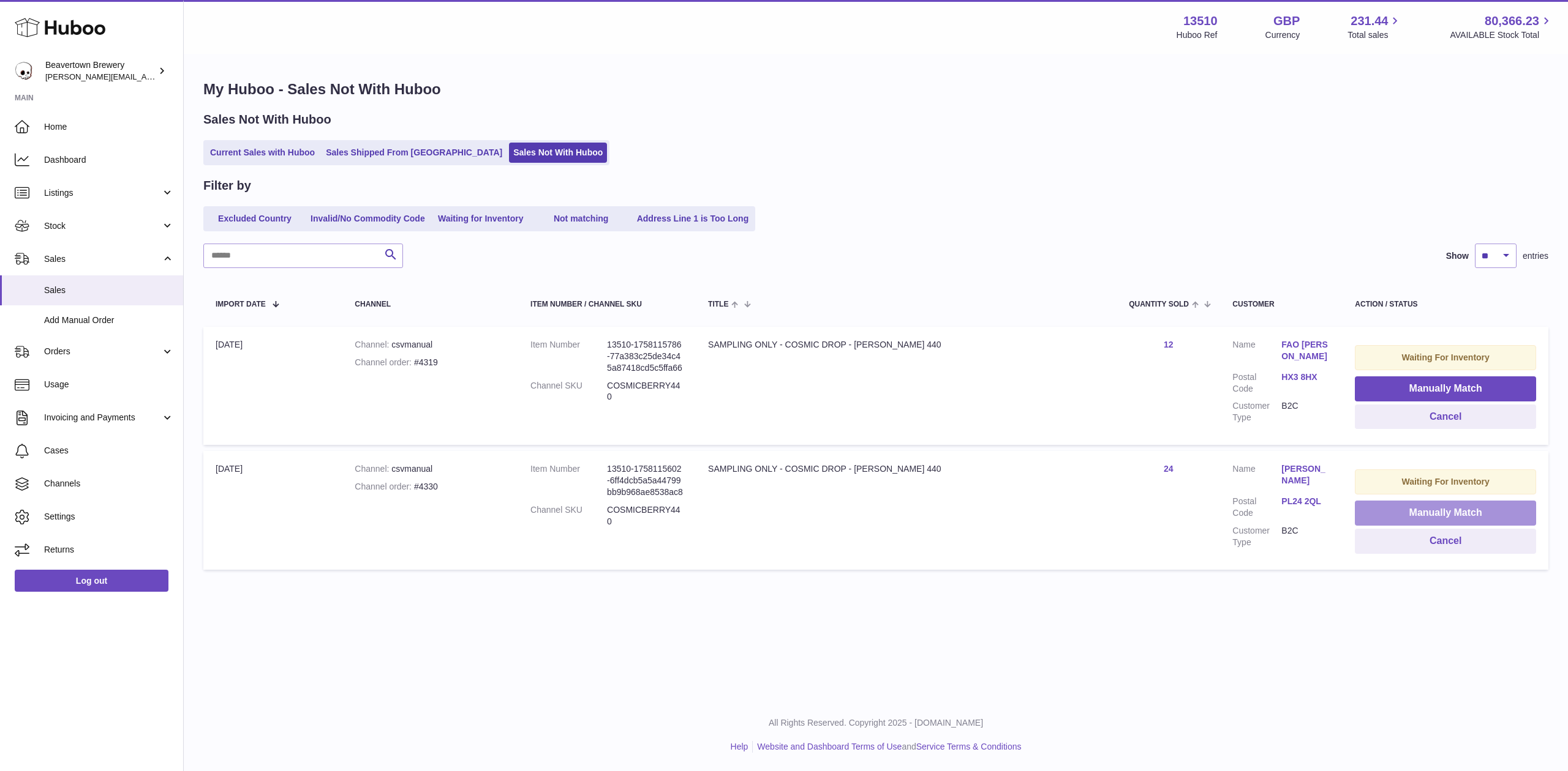
click at [1393, 513] on button "Manually Match" at bounding box center [1445, 513] width 181 height 26
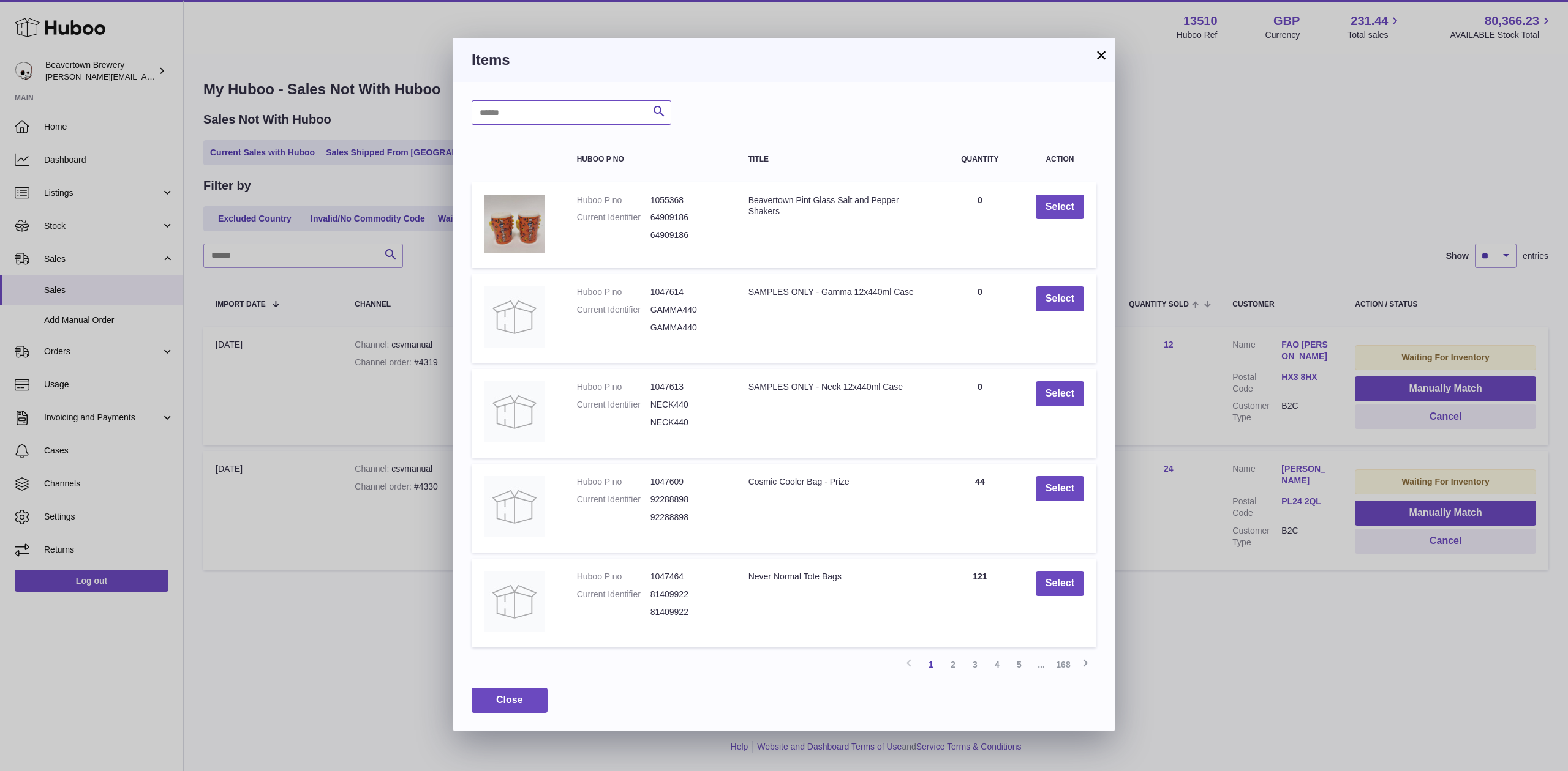
click at [545, 109] on input "text" at bounding box center [571, 113] width 200 height 25
type input "*****"
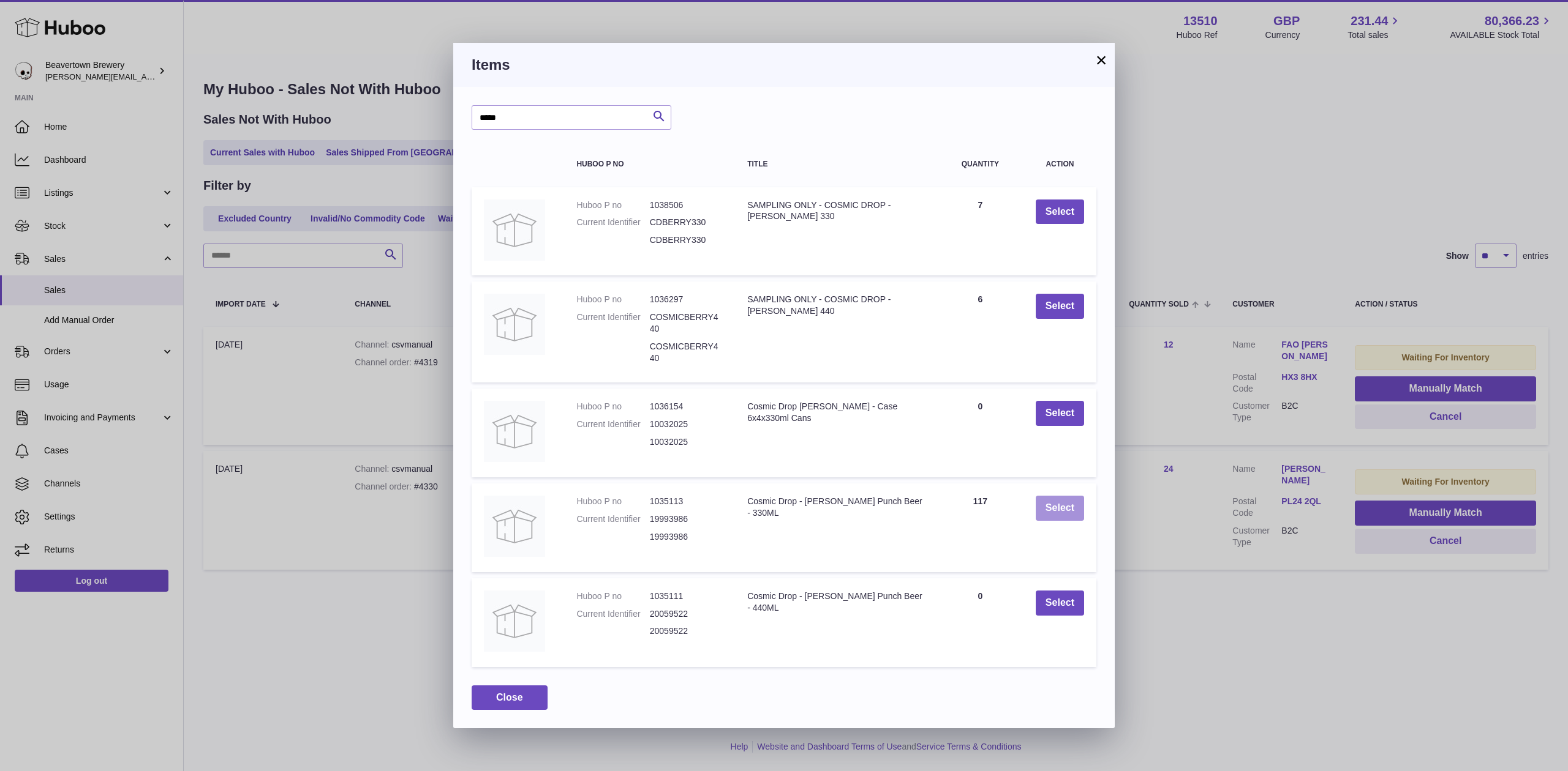
click at [1045, 502] on button "Select" at bounding box center [1059, 509] width 49 height 26
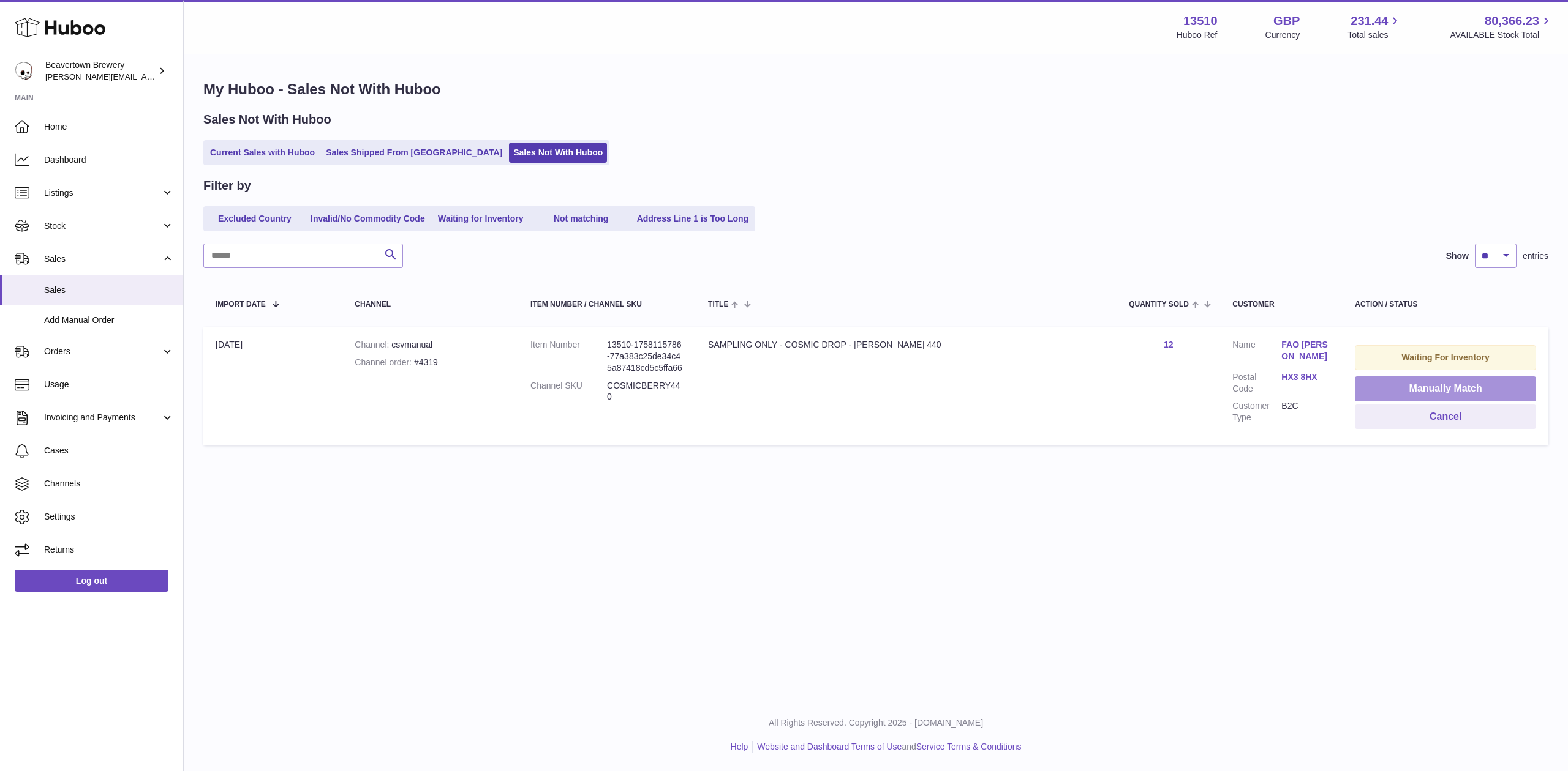
click at [1412, 395] on button "Manually Match" at bounding box center [1445, 389] width 181 height 26
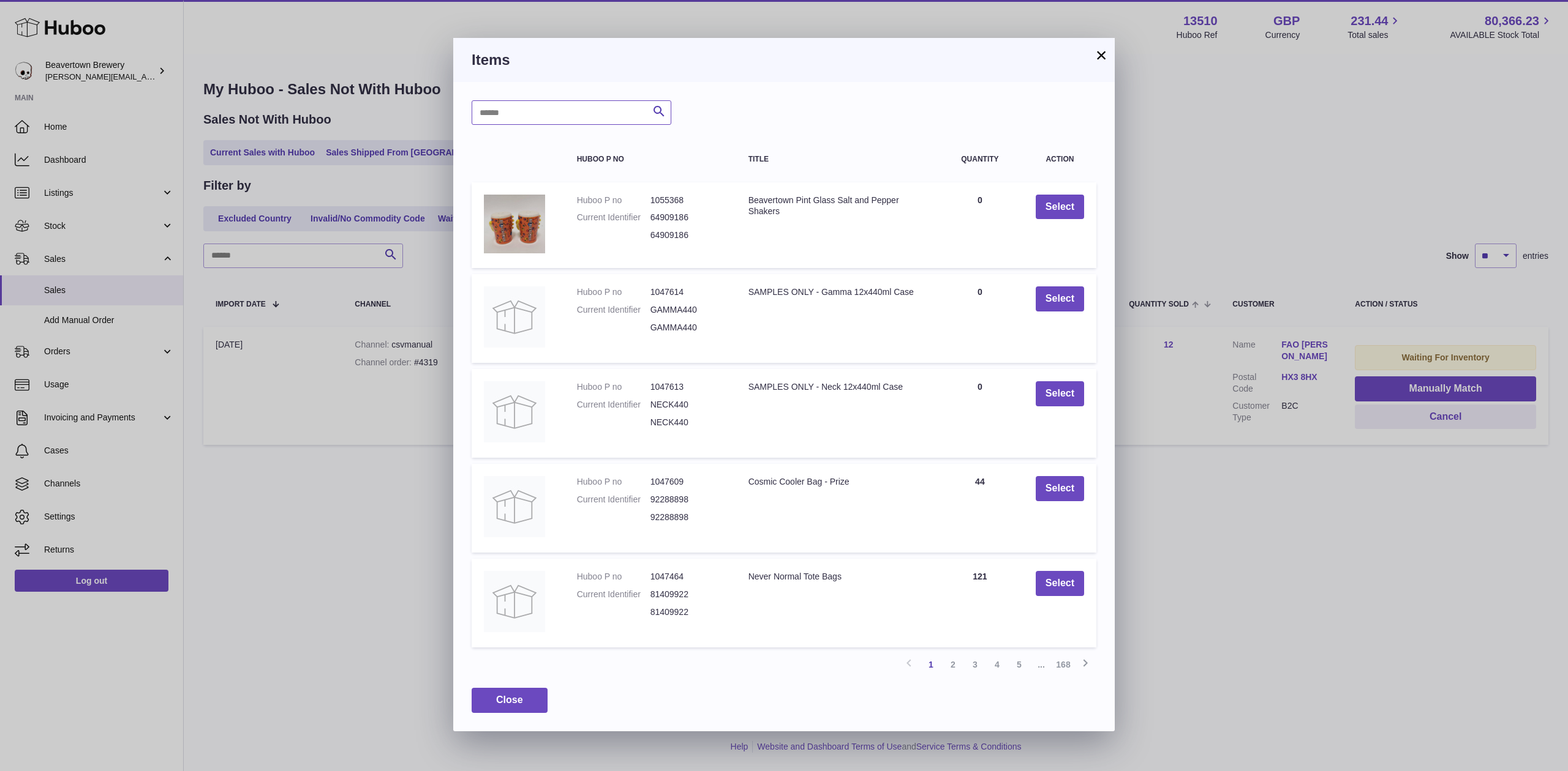
click at [530, 111] on input "text" at bounding box center [571, 113] width 200 height 25
type input "*****"
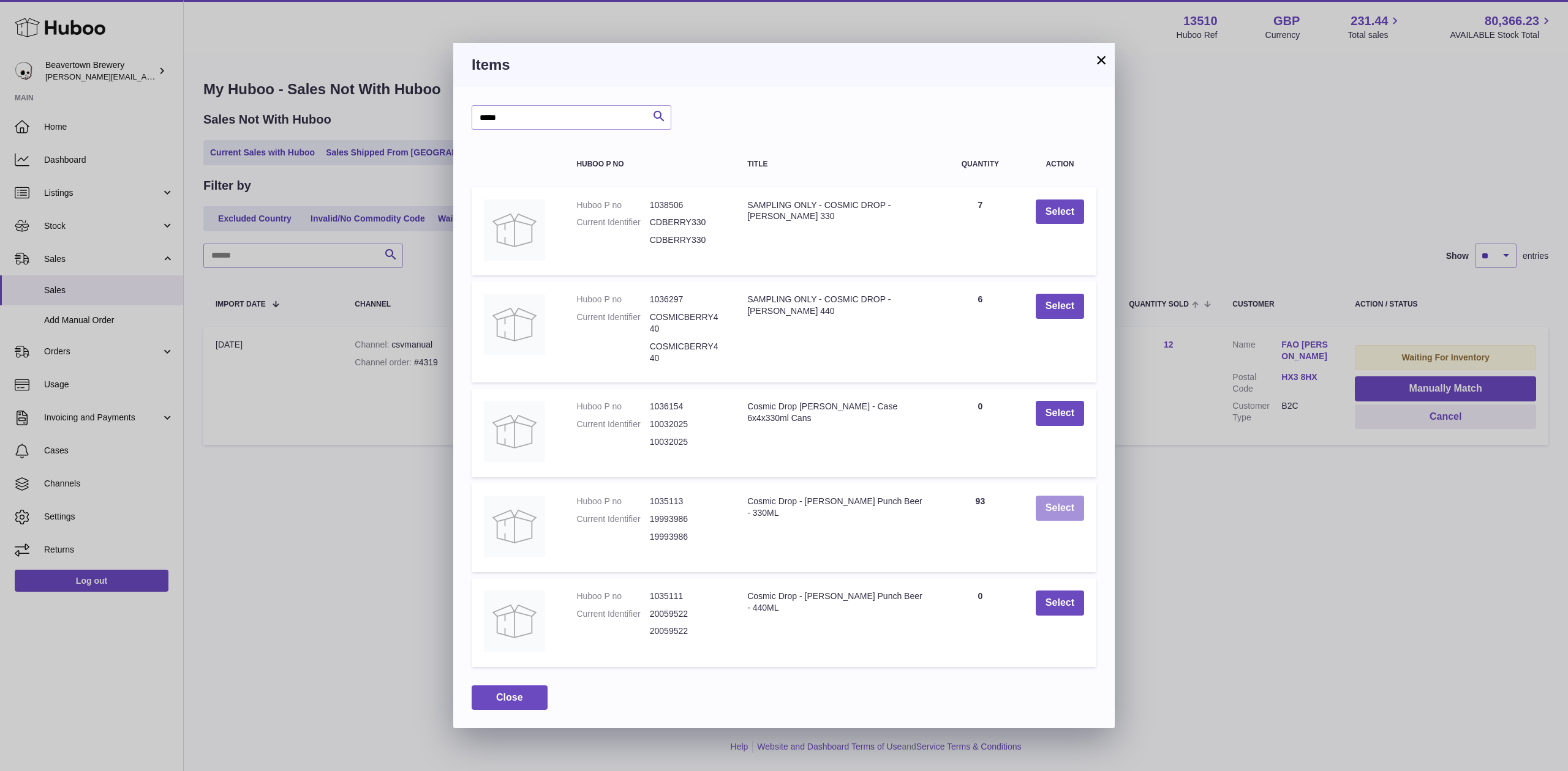
click at [1049, 509] on button "Select" at bounding box center [1059, 509] width 49 height 26
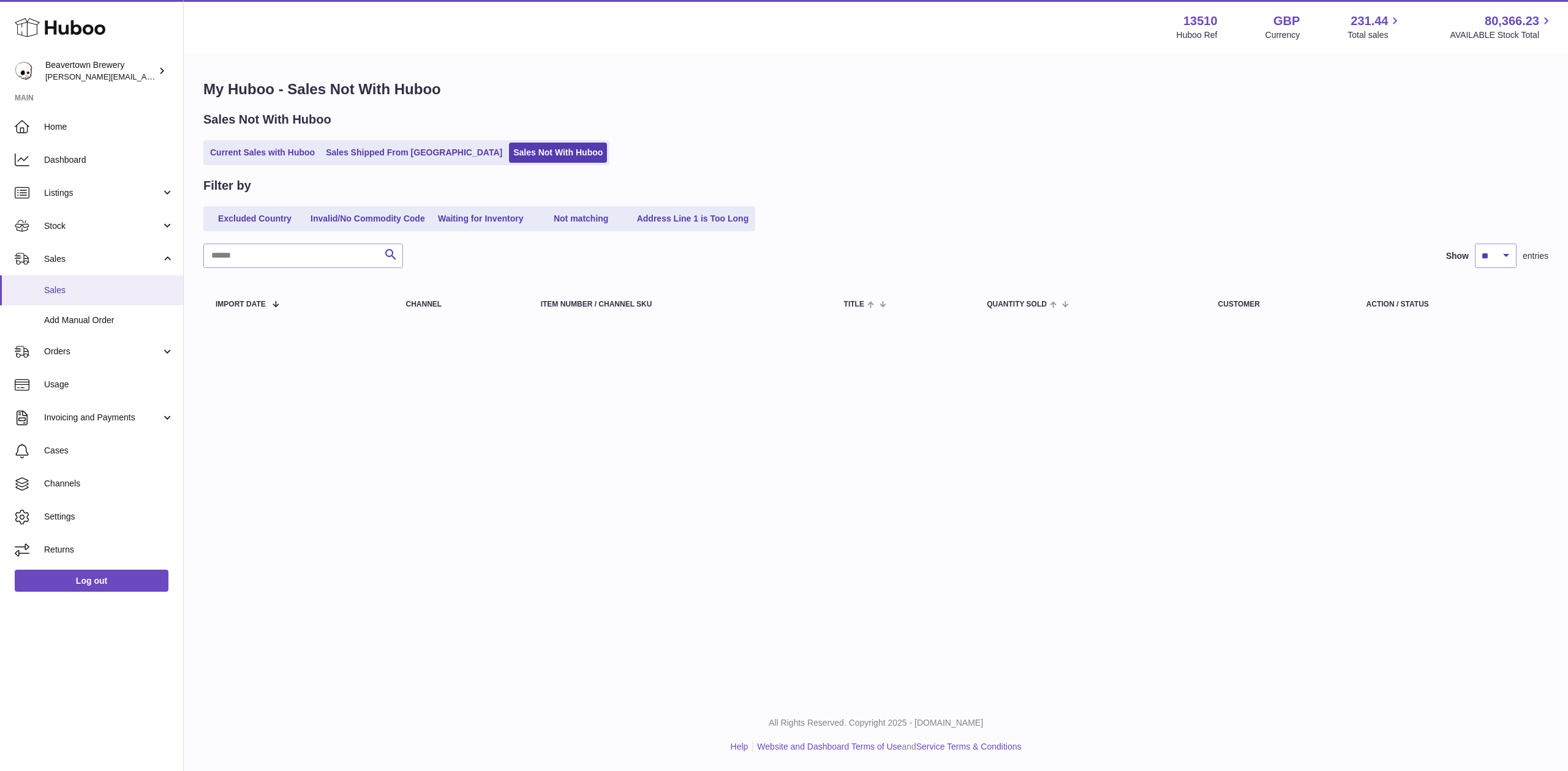
click at [51, 276] on link "Sales" at bounding box center [91, 290] width 183 height 30
click at [58, 281] on link "Sales" at bounding box center [91, 290] width 183 height 30
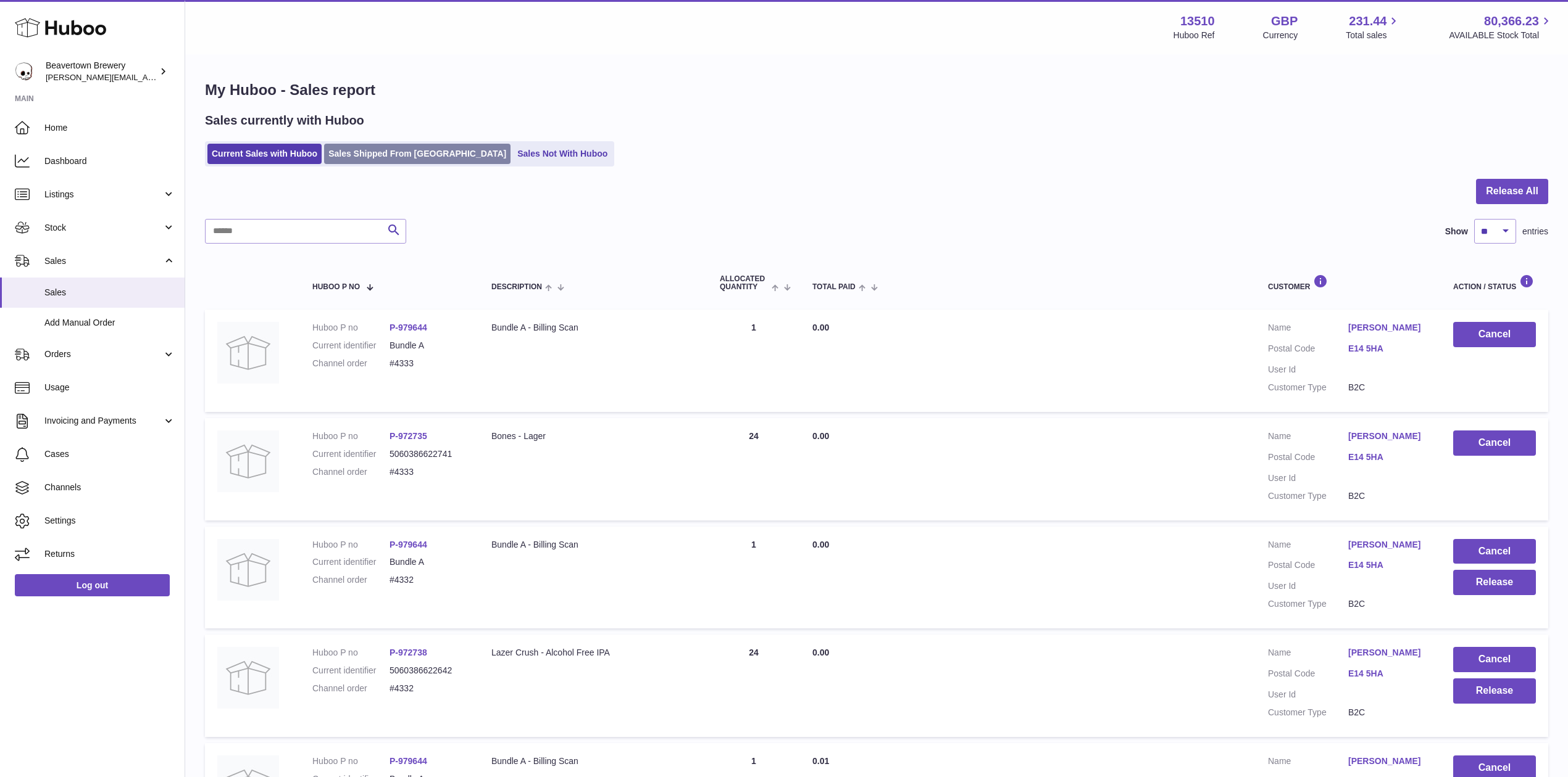
click at [371, 153] on link "Sales Shipped From [GEOGRAPHIC_DATA]" at bounding box center [417, 153] width 187 height 21
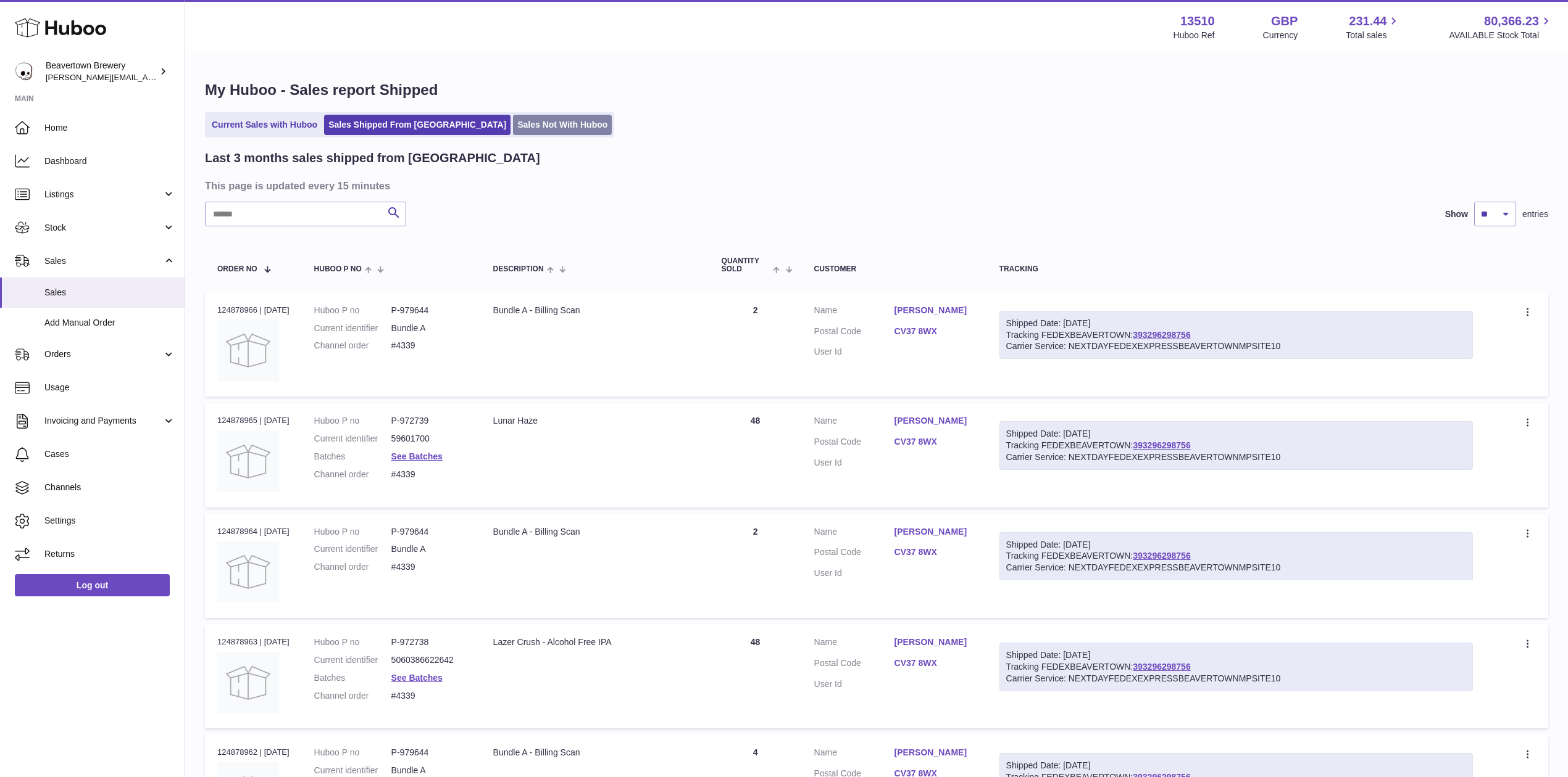
click at [527, 127] on link "Sales Not With Huboo" at bounding box center [562, 124] width 99 height 21
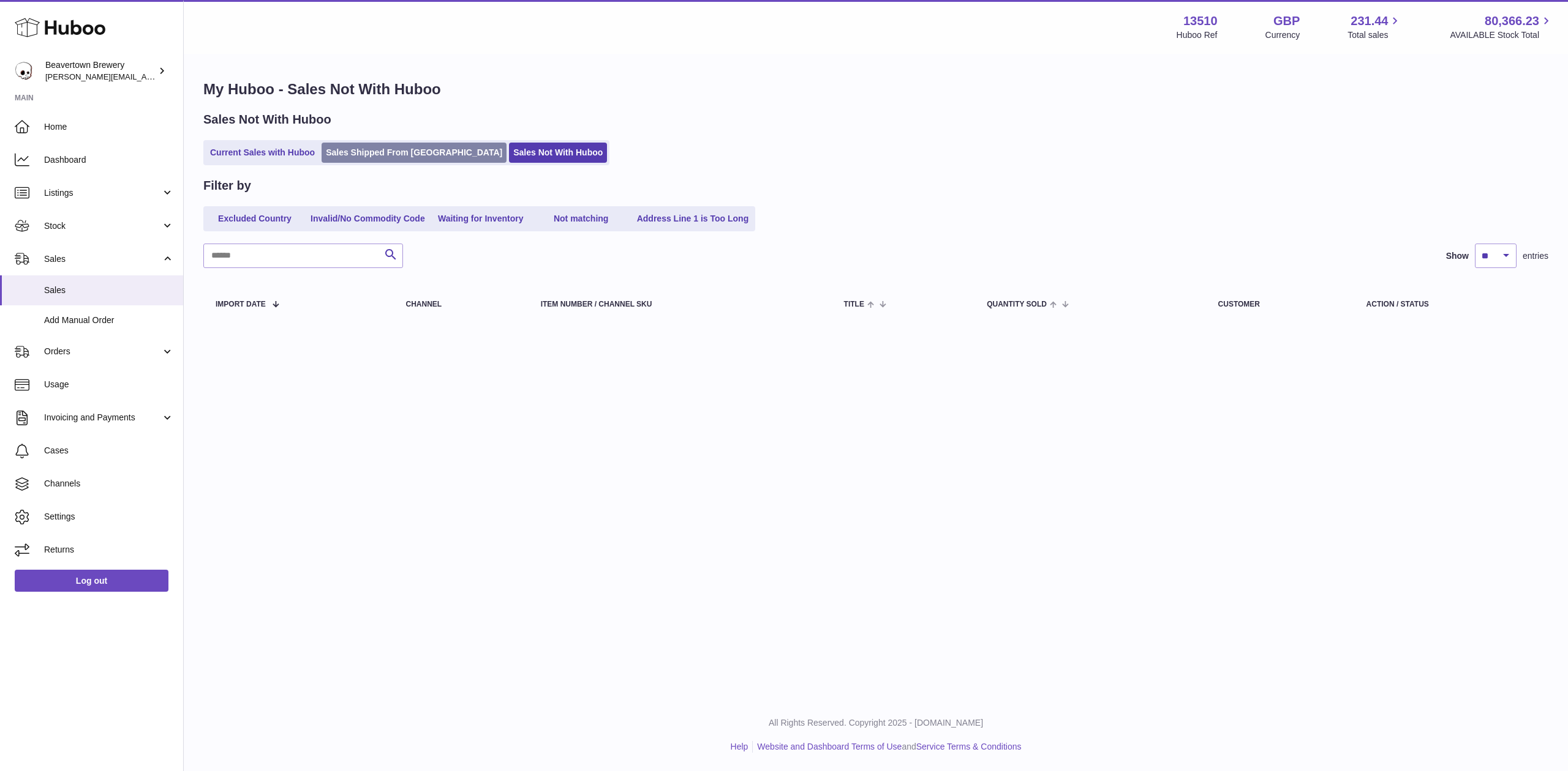
click at [394, 143] on link "Sales Shipped From [GEOGRAPHIC_DATA]" at bounding box center [414, 152] width 185 height 21
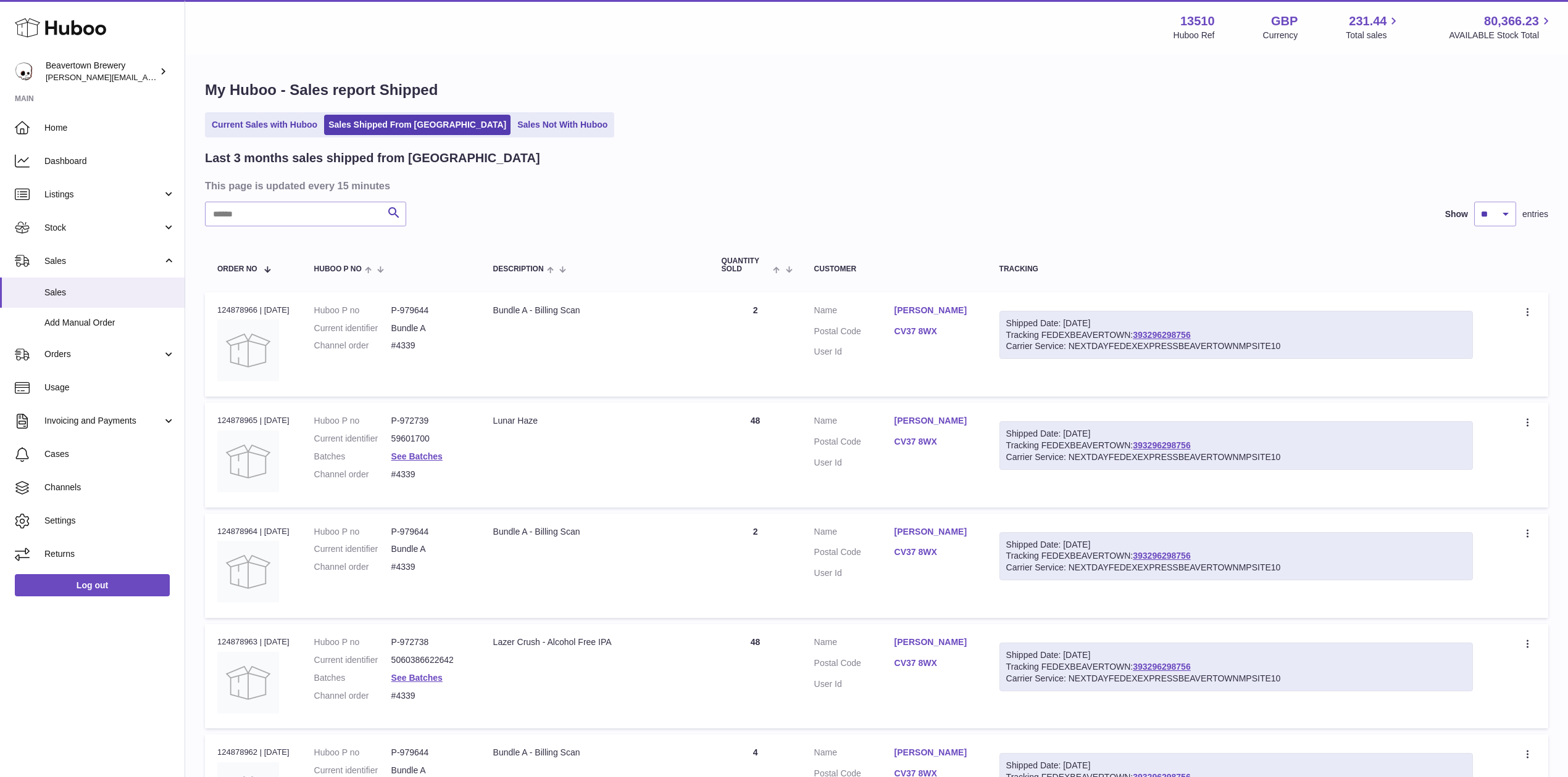
click at [284, 231] on div "Last 3 months sales shipped from Huboo This page is updated every 15 minutes Se…" at bounding box center [876, 785] width 1343 height 1271
click at [281, 223] on input "text" at bounding box center [305, 214] width 202 height 25
paste input "*****"
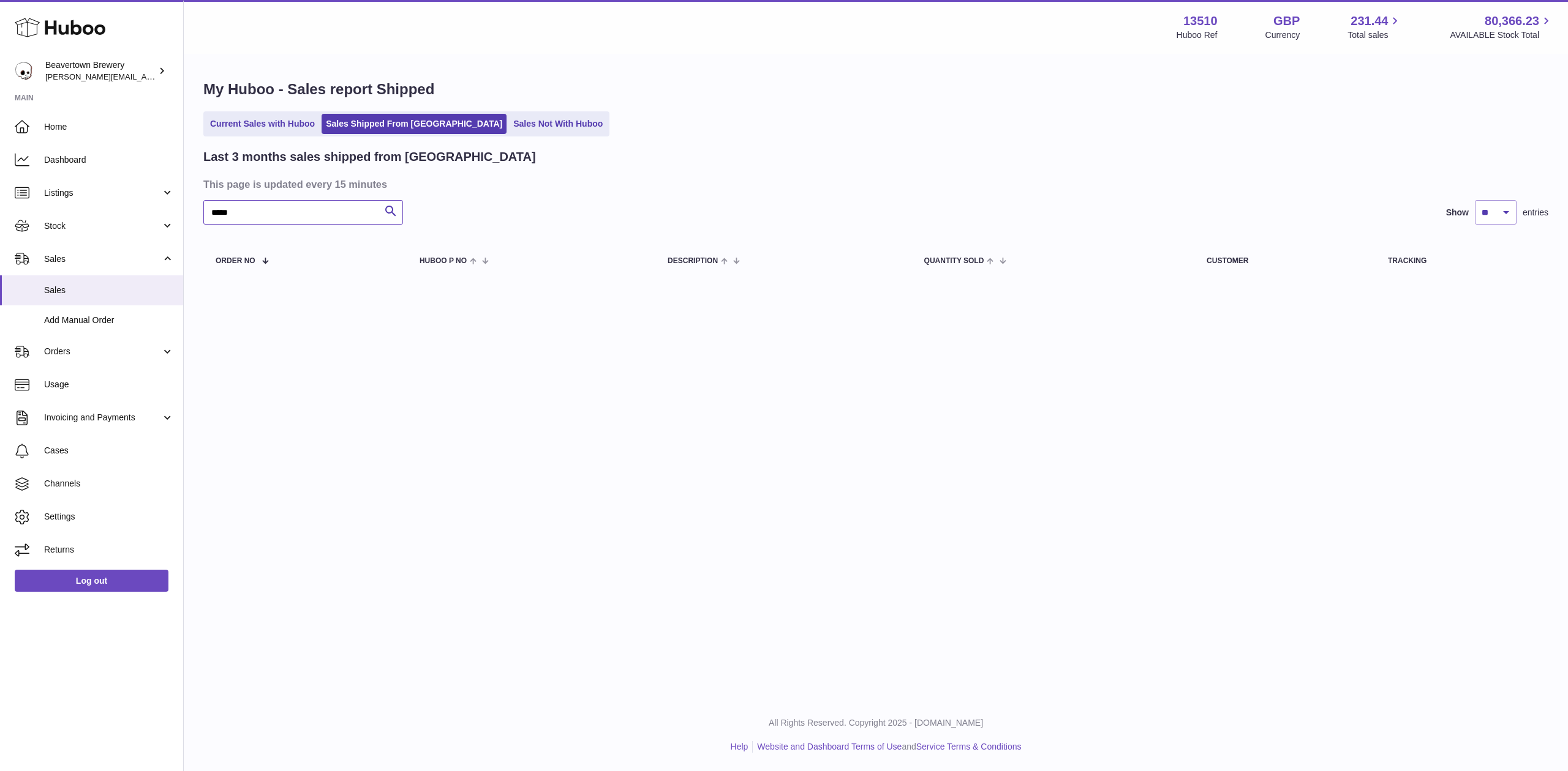
type input "*****"
click at [291, 137] on div "My Huboo - Sales report Shipped Current Sales with Huboo Sales Shipped From Hub…" at bounding box center [875, 181] width 1384 height 253
click at [289, 128] on link "Current Sales with Huboo" at bounding box center [263, 123] width 114 height 21
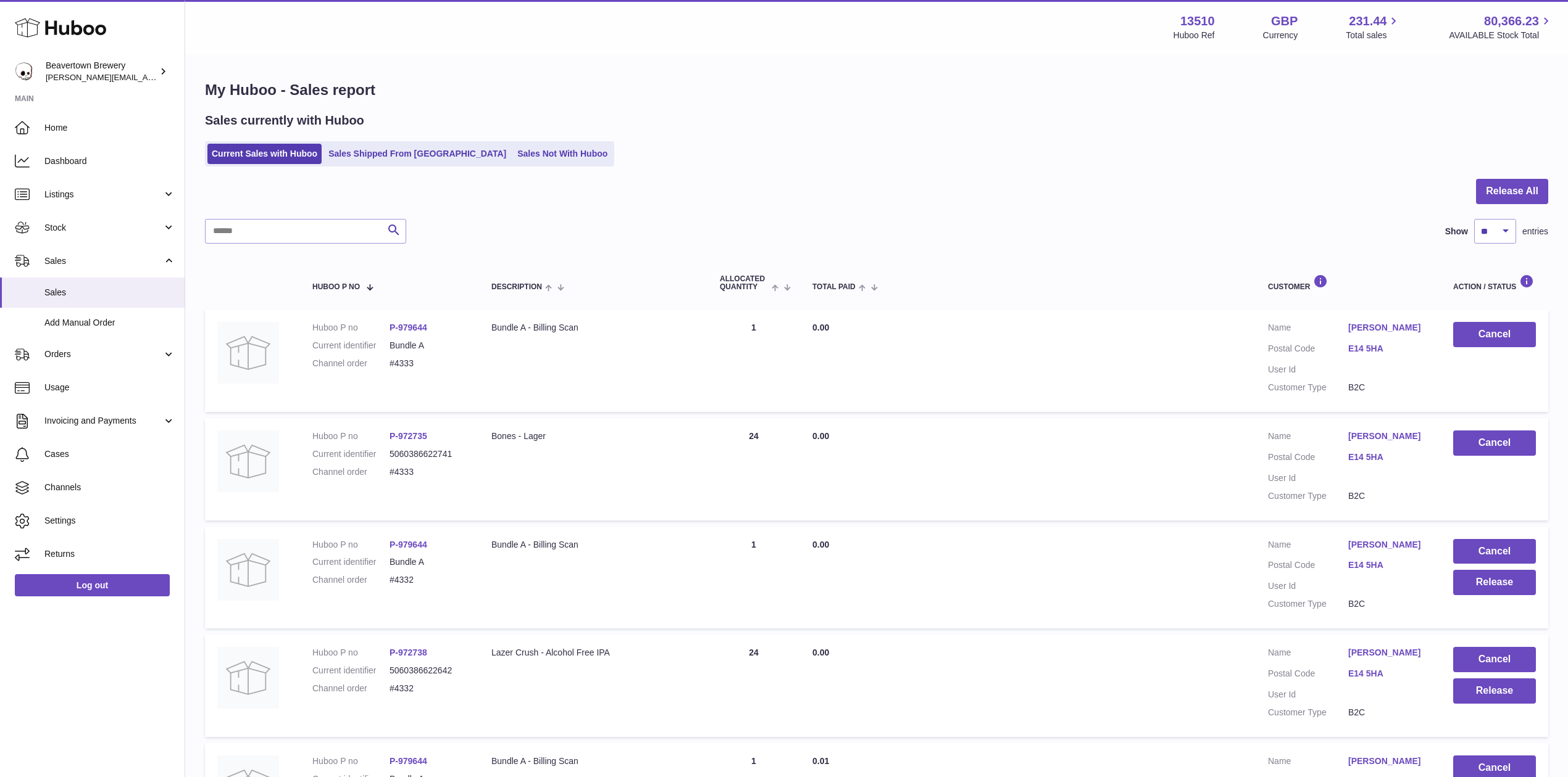
click at [507, 142] on ul "Current Sales with Huboo Sales Shipped From [GEOGRAPHIC_DATA] Sales Not With Hu…" at bounding box center [409, 153] width 409 height 26
click at [513, 146] on link "Sales Not With Huboo" at bounding box center [562, 153] width 99 height 21
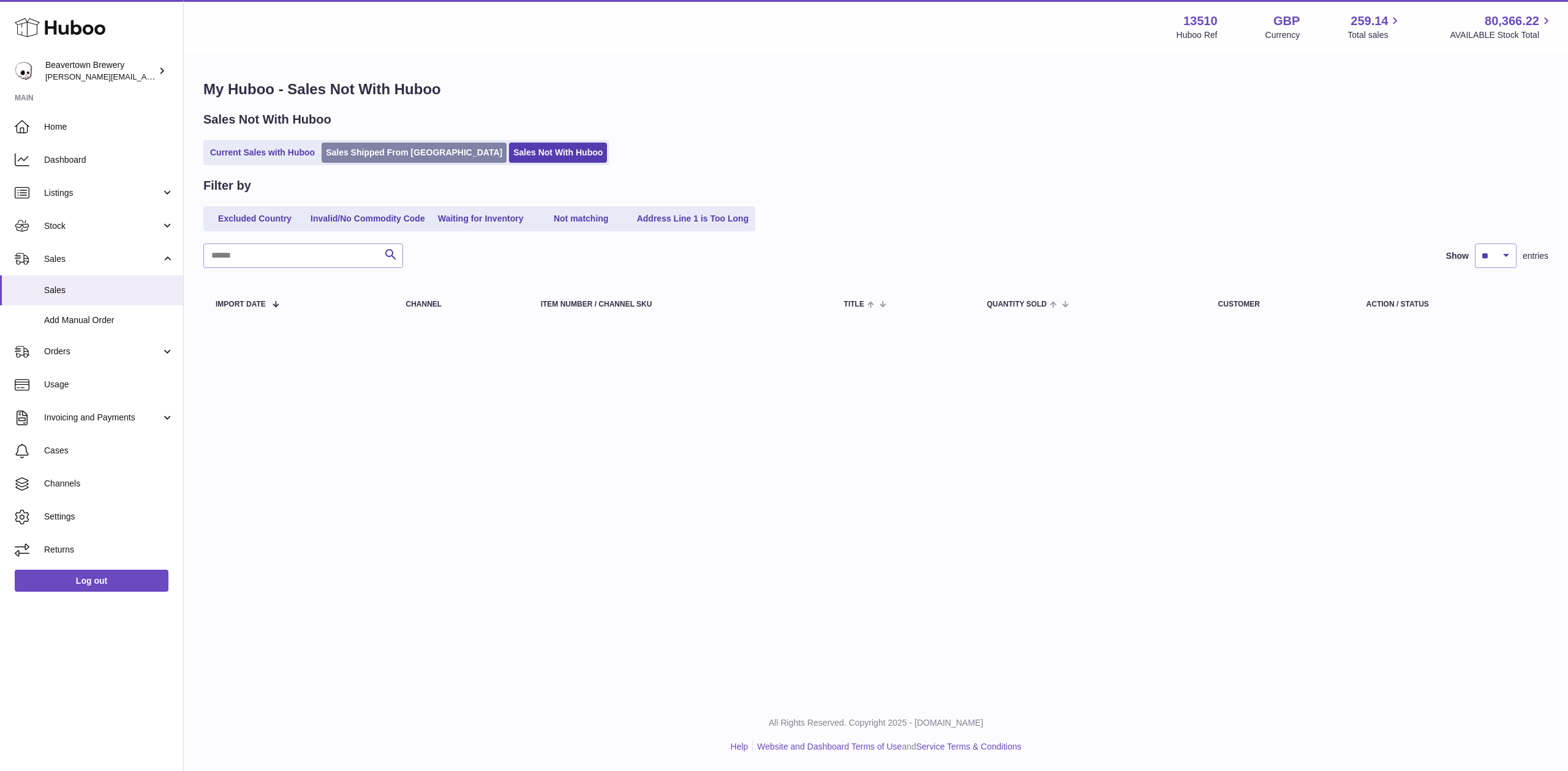
click at [405, 154] on link "Sales Shipped From [GEOGRAPHIC_DATA]" at bounding box center [414, 152] width 185 height 21
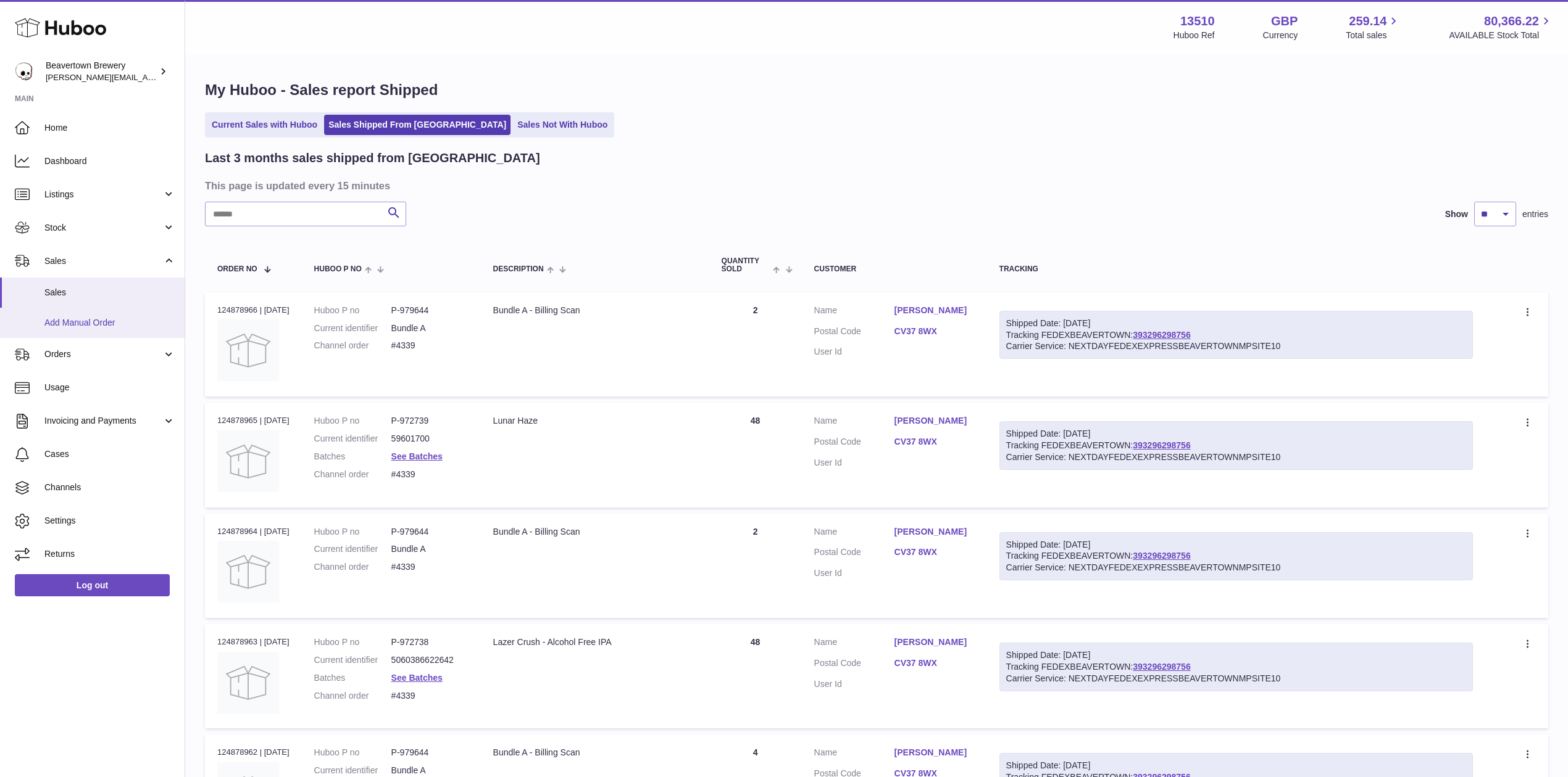
click at [116, 317] on span "Add Manual Order" at bounding box center [110, 323] width 131 height 12
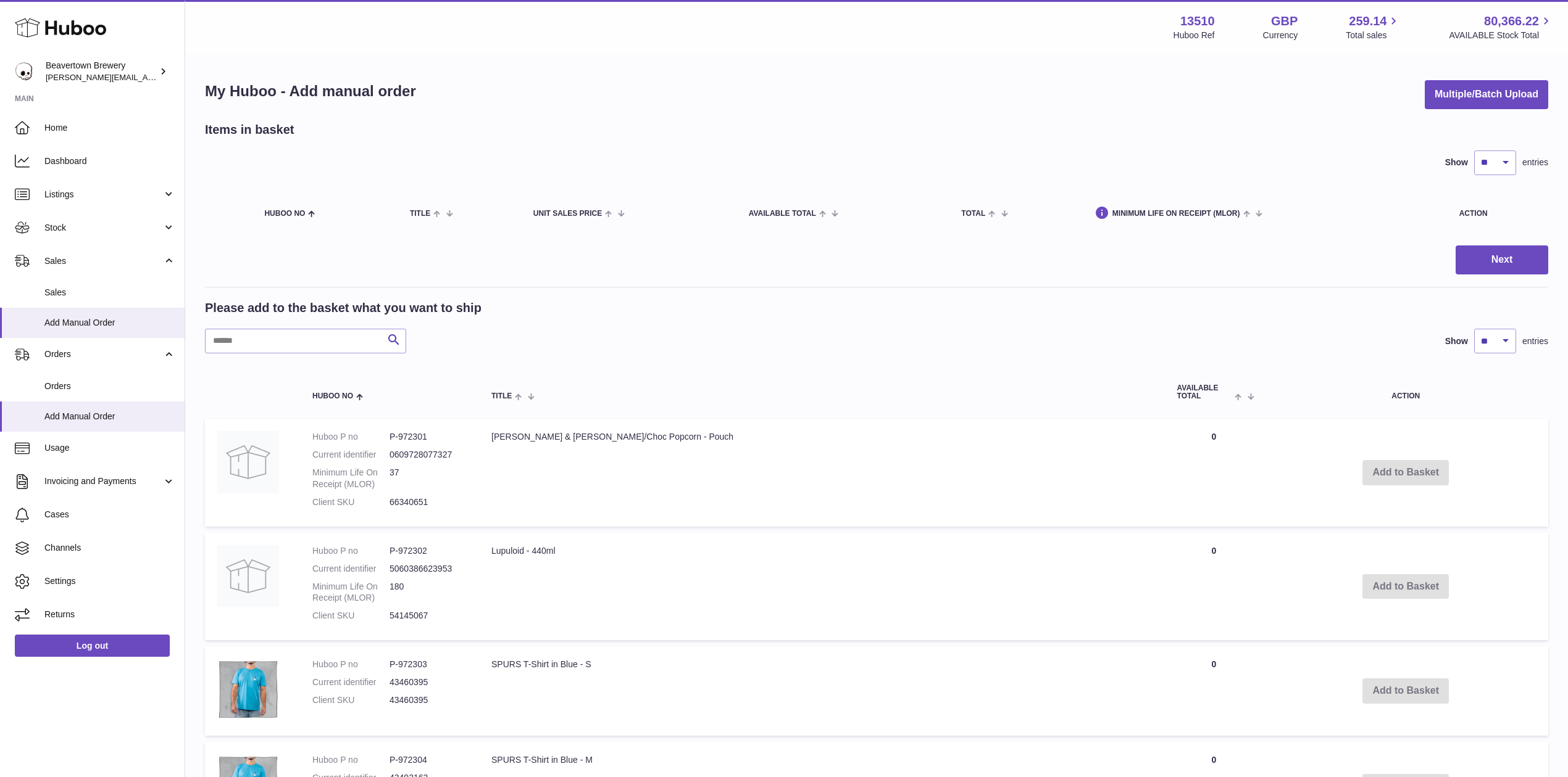
click at [1418, 78] on div "My Huboo - Add manual order Multiple/Batch Upload Items in basket Show ** ** **…" at bounding box center [876, 775] width 1382 height 1440
click at [1428, 85] on button "Multiple/Batch Upload" at bounding box center [1486, 95] width 124 height 29
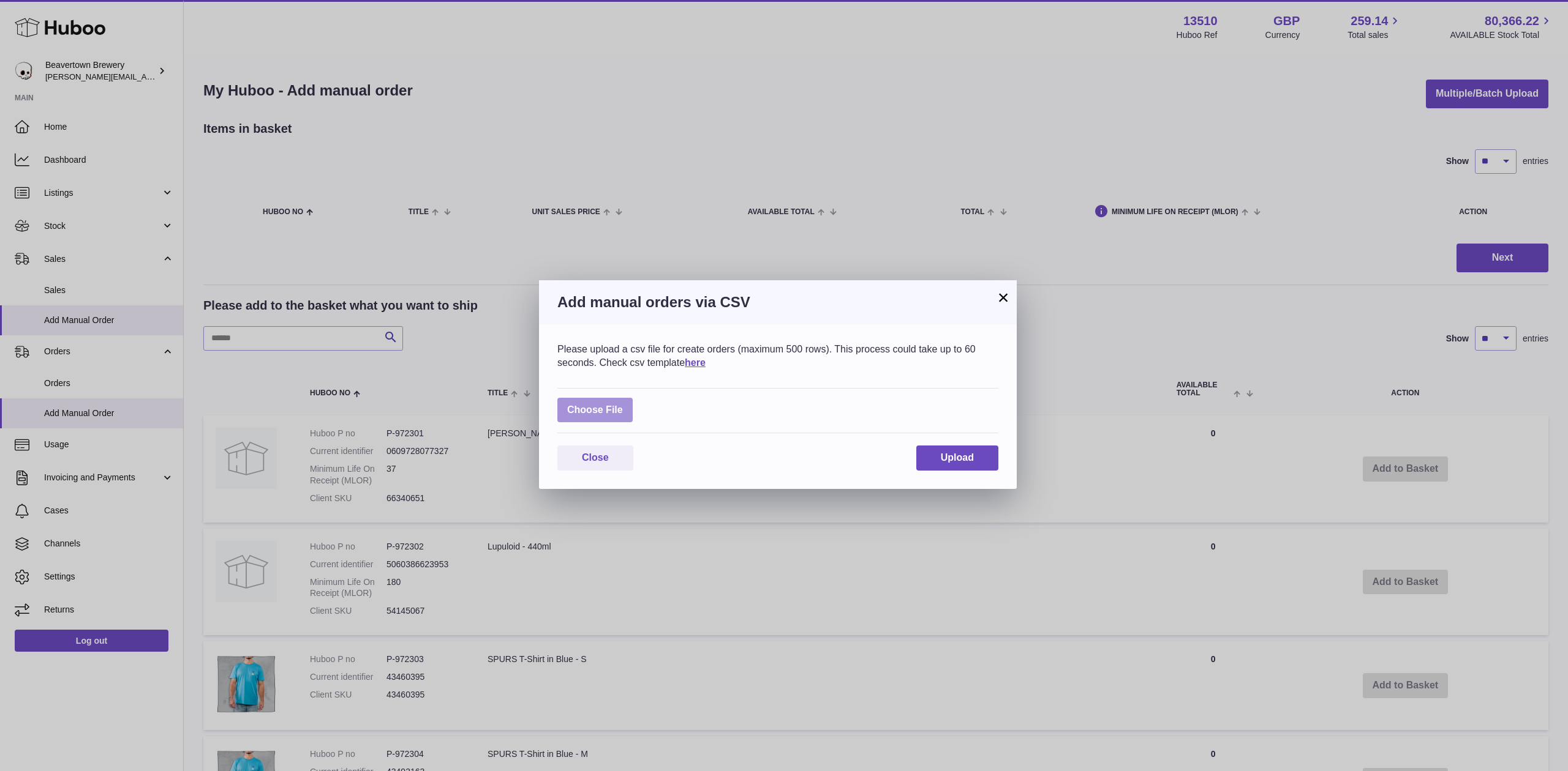
click at [569, 417] on label at bounding box center [595, 411] width 76 height 26
click at [623, 405] on input "file" at bounding box center [623, 404] width 1 height 1
type input "**********"
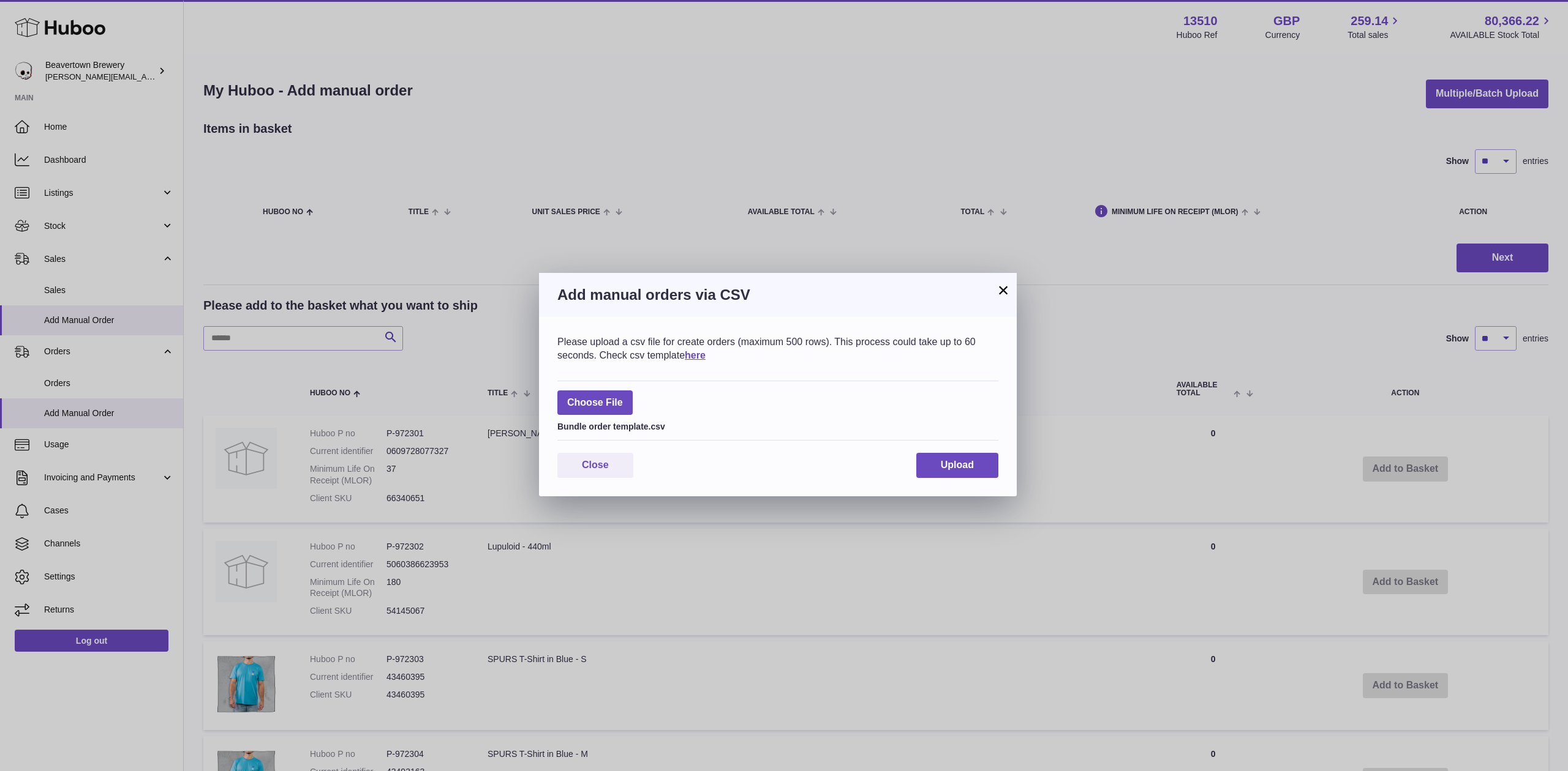
click at [975, 453] on div "Please upload a csv file for create orders (maximum 500 rows). This process cou…" at bounding box center [778, 406] width 477 height 179
click at [974, 457] on button "Upload" at bounding box center [957, 466] width 82 height 26
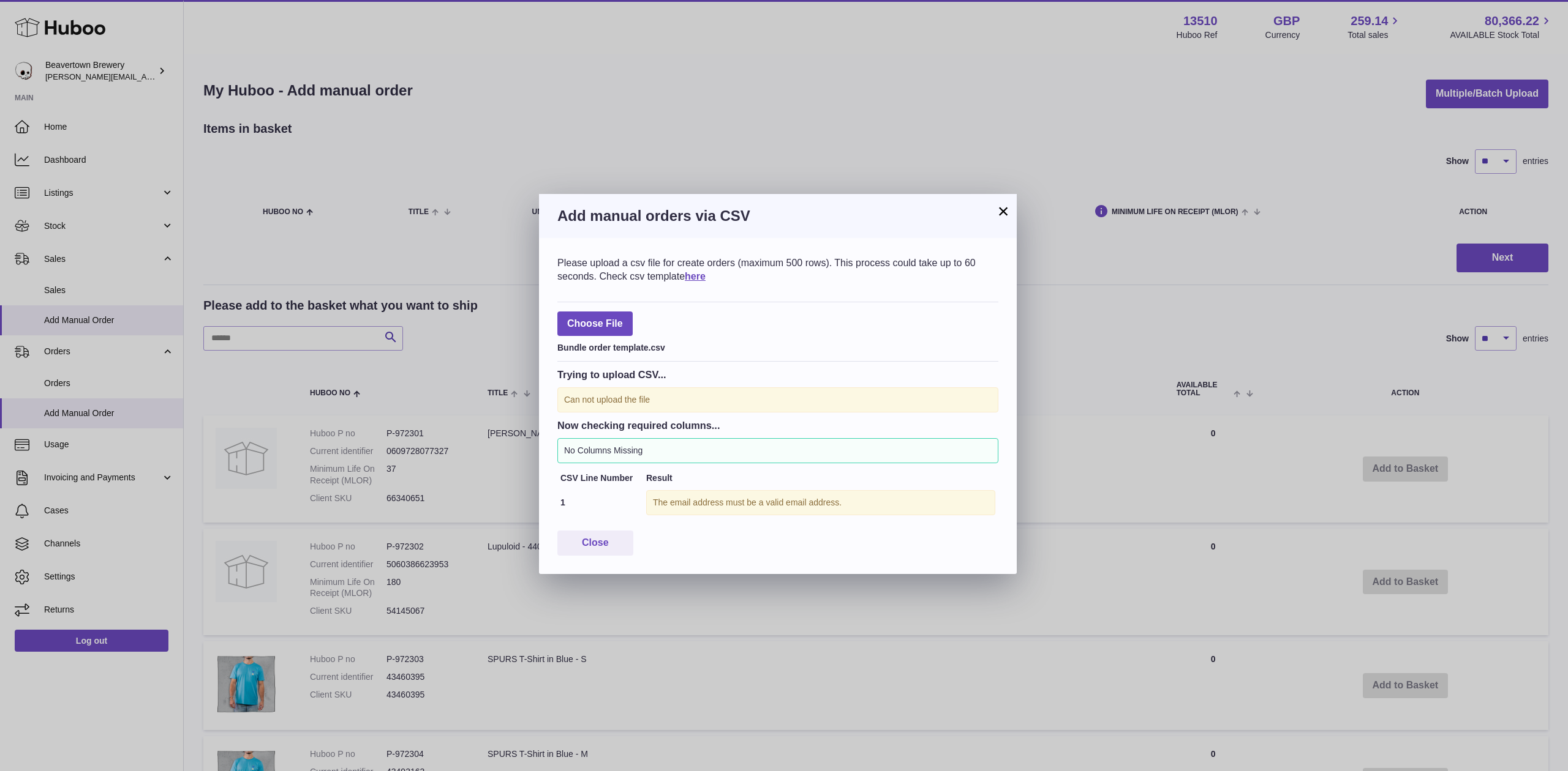
click at [998, 204] on button "×" at bounding box center [1003, 211] width 15 height 15
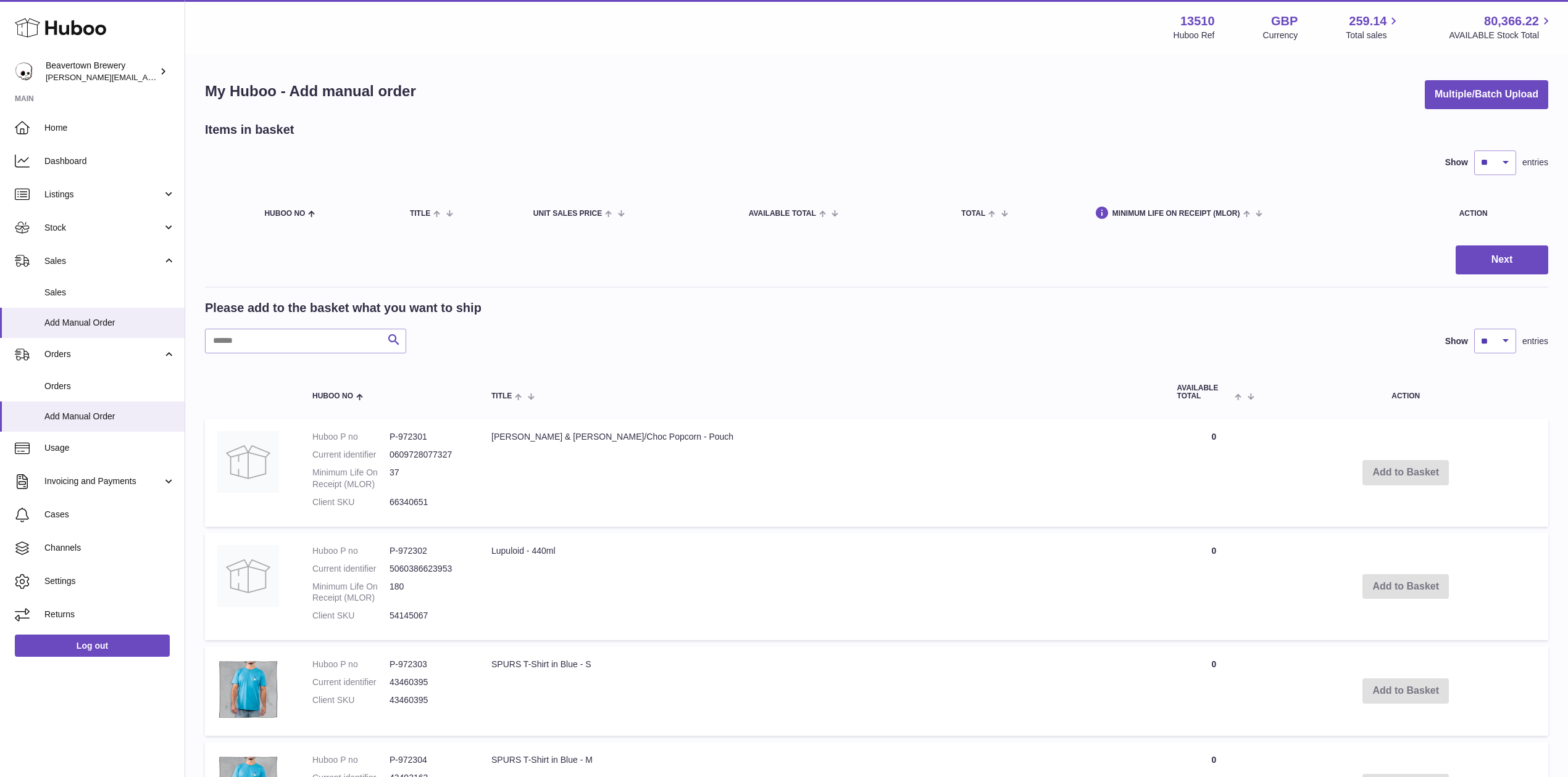
click at [1477, 126] on div "Items in basket" at bounding box center [876, 130] width 1343 height 17
click at [1477, 106] on button "Multiple/Batch Upload" at bounding box center [1486, 95] width 124 height 29
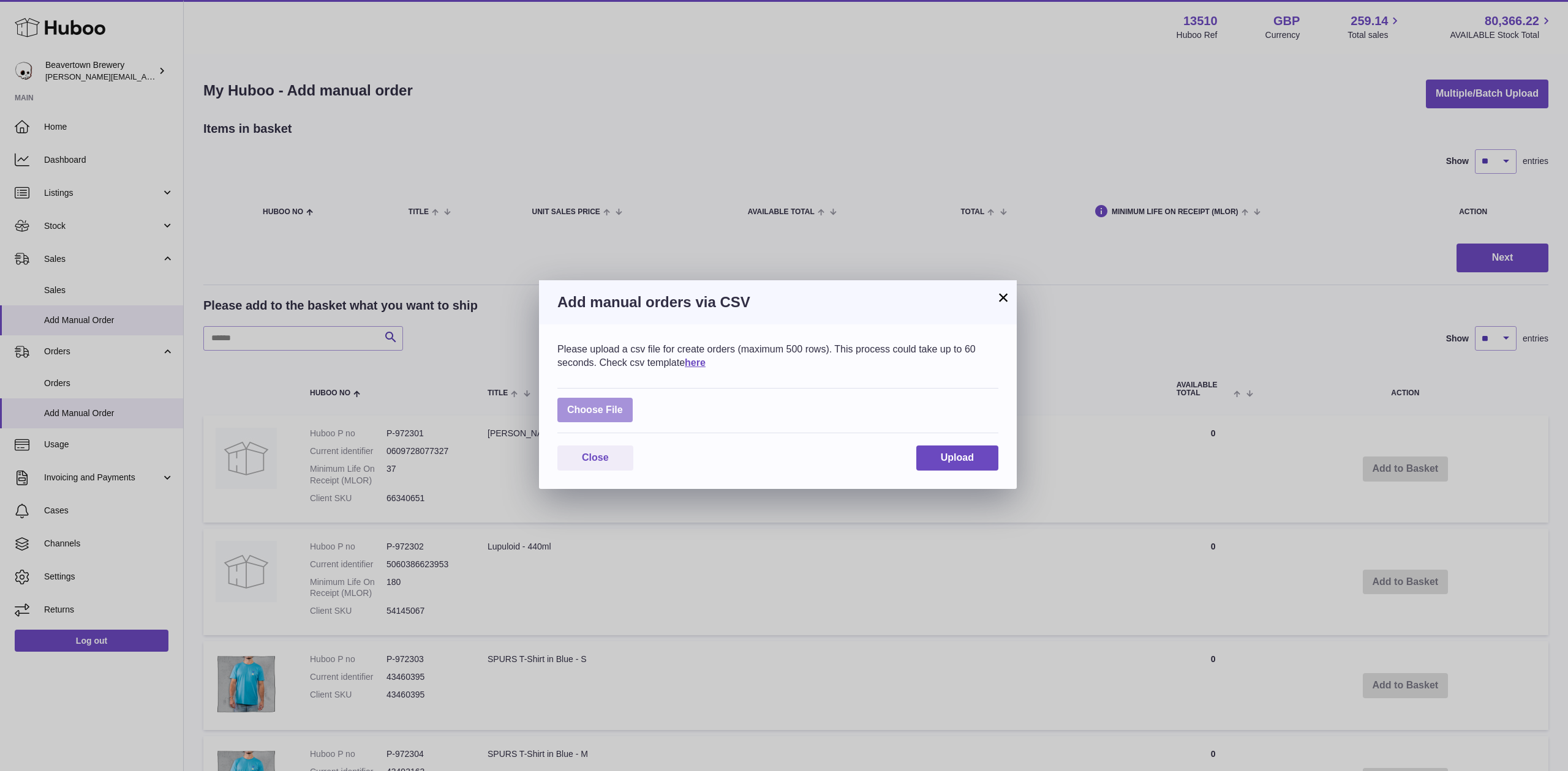
click at [595, 409] on label at bounding box center [595, 411] width 76 height 26
click at [623, 405] on input "file" at bounding box center [623, 404] width 1 height 1
type input "**********"
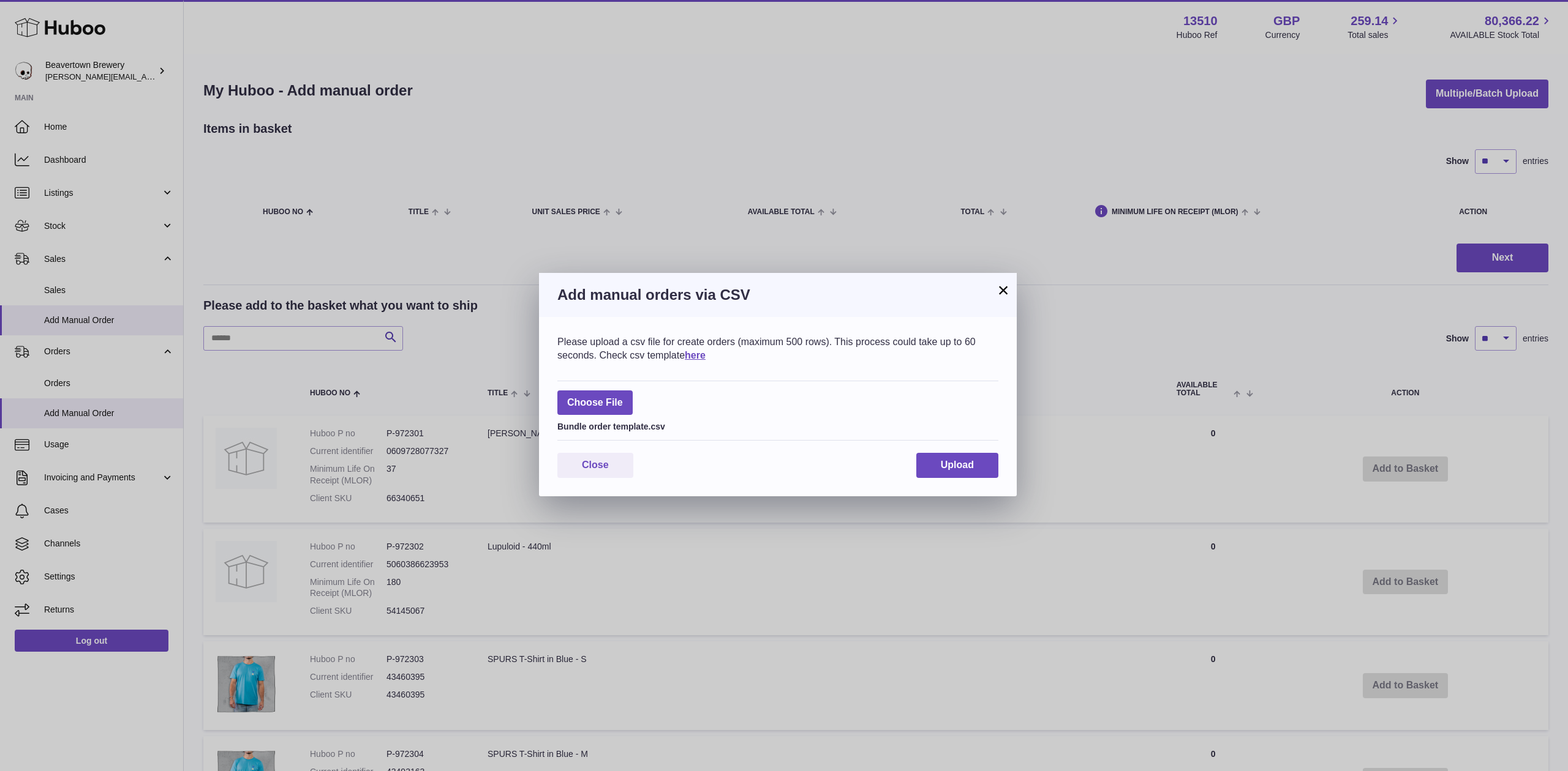
click at [948, 451] on div "Please upload a csv file for create orders (maximum 500 rows). This process cou…" at bounding box center [778, 406] width 477 height 179
click at [951, 460] on span "Upload" at bounding box center [957, 465] width 33 height 11
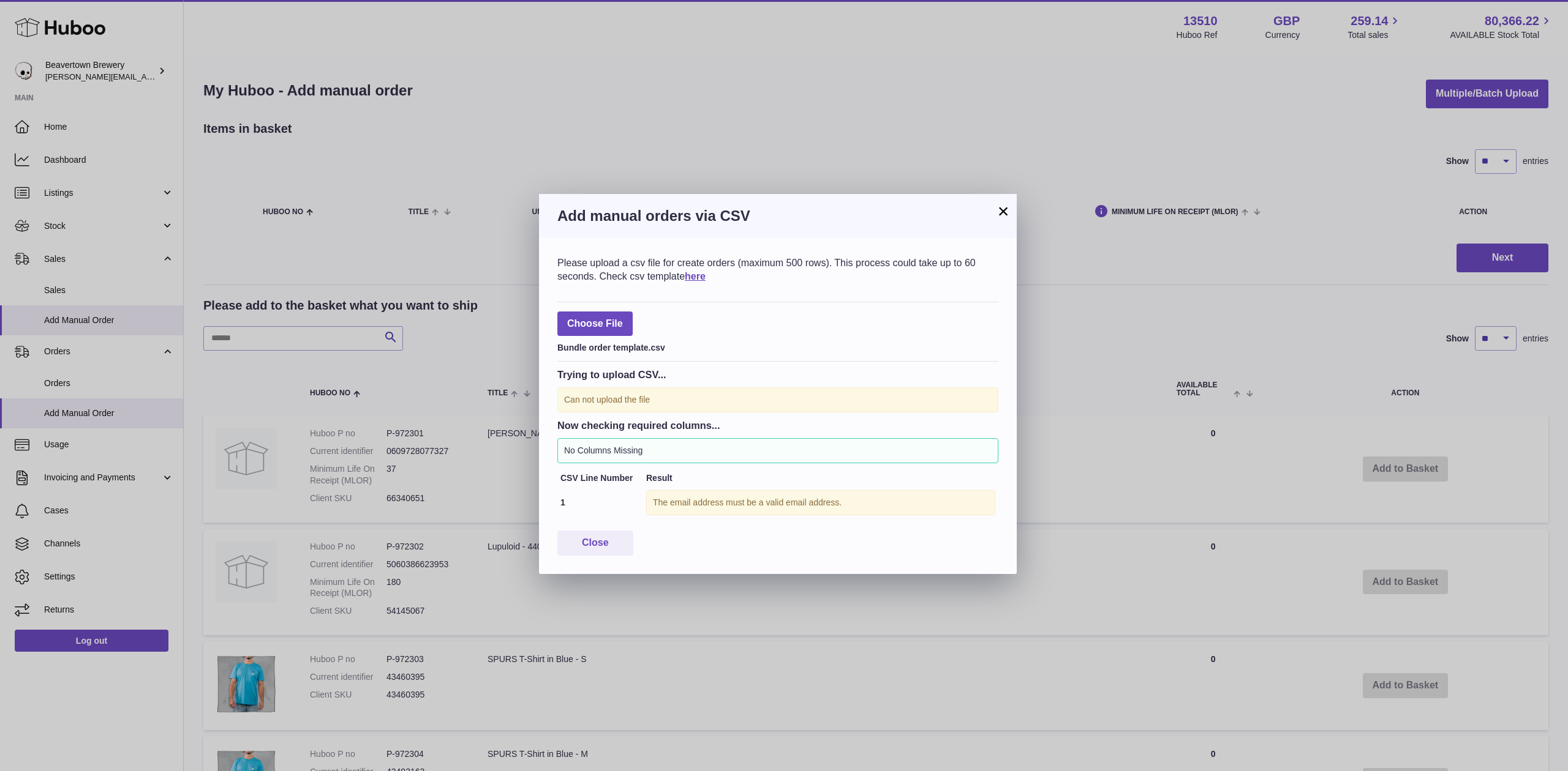
click at [984, 214] on h3 "Add manual orders via CSV" at bounding box center [778, 216] width 441 height 20
click at [994, 209] on h3 "Add manual orders via CSV" at bounding box center [778, 216] width 441 height 20
click at [998, 208] on button "×" at bounding box center [1003, 211] width 15 height 15
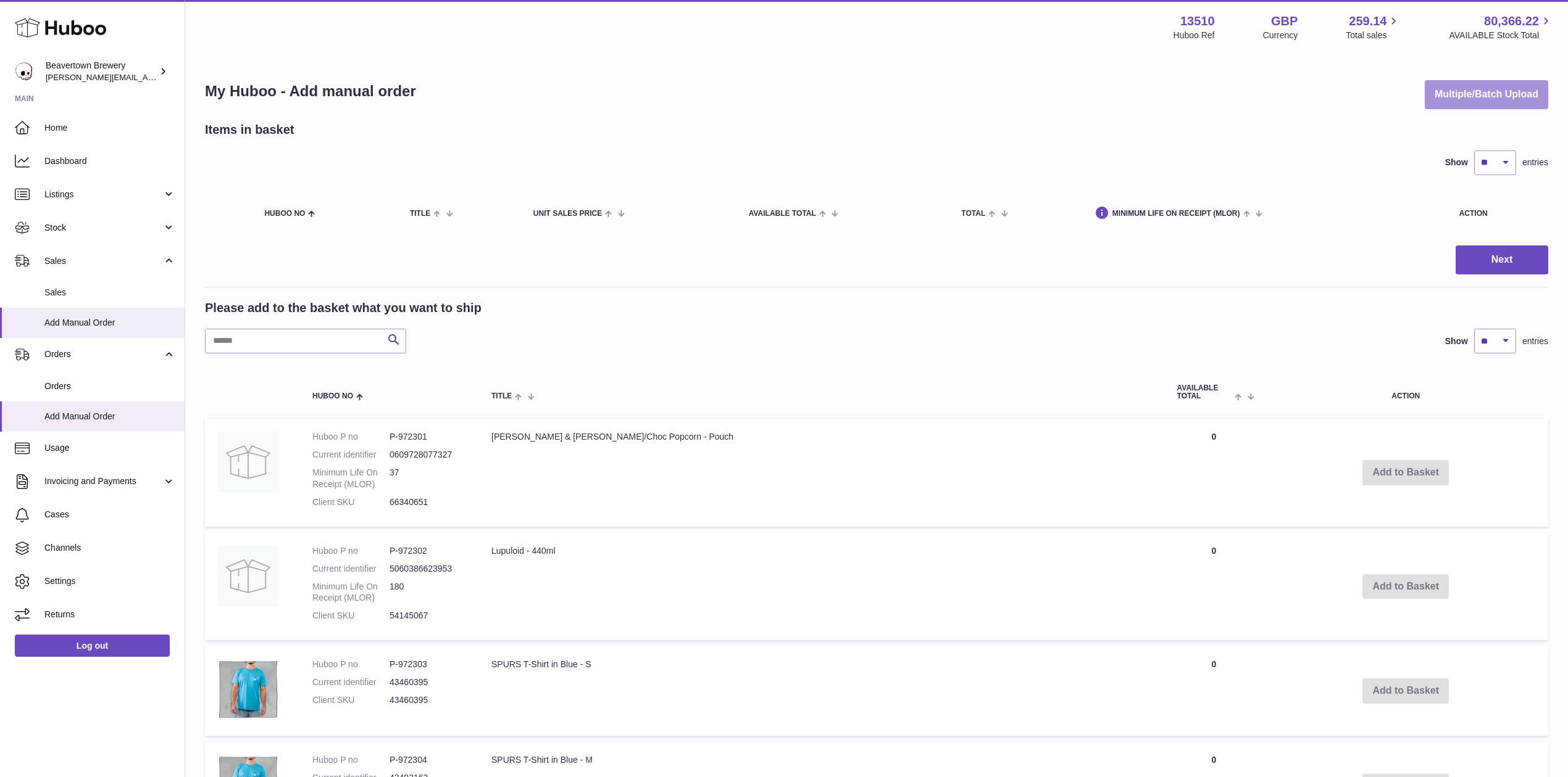
click at [1464, 102] on button "Multiple/Batch Upload" at bounding box center [1486, 95] width 124 height 29
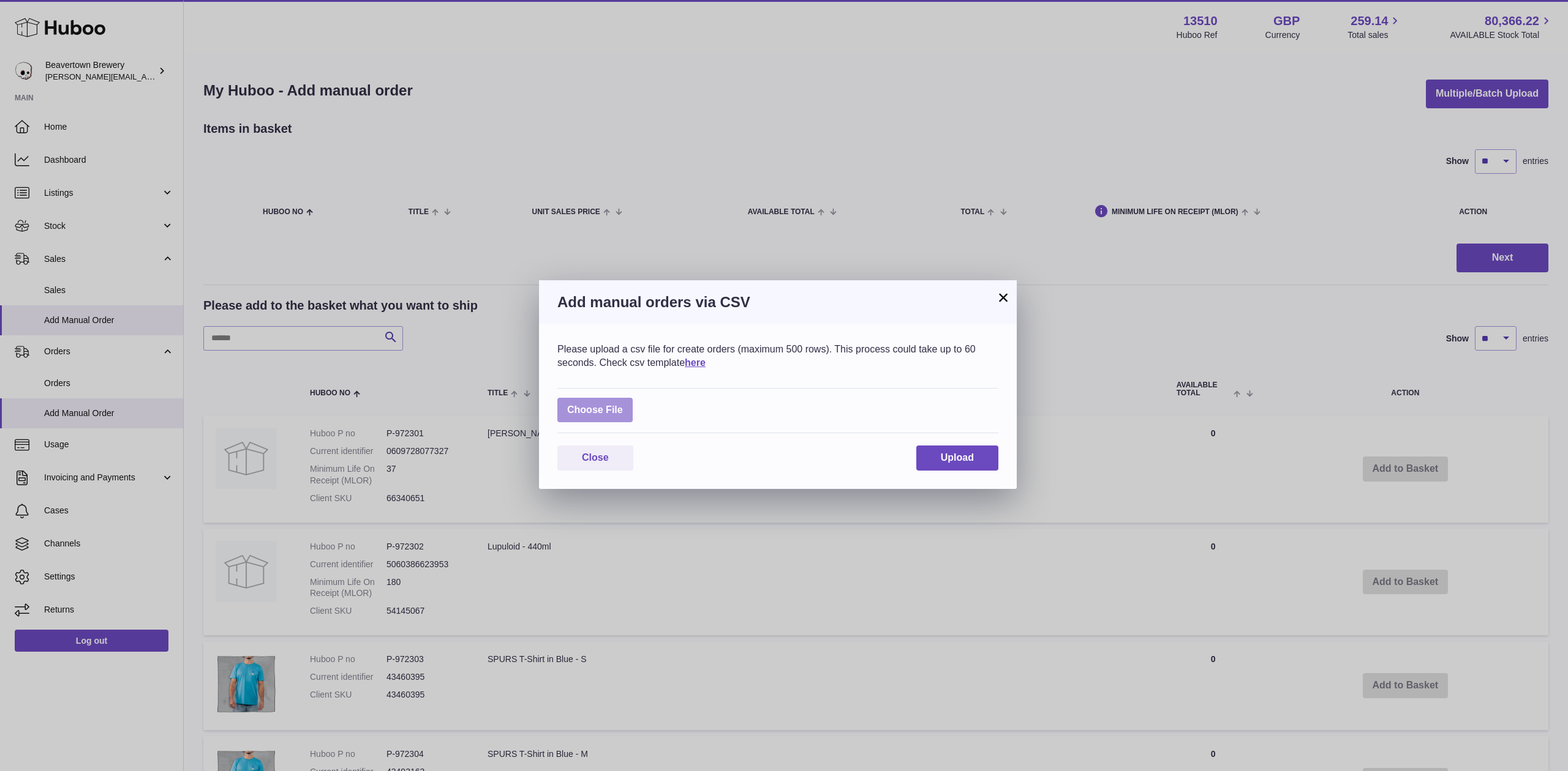
click at [590, 415] on label at bounding box center [595, 411] width 76 height 26
click at [623, 405] on input "file" at bounding box center [623, 404] width 1 height 1
type input "**********"
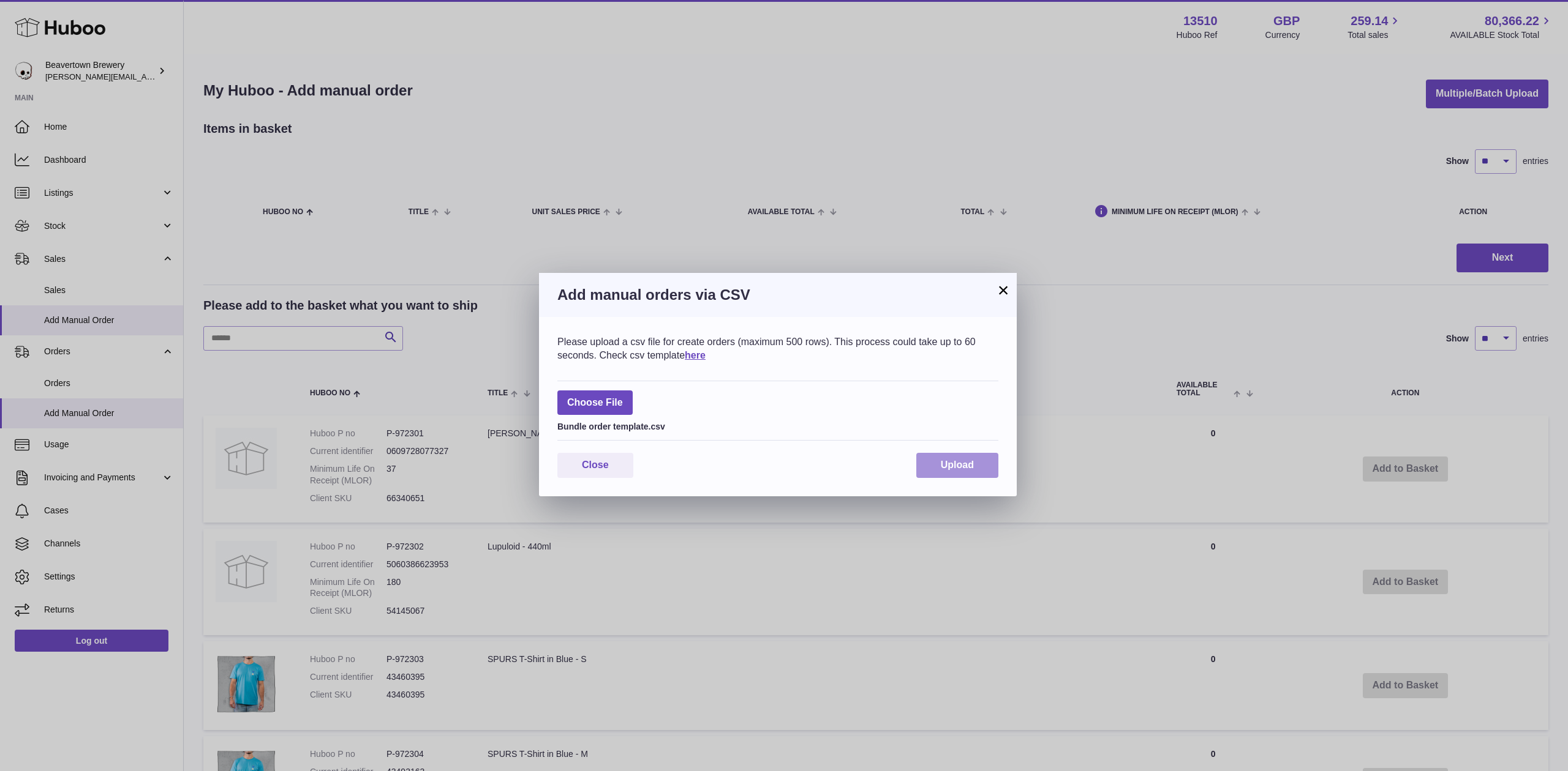
click at [969, 469] on span "Upload" at bounding box center [957, 465] width 33 height 11
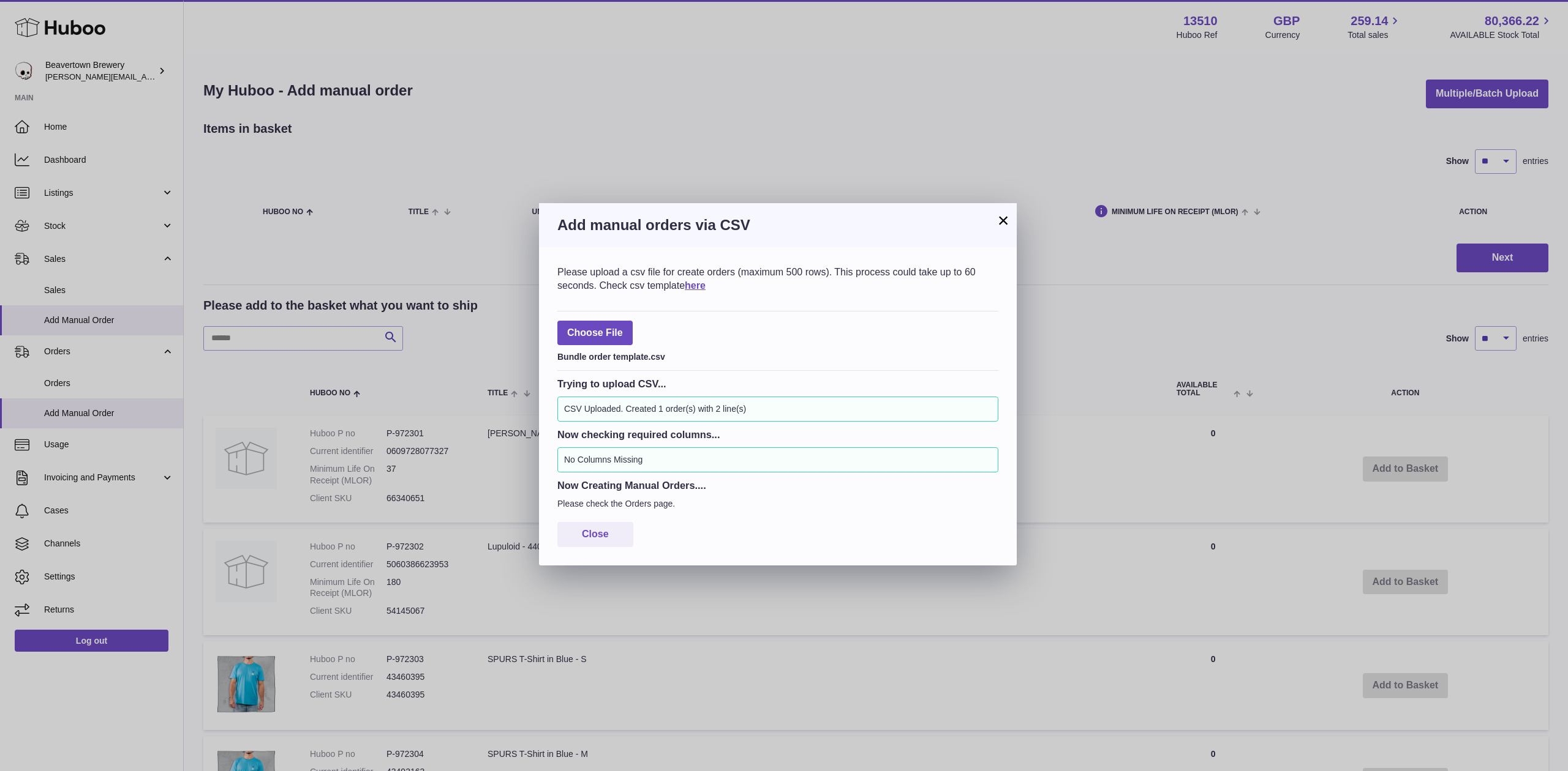
click at [1009, 219] on button "×" at bounding box center [1003, 221] width 15 height 15
